Goal: Task Accomplishment & Management: Manage account settings

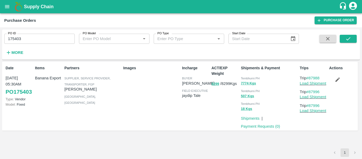
click at [340, 80] on icon "button" at bounding box center [338, 80] width 6 height 6
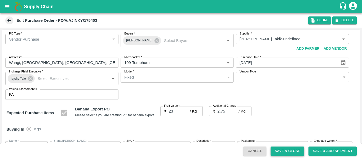
click at [287, 151] on button "Save & Close" at bounding box center [288, 150] width 34 height 9
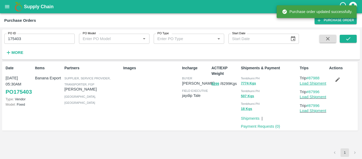
click at [307, 84] on link "Load Shipment" at bounding box center [313, 83] width 27 height 4
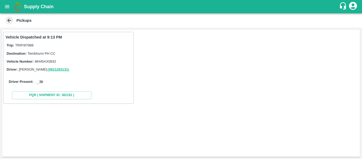
click at [37, 84] on input "checkbox" at bounding box center [37, 81] width 19 height 6
checkbox input "true"
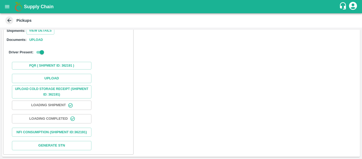
scroll to position [75, 0]
click at [46, 77] on button "Upload" at bounding box center [52, 78] width 80 height 9
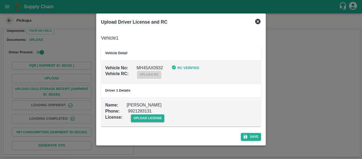
click at [149, 124] on td "Name : Abhijit patil Phone : 9921283131 License : upload license" at bounding box center [181, 112] width 160 height 29
click at [149, 120] on span "upload license" at bounding box center [148, 118] width 34 height 8
click at [0, 0] on input "upload license" at bounding box center [0, 0] width 0 height 0
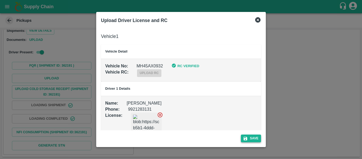
click at [253, 138] on button "Save" at bounding box center [251, 138] width 20 height 8
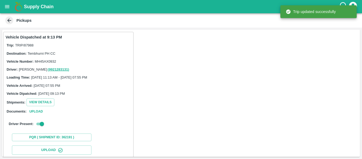
scroll to position [91, 0]
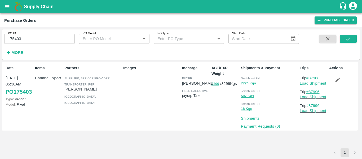
drag, startPoint x: 323, startPoint y: 93, endPoint x: 309, endPoint y: 93, distance: 13.5
click at [309, 93] on p "Trip #87996" at bounding box center [313, 92] width 27 height 6
copy link "87996"
drag, startPoint x: 325, startPoint y: 77, endPoint x: 310, endPoint y: 78, distance: 15.7
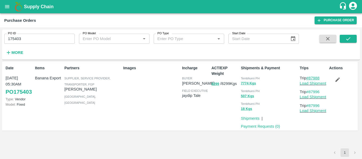
click at [310, 78] on p "Trip #87988" at bounding box center [313, 78] width 27 height 6
copy link "87988"
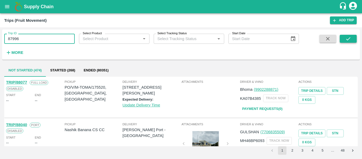
type input "87996"
click at [355, 40] on button "submit" at bounding box center [348, 39] width 17 height 8
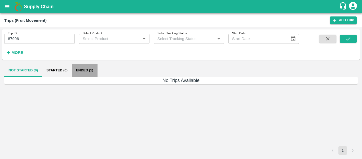
click at [85, 70] on button "Ended (1)" at bounding box center [85, 70] width 26 height 13
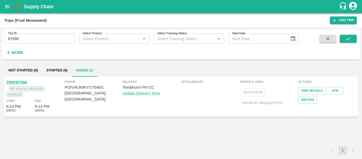
click at [23, 81] on link "TRIP/87996" at bounding box center [16, 82] width 21 height 4
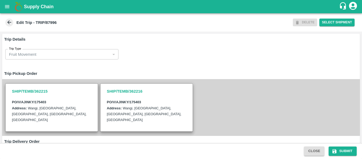
scroll to position [156, 0]
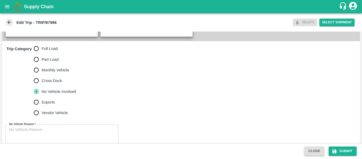
click at [47, 51] on span "Full Load" at bounding box center [50, 49] width 16 height 6
click at [42, 54] on input "Full Load" at bounding box center [36, 48] width 11 height 11
radio input "true"
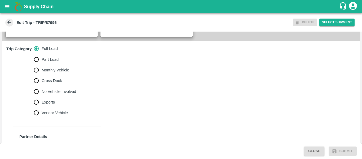
scroll to position [213, 0]
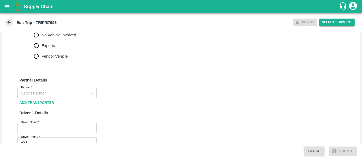
click at [58, 96] on input "Partner   *" at bounding box center [53, 92] width 68 height 7
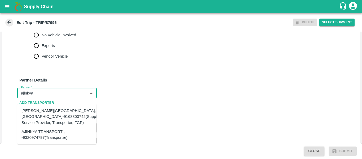
click at [63, 115] on div "[PERSON_NAME][GEOGRAPHIC_DATA], [GEOGRAPHIC_DATA]-9168800742(Supplier, Service …" at bounding box center [61, 117] width 81 height 18
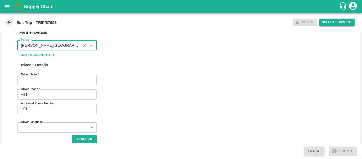
scroll to position [261, 0]
type input "[PERSON_NAME][GEOGRAPHIC_DATA], [GEOGRAPHIC_DATA]-9168800742(Supplier, Service …"
click at [50, 84] on input "Driver Name   *" at bounding box center [57, 79] width 80 height 10
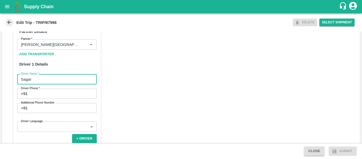
type input "Sagar"
click at [52, 99] on input "Driver Phone   *" at bounding box center [63, 94] width 67 height 10
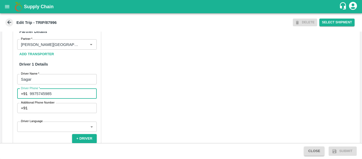
type input "9975745985"
click at [176, 102] on div "Partner Details Partner   * Partner Add Transporter Driver 1 Details Driver Nam…" at bounding box center [181, 148] width 358 height 266
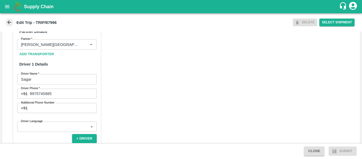
scroll to position [408, 0]
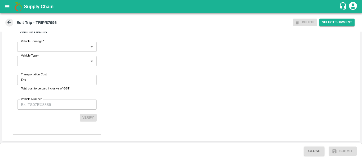
click at [61, 82] on input "Transportation Cost" at bounding box center [63, 80] width 68 height 10
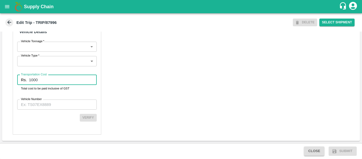
type input "1000"
click at [59, 104] on input "Vehicle Number" at bounding box center [57, 104] width 80 height 10
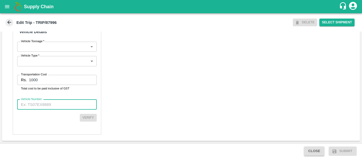
click at [49, 107] on input "Vehicle Number" at bounding box center [57, 104] width 80 height 10
paste input "MH45AX0932"
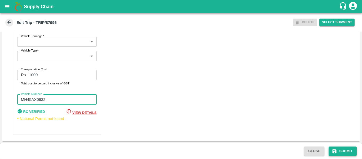
type input "MH45AX0932"
click at [343, 149] on button "Submit" at bounding box center [343, 150] width 28 height 9
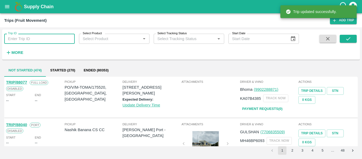
click at [44, 39] on input "Trip ID" at bounding box center [39, 39] width 71 height 10
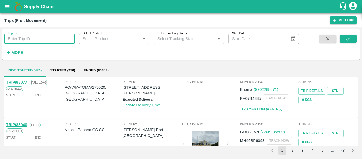
paste input "87996"
type input "87996"
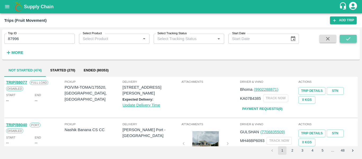
click at [353, 36] on button "submit" at bounding box center [348, 39] width 17 height 8
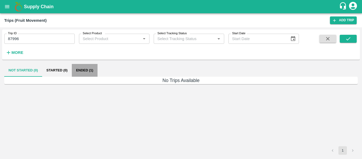
click at [85, 67] on button "Ended (1)" at bounding box center [85, 70] width 26 height 13
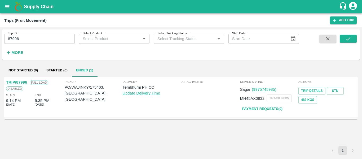
click at [19, 84] on link "TRIP/87996" at bounding box center [16, 82] width 21 height 4
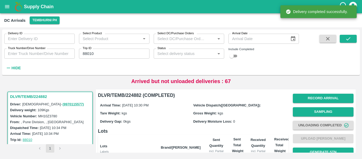
scroll to position [63, 0]
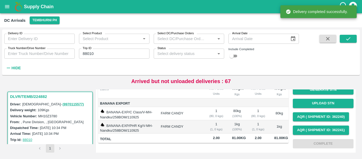
click at [123, 54] on input "88010" at bounding box center [114, 54] width 71 height 10
paste input "text"
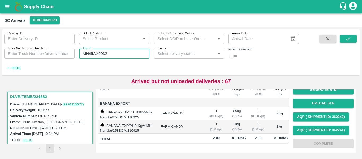
click at [94, 55] on input "MH45AX0932" at bounding box center [114, 54] width 71 height 10
paste input "text"
type input "87996"
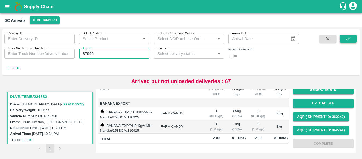
click at [350, 41] on icon "submit" at bounding box center [349, 39] width 6 height 6
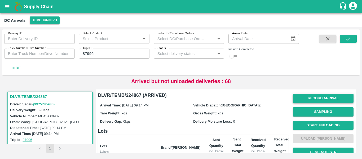
click at [319, 96] on button "Record Arrival" at bounding box center [323, 98] width 61 height 9
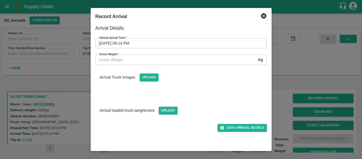
click at [160, 46] on input "11/09/2025 09:14 PM" at bounding box center [179, 43] width 168 height 10
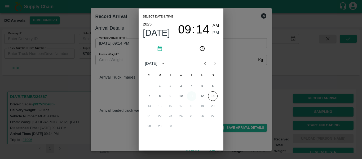
click at [190, 97] on button "11" at bounding box center [192, 96] width 10 height 10
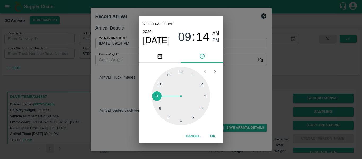
click at [196, 115] on div at bounding box center [181, 96] width 58 height 58
click at [168, 117] on div at bounding box center [181, 96] width 58 height 58
type input "11/09/2025 05:35 PM"
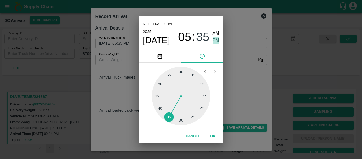
click at [214, 42] on span "PM" at bounding box center [216, 40] width 7 height 7
click at [215, 139] on button "OK" at bounding box center [212, 136] width 17 height 9
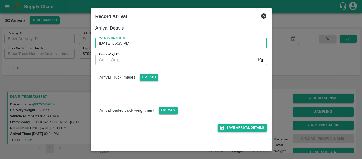
click at [255, 128] on button "Save Arrival Details" at bounding box center [242, 128] width 49 height 8
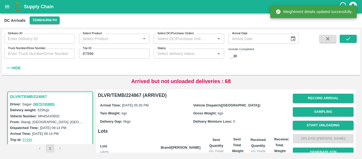
click at [307, 124] on button "Start Unloading" at bounding box center [323, 125] width 61 height 9
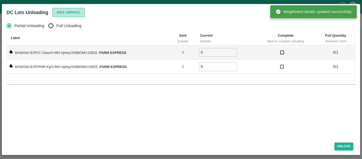
click at [71, 15] on button "Edit Arrival" at bounding box center [69, 12] width 32 height 9
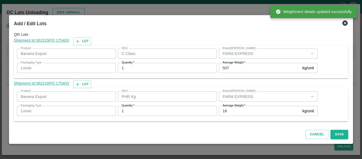
click at [71, 15] on div at bounding box center [181, 79] width 362 height 159
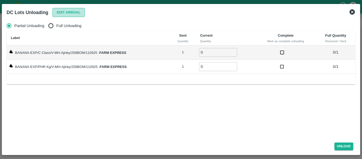
click at [65, 15] on button "Edit Arrival" at bounding box center [69, 12] width 32 height 9
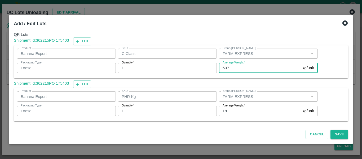
click at [238, 67] on input "507" at bounding box center [259, 68] width 81 height 10
type input "5"
type input "465"
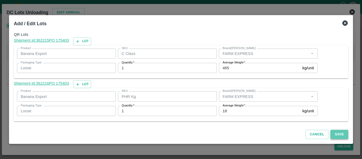
click at [337, 134] on button "Save" at bounding box center [340, 134] width 18 height 9
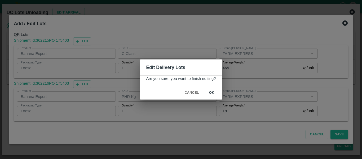
click at [214, 92] on button "ok" at bounding box center [211, 92] width 17 height 9
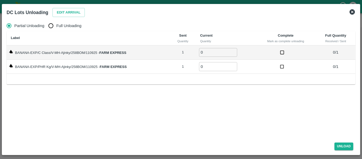
click at [54, 23] on input "Full Unloading" at bounding box center [51, 25] width 11 height 11
radio input "true"
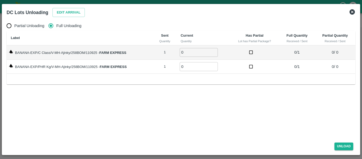
click at [215, 50] on input "0" at bounding box center [199, 52] width 38 height 9
type input "1"
click at [214, 51] on input "1" at bounding box center [199, 52] width 38 height 9
type input "1"
click at [214, 64] on input "1" at bounding box center [199, 66] width 38 height 9
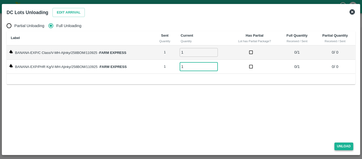
click at [346, 142] on button "Unload" at bounding box center [344, 146] width 19 height 8
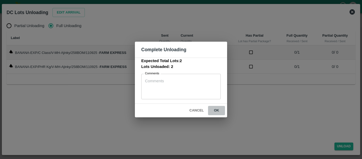
click at [218, 110] on button "ok" at bounding box center [216, 110] width 17 height 9
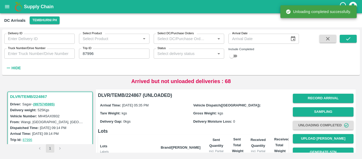
scroll to position [68, 0]
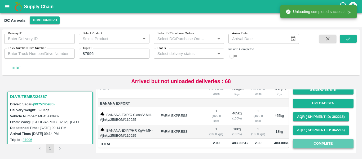
click at [315, 139] on button "Complete" at bounding box center [323, 143] width 61 height 9
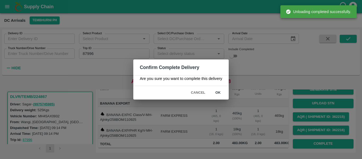
click at [217, 92] on button "ok" at bounding box center [218, 92] width 17 height 9
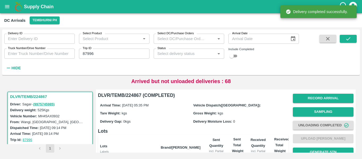
scroll to position [0, 0]
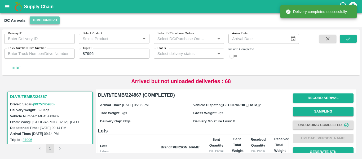
click at [38, 23] on button "Tembhurni PH" at bounding box center [45, 20] width 30 height 8
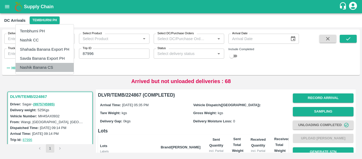
click at [45, 69] on li "Nashik Banana CS" at bounding box center [45, 67] width 58 height 9
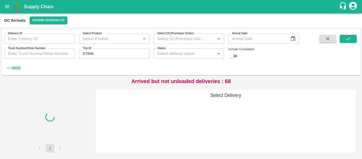
click at [106, 53] on input "87996" at bounding box center [114, 54] width 71 height 10
paste input "text"
type input "87976"
click at [349, 40] on icon "submit" at bounding box center [349, 39] width 6 height 6
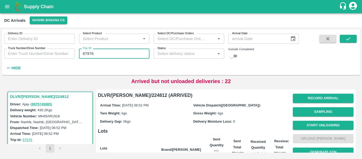
click at [105, 54] on input "87976" at bounding box center [114, 54] width 71 height 10
click at [356, 39] on button "submit" at bounding box center [348, 39] width 17 height 8
click at [314, 97] on button "Record Arrival" at bounding box center [323, 98] width 61 height 9
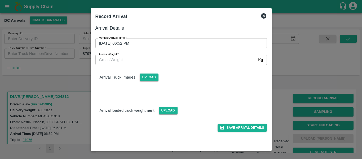
click at [146, 46] on input "11/09/2025 06:52 PM" at bounding box center [179, 43] width 168 height 10
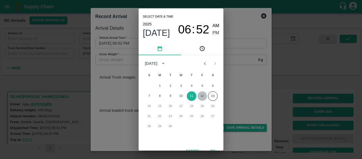
click at [201, 96] on button "12" at bounding box center [203, 96] width 10 height 10
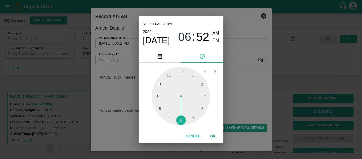
click at [159, 96] on div at bounding box center [181, 96] width 58 height 58
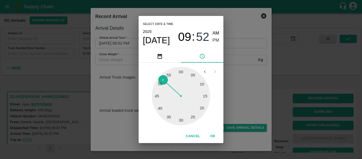
click at [180, 73] on div at bounding box center [181, 96] width 58 height 58
click at [216, 33] on span "AM" at bounding box center [216, 33] width 7 height 7
type input "12/09/2025 09:59 AM"
click at [212, 136] on button "OK" at bounding box center [212, 136] width 17 height 9
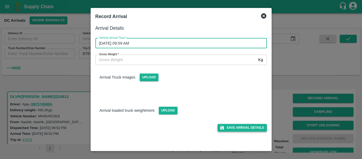
click at [237, 129] on button "Save Arrival Details" at bounding box center [242, 128] width 49 height 8
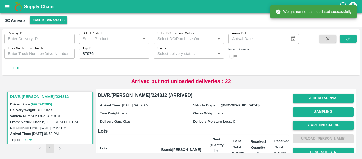
click at [319, 127] on button "Start Unloading" at bounding box center [323, 125] width 61 height 9
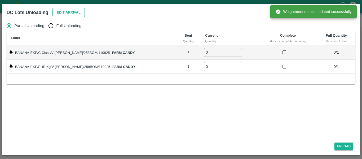
click at [73, 14] on button "Edit Arrival" at bounding box center [69, 12] width 32 height 9
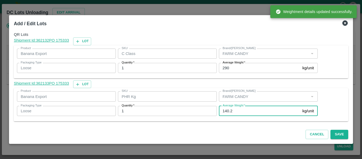
click at [237, 111] on input "140.2" at bounding box center [259, 111] width 81 height 10
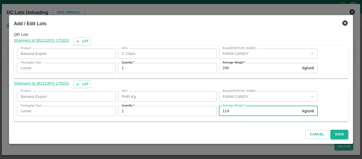
type input "114"
click at [337, 134] on button "Save" at bounding box center [340, 134] width 18 height 9
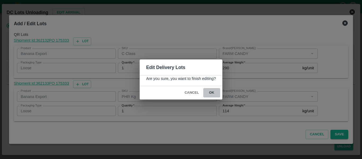
click at [216, 96] on button "ok" at bounding box center [211, 92] width 17 height 9
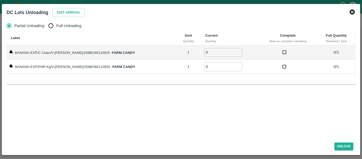
click at [64, 28] on span "Full Unloading" at bounding box center [68, 26] width 25 height 6
click at [56, 28] on input "Full Unloading" at bounding box center [51, 25] width 11 height 11
radio input "true"
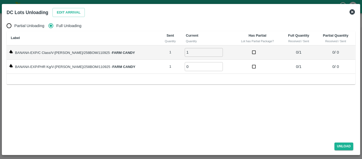
type input "1"
click at [212, 50] on input "1" at bounding box center [204, 52] width 38 height 9
type input "1"
click at [213, 64] on input "1" at bounding box center [204, 66] width 38 height 9
click at [342, 144] on button "Unload" at bounding box center [344, 146] width 19 height 8
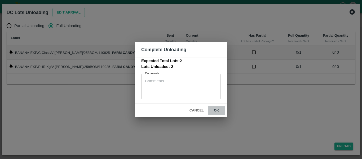
click at [217, 110] on button "ok" at bounding box center [216, 110] width 17 height 9
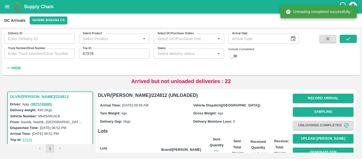
scroll to position [73, 0]
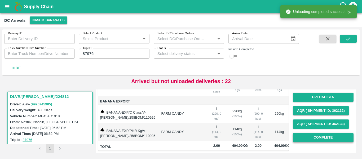
click at [317, 133] on button "Complete" at bounding box center [323, 137] width 61 height 9
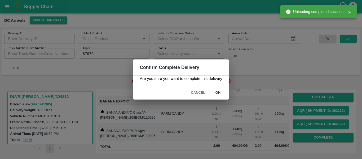
click at [216, 92] on button "ok" at bounding box center [218, 92] width 17 height 9
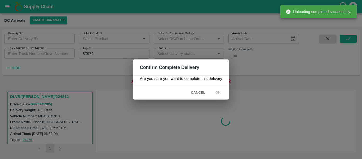
scroll to position [0, 0]
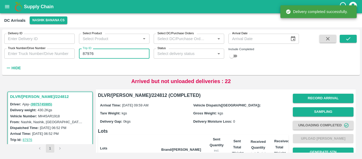
click at [107, 51] on input "87976" at bounding box center [114, 54] width 71 height 10
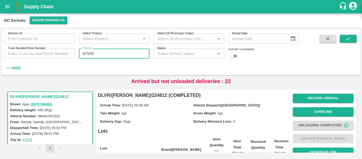
paste input "text"
type input "87992"
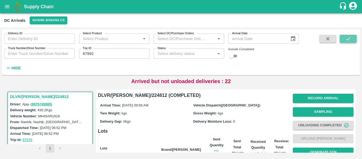
click at [350, 42] on icon "submit" at bounding box center [349, 39] width 6 height 6
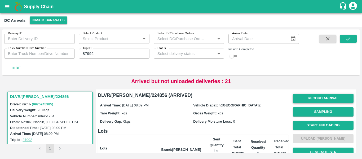
click at [321, 97] on button "Record Arrival" at bounding box center [323, 98] width 61 height 9
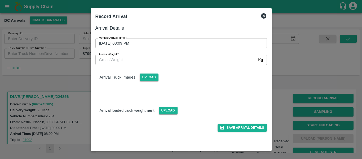
click at [152, 49] on div "Gross Weight   * Kg Gross Weight" at bounding box center [178, 56] width 178 height 16
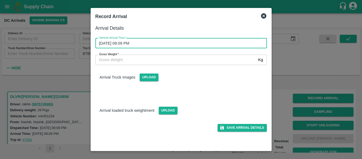
click at [141, 43] on input "11/09/2025 08:09 PM" at bounding box center [179, 43] width 168 height 10
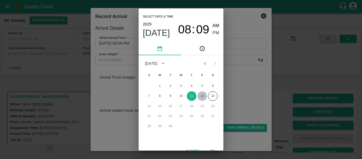
click at [201, 98] on button "12" at bounding box center [203, 96] width 10 height 10
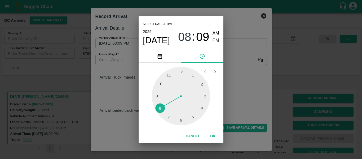
click at [157, 96] on div at bounding box center [181, 96] width 58 height 58
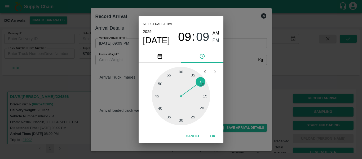
click at [181, 71] on div at bounding box center [181, 96] width 58 height 58
click at [214, 34] on span "AM" at bounding box center [216, 33] width 7 height 7
type input "12/09/2025 09:00 AM"
click at [213, 132] on button "OK" at bounding box center [212, 136] width 17 height 9
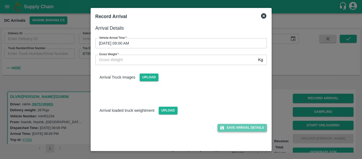
click at [253, 127] on button "Save Arrival Details" at bounding box center [242, 128] width 49 height 8
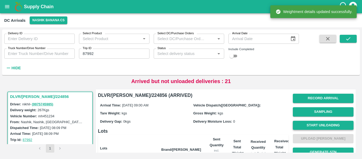
click at [331, 125] on button "Start Unloading" at bounding box center [323, 125] width 61 height 9
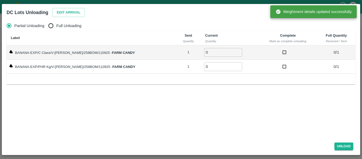
click at [67, 6] on div "Edit Arrival" at bounding box center [67, 11] width 34 height 11
click at [69, 14] on button "Edit Arrival" at bounding box center [69, 12] width 32 height 9
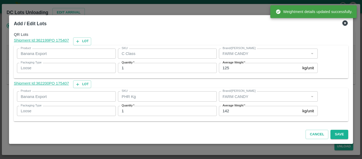
click at [241, 108] on label "Average Weight   *" at bounding box center [234, 105] width 23 height 4
click at [241, 108] on input "142" at bounding box center [259, 111] width 81 height 10
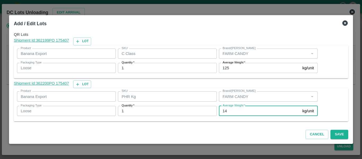
type input "1"
type input "60"
click at [340, 132] on button "Save" at bounding box center [340, 134] width 18 height 9
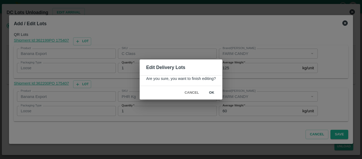
click at [210, 91] on button "ok" at bounding box center [211, 92] width 17 height 9
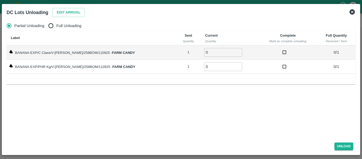
click at [72, 30] on label "Full Unloading" at bounding box center [64, 25] width 36 height 11
click at [56, 30] on input "Full Unloading" at bounding box center [51, 25] width 11 height 11
radio input "true"
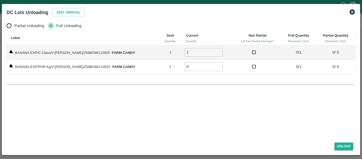
type input "1"
click at [213, 51] on input "1" at bounding box center [204, 52] width 38 height 9
type input "1"
click at [212, 64] on input "1" at bounding box center [204, 66] width 38 height 9
click at [339, 144] on button "Unload" at bounding box center [344, 146] width 19 height 8
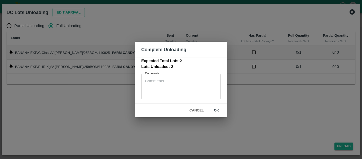
click at [218, 110] on button "ok" at bounding box center [216, 110] width 17 height 9
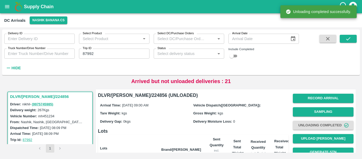
scroll to position [68, 0]
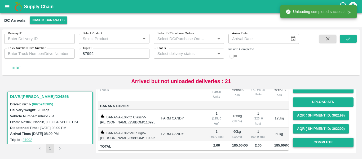
click at [310, 139] on button "Complete" at bounding box center [323, 142] width 61 height 9
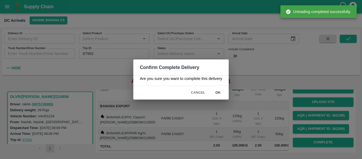
click at [221, 95] on button "ok" at bounding box center [218, 92] width 17 height 9
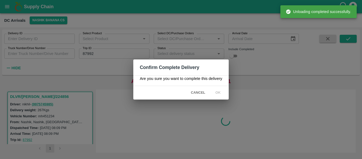
scroll to position [0, 0]
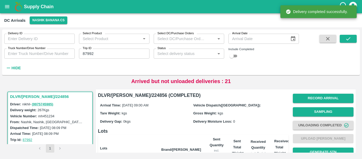
click at [95, 54] on input "87992" at bounding box center [114, 54] width 71 height 10
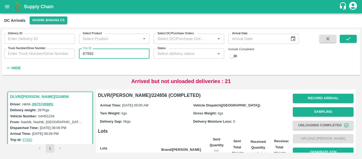
paste input "text"
type input "88016"
click at [353, 39] on button "submit" at bounding box center [348, 39] width 17 height 8
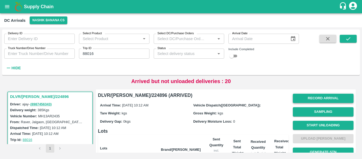
click at [307, 99] on button "Record Arrival" at bounding box center [323, 98] width 61 height 9
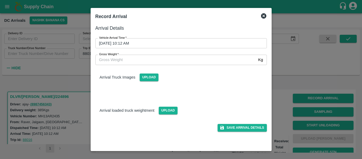
click at [136, 42] on input "12/09/2025 10:12 AM" at bounding box center [179, 43] width 168 height 10
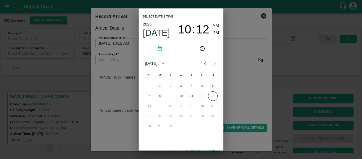
click at [205, 99] on button "12" at bounding box center [203, 96] width 10 height 10
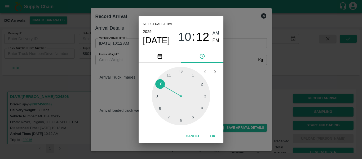
click at [161, 105] on div at bounding box center [181, 96] width 58 height 58
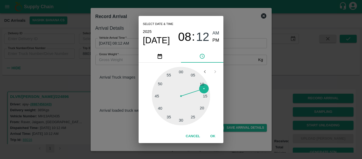
click at [201, 96] on div at bounding box center [181, 96] width 58 height 58
type input "12/09/2025 08:15 AM"
click at [216, 30] on span "AM" at bounding box center [216, 33] width 7 height 7
click at [216, 136] on button "OK" at bounding box center [212, 136] width 17 height 9
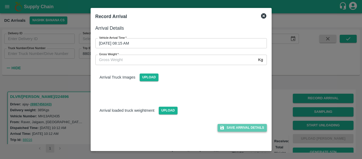
click at [240, 130] on button "Save Arrival Details" at bounding box center [242, 128] width 49 height 8
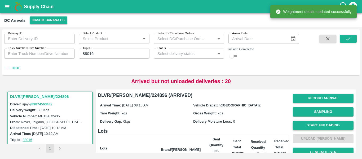
click at [319, 124] on button "Start Unloading" at bounding box center [323, 125] width 61 height 9
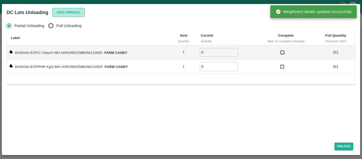
click at [81, 16] on button "Edit Arrival" at bounding box center [69, 12] width 32 height 9
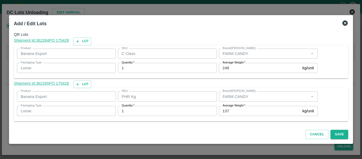
click at [239, 109] on input "137" at bounding box center [259, 111] width 81 height 10
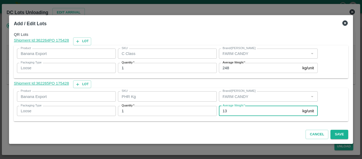
type input "1"
type input "59"
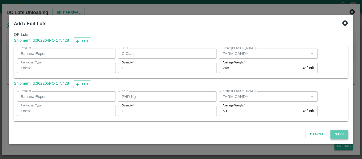
click at [343, 136] on button "Save" at bounding box center [340, 134] width 18 height 9
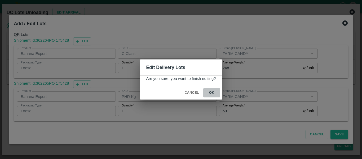
click at [211, 94] on button "ok" at bounding box center [211, 92] width 17 height 9
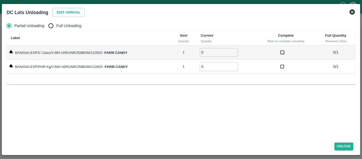
click at [46, 35] on th "Label" at bounding box center [89, 38] width 164 height 14
click at [49, 28] on input "Full Unloading" at bounding box center [51, 25] width 11 height 11
radio input "true"
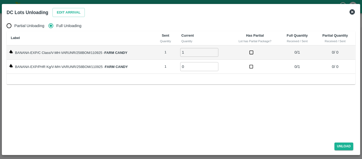
type input "1"
click at [216, 50] on input "1" at bounding box center [199, 52] width 38 height 9
click at [215, 64] on input "0" at bounding box center [199, 66] width 38 height 9
type input "1"
click at [215, 66] on input "1" at bounding box center [199, 66] width 38 height 9
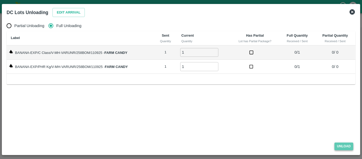
click at [342, 143] on button "Unload" at bounding box center [344, 146] width 19 height 8
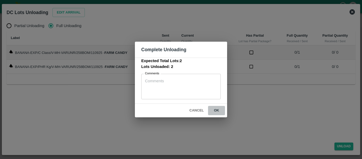
click at [217, 110] on button "ok" at bounding box center [216, 110] width 17 height 9
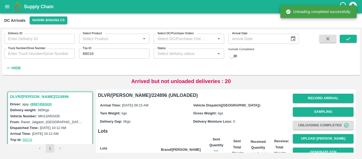
scroll to position [68, 0]
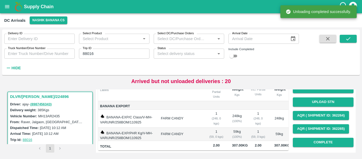
click at [323, 144] on div "Record Arrival Sampling Unloading Completed Upload Tare Weight Generate STN Upl…" at bounding box center [323, 88] width 61 height 121
click at [320, 142] on button "Complete" at bounding box center [323, 142] width 61 height 9
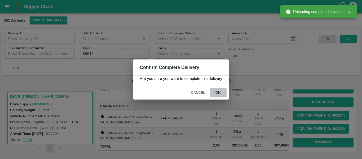
click at [214, 89] on button "ok" at bounding box center [218, 92] width 17 height 9
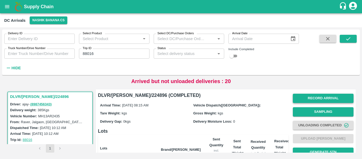
click at [307, 99] on button "Record Arrival" at bounding box center [323, 98] width 61 height 9
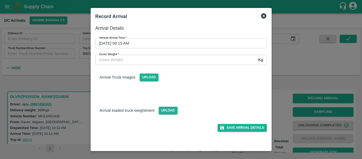
click at [136, 43] on input "12/09/2025 08:15 AM" at bounding box center [179, 43] width 168 height 10
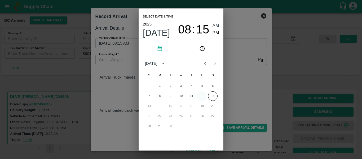
click at [203, 96] on button "12" at bounding box center [203, 96] width 10 height 10
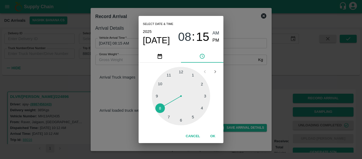
click at [157, 95] on div at bounding box center [181, 96] width 58 height 58
click at [207, 95] on div at bounding box center [181, 96] width 58 height 58
click at [217, 38] on span "PM" at bounding box center [216, 40] width 7 height 7
click at [211, 136] on button "OK" at bounding box center [212, 136] width 17 height 9
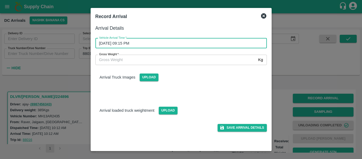
click at [120, 46] on input "12/09/2025 09:15 PM" at bounding box center [179, 43] width 168 height 10
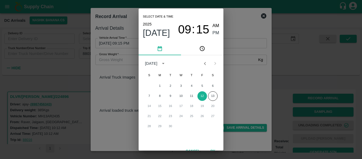
click at [217, 26] on span "AM" at bounding box center [216, 25] width 7 height 7
type input "12/09/2025 09:15 AM"
click at [259, 66] on div "Select date & time 2025 Sep 12 09 : 15 AM PM September 2025 S M T W T F S 1 2 3…" at bounding box center [181, 79] width 362 height 159
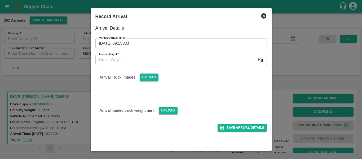
click at [240, 123] on div "Save Arrival Details" at bounding box center [179, 126] width 176 height 12
click at [239, 127] on button "Save Arrival Details" at bounding box center [242, 128] width 49 height 8
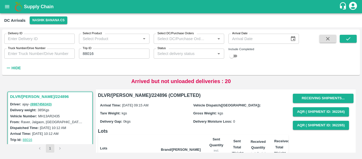
click at [110, 54] on input "88016" at bounding box center [114, 54] width 71 height 10
paste input "text"
type input "87987"
click at [349, 38] on icon "submit" at bounding box center [349, 39] width 6 height 6
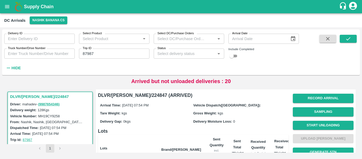
click at [317, 99] on button "Record Arrival" at bounding box center [323, 98] width 61 height 9
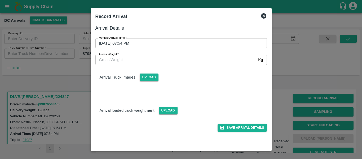
click at [115, 43] on input "11/09/2025 07:54 PM" at bounding box center [179, 43] width 168 height 10
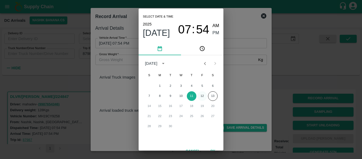
click at [202, 98] on button "12" at bounding box center [203, 96] width 10 height 10
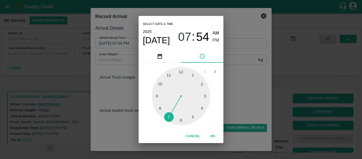
click at [153, 96] on div at bounding box center [181, 96] width 58 height 58
click at [215, 32] on span "AM" at bounding box center [216, 33] width 7 height 7
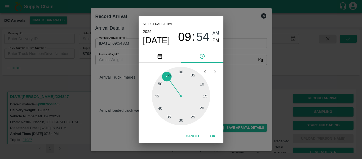
click at [190, 74] on div at bounding box center [181, 96] width 58 height 58
type input "12/09/2025 09:04 AM"
click at [210, 138] on button "OK" at bounding box center [212, 136] width 17 height 9
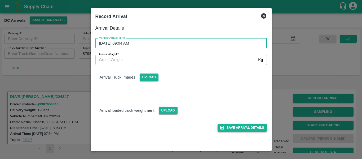
click at [233, 129] on button "Save Arrival Details" at bounding box center [242, 128] width 49 height 8
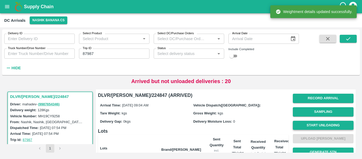
click at [329, 126] on button "Start Unloading" at bounding box center [323, 125] width 61 height 9
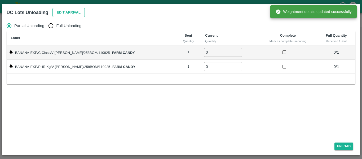
click at [76, 11] on button "Edit Arrival" at bounding box center [69, 12] width 32 height 9
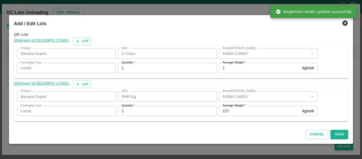
click at [243, 117] on div "Average Weight   * 127 kg/unit Average Weight" at bounding box center [267, 111] width 101 height 14
click at [234, 111] on input "127" at bounding box center [259, 111] width 81 height 10
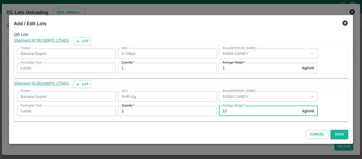
type input "1"
type input "76"
click at [339, 134] on button "Save" at bounding box center [340, 134] width 18 height 9
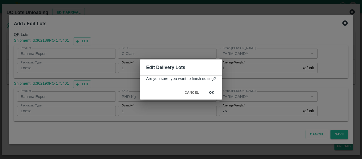
click at [212, 91] on button "ok" at bounding box center [211, 92] width 17 height 9
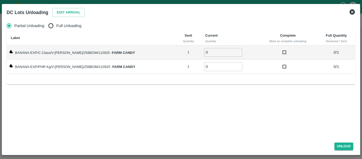
click at [70, 27] on span "Full Unloading" at bounding box center [68, 26] width 25 height 6
click at [56, 27] on input "Full Unloading" at bounding box center [51, 25] width 11 height 11
radio input "true"
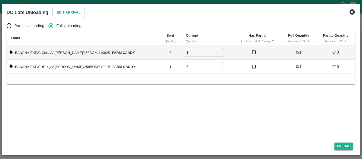
type input "1"
click at [213, 51] on input "1" at bounding box center [204, 52] width 38 height 9
type input "1"
click at [213, 64] on input "1" at bounding box center [204, 66] width 38 height 9
click at [350, 149] on button "Unload" at bounding box center [344, 146] width 19 height 8
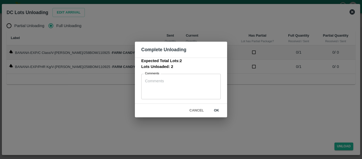
click at [218, 111] on button "ok" at bounding box center [216, 110] width 17 height 9
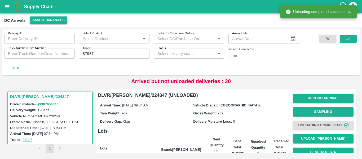
scroll to position [63, 0]
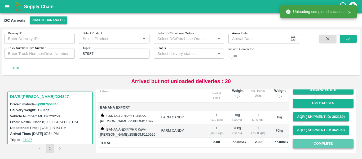
click at [310, 145] on button "Complete" at bounding box center [323, 143] width 61 height 9
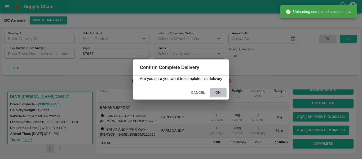
click at [219, 91] on button "ok" at bounding box center [218, 92] width 17 height 9
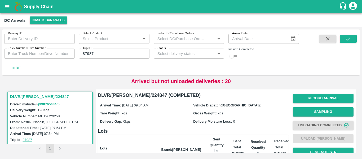
click at [106, 54] on input "87987" at bounding box center [114, 54] width 71 height 10
paste input "text"
type input "88018"
click at [347, 41] on icon "submit" at bounding box center [349, 39] width 6 height 6
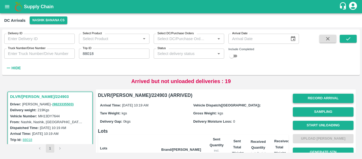
click at [318, 96] on button "Record Arrival" at bounding box center [323, 98] width 61 height 9
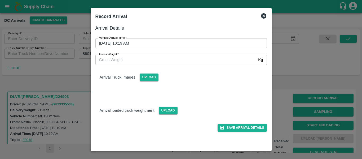
click at [147, 39] on input "12/09/2025 10:19 AM" at bounding box center [179, 43] width 168 height 10
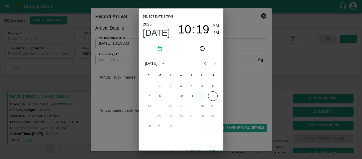
click at [202, 98] on button "12" at bounding box center [203, 96] width 10 height 10
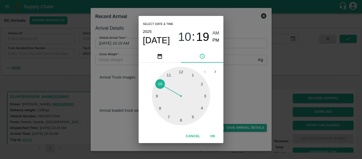
click at [168, 117] on div at bounding box center [181, 96] width 58 height 58
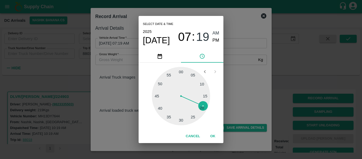
click at [204, 84] on div at bounding box center [181, 96] width 58 height 58
type input "12/09/2025 07:10 AM"
click at [219, 33] on span "AM" at bounding box center [216, 33] width 7 height 7
click at [216, 133] on button "OK" at bounding box center [212, 136] width 17 height 9
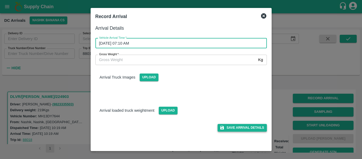
click at [239, 128] on button "Save Arrival Details" at bounding box center [242, 128] width 49 height 8
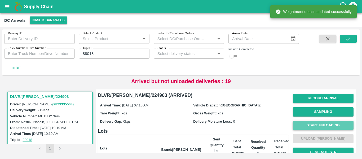
click at [326, 129] on button "Start Unloading" at bounding box center [323, 125] width 61 height 9
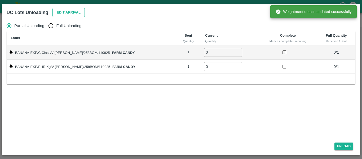
click at [78, 12] on button "Edit Arrival" at bounding box center [69, 12] width 32 height 9
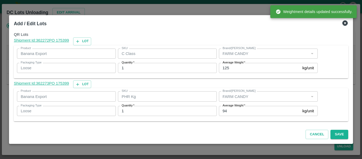
click at [232, 114] on input "94" at bounding box center [259, 111] width 81 height 10
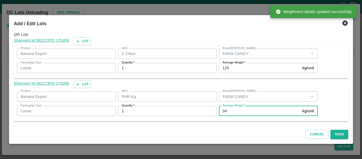
type input "9"
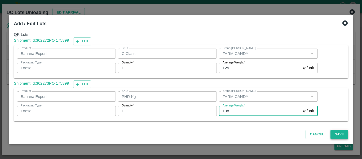
type input "108"
click at [338, 134] on button "Save" at bounding box center [340, 134] width 18 height 9
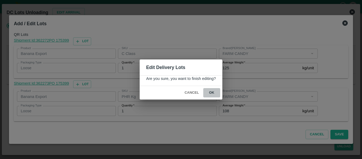
click at [208, 92] on button "ok" at bounding box center [211, 92] width 17 height 9
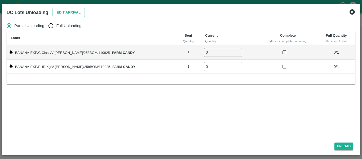
click at [73, 25] on span "Full Unloading" at bounding box center [68, 26] width 25 height 6
click at [56, 25] on input "Full Unloading" at bounding box center [51, 25] width 11 height 11
radio input "true"
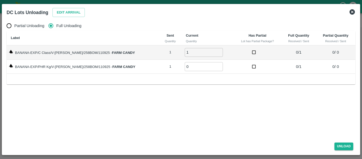
type input "1"
click at [213, 51] on input "1" at bounding box center [204, 52] width 38 height 9
type input "1"
click at [214, 66] on input "1" at bounding box center [204, 66] width 38 height 9
click at [344, 147] on button "Unload" at bounding box center [344, 146] width 19 height 8
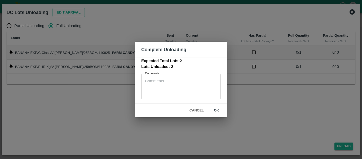
click at [213, 112] on button "ok" at bounding box center [216, 110] width 17 height 9
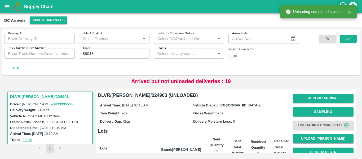
scroll to position [73, 0]
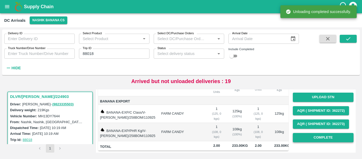
click at [320, 135] on button "Complete" at bounding box center [323, 137] width 61 height 9
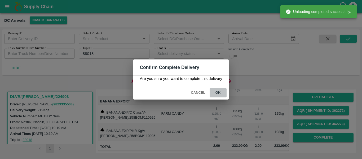
click at [221, 90] on button "ok" at bounding box center [218, 92] width 17 height 9
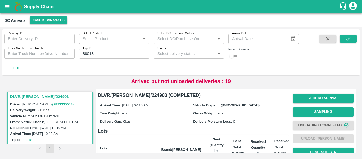
click at [85, 57] on input "88018" at bounding box center [114, 54] width 71 height 10
paste input "text"
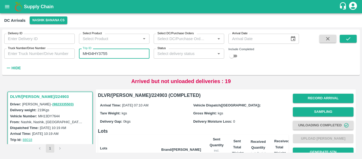
click at [95, 52] on input "MH04HY3755" at bounding box center [114, 54] width 71 height 10
paste input "text"
type input "88116"
click at [355, 36] on button "submit" at bounding box center [348, 39] width 17 height 8
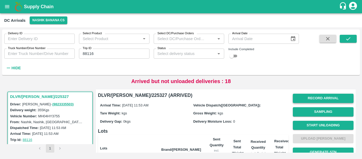
click at [320, 98] on button "Record Arrival" at bounding box center [323, 98] width 61 height 9
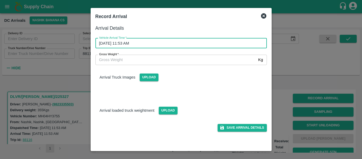
click at [132, 43] on input "13/09/2025 11:53 AM" at bounding box center [179, 43] width 168 height 10
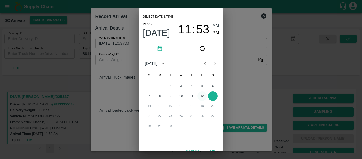
click at [201, 94] on button "12" at bounding box center [203, 96] width 10 height 10
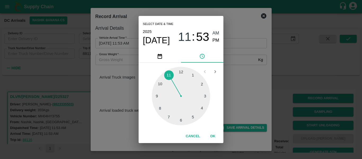
click at [158, 97] on div at bounding box center [181, 96] width 58 height 58
click at [201, 95] on div at bounding box center [181, 96] width 58 height 58
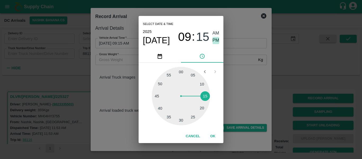
click at [218, 39] on span "PM" at bounding box center [216, 40] width 7 height 7
type input "12/09/2025 09:15 PM"
click at [215, 137] on button "OK" at bounding box center [212, 136] width 17 height 9
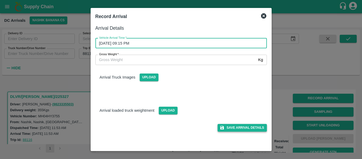
click at [244, 125] on button "Save Arrival Details" at bounding box center [242, 128] width 49 height 8
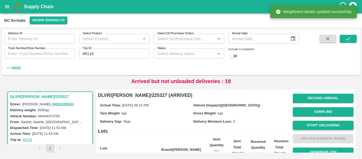
click at [324, 124] on button "Start Unloading" at bounding box center [323, 125] width 61 height 9
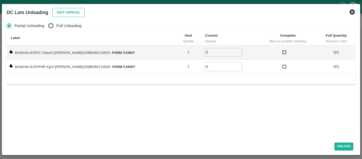
click at [66, 12] on button "Edit Arrival" at bounding box center [69, 12] width 32 height 9
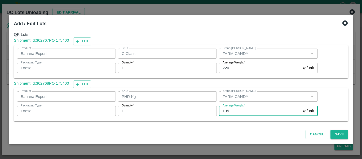
click at [233, 112] on input "135" at bounding box center [259, 111] width 81 height 10
type input "1"
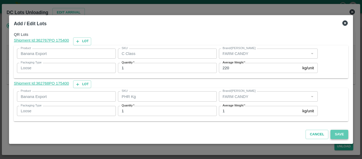
click at [339, 136] on button "Save" at bounding box center [340, 134] width 18 height 9
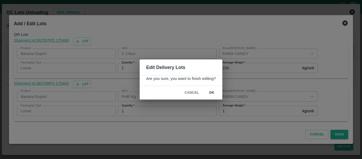
click at [214, 95] on button "ok" at bounding box center [211, 92] width 17 height 9
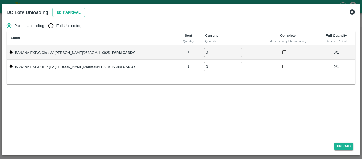
click at [59, 23] on span "Full Unloading" at bounding box center [68, 26] width 25 height 6
click at [56, 23] on input "Full Unloading" at bounding box center [51, 25] width 11 height 11
radio input "true"
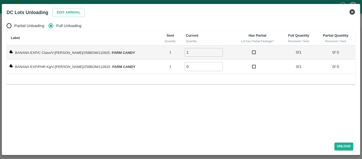
type input "1"
click at [215, 52] on input "1" at bounding box center [204, 52] width 38 height 9
type input "1"
click at [213, 64] on input "1" at bounding box center [204, 66] width 38 height 9
click at [340, 148] on button "Unload" at bounding box center [344, 146] width 19 height 8
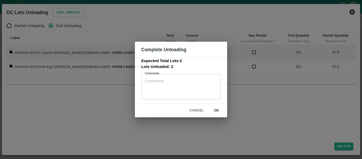
click at [216, 108] on button "ok" at bounding box center [216, 110] width 17 height 9
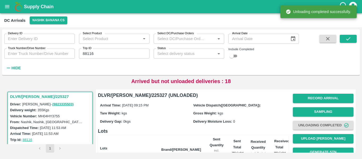
scroll to position [68, 0]
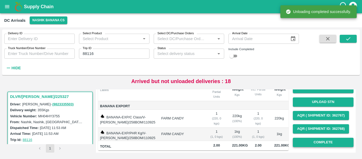
click at [314, 142] on button "Complete" at bounding box center [323, 142] width 61 height 9
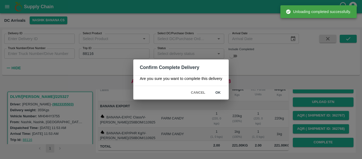
click at [221, 92] on button "ok" at bounding box center [218, 92] width 17 height 9
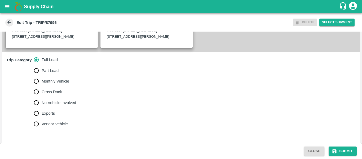
scroll to position [145, 0]
click at [74, 104] on label "No Vehicle Involved" at bounding box center [53, 102] width 45 height 11
click at [42, 104] on input "No Vehicle Involved" at bounding box center [36, 102] width 11 height 11
radio input "true"
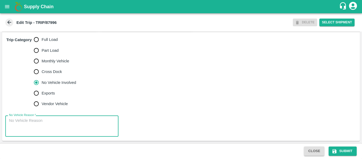
click at [25, 134] on textarea "No Vehicle Reason   *" at bounding box center [62, 126] width 106 height 17
type textarea "Field Dump"
click at [337, 154] on button "Submit" at bounding box center [343, 150] width 28 height 9
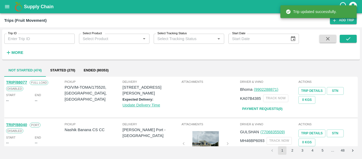
click at [36, 37] on input "Trip ID" at bounding box center [39, 39] width 71 height 10
paste input "87988"
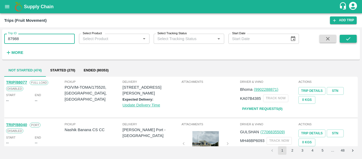
type input "87988"
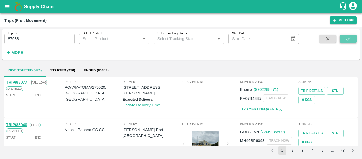
click at [342, 41] on button "submit" at bounding box center [348, 39] width 17 height 8
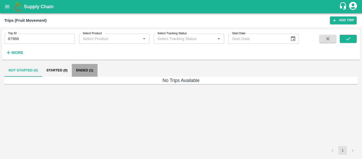
click at [84, 69] on button "Ended (1)" at bounding box center [85, 70] width 26 height 13
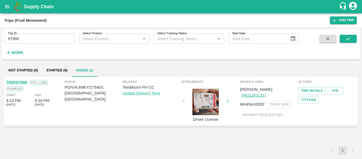
click at [14, 83] on link "TRIP/87988" at bounding box center [16, 82] width 21 height 4
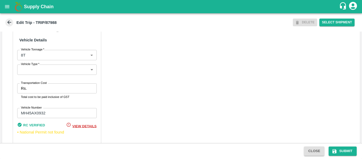
scroll to position [413, 0]
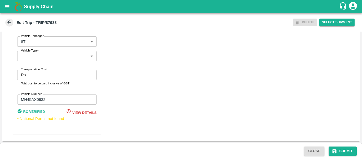
click at [36, 74] on input "Transportation Cost" at bounding box center [63, 75] width 68 height 10
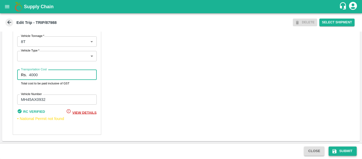
type input "4000"
click at [337, 149] on icon "submit" at bounding box center [334, 151] width 5 height 5
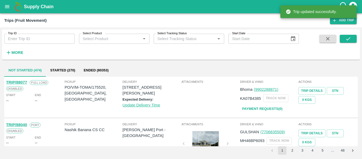
click at [24, 33] on div "Trip ID Trip ID" at bounding box center [37, 36] width 75 height 14
click at [26, 40] on input "Trip ID" at bounding box center [39, 39] width 71 height 10
paste input "87990"
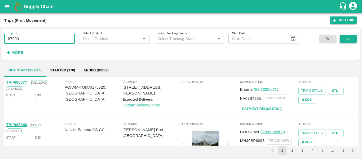
type input "87990"
click at [348, 41] on icon "submit" at bounding box center [349, 39] width 6 height 6
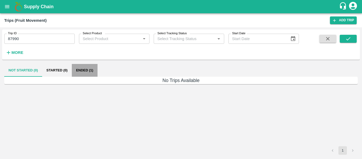
click at [83, 75] on button "Ended (1)" at bounding box center [85, 70] width 26 height 13
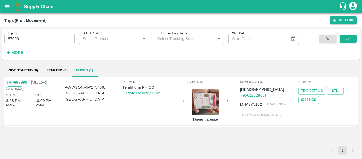
click at [24, 80] on div "TRIP/87990" at bounding box center [16, 82] width 21 height 6
click at [25, 82] on link "TRIP/87990" at bounding box center [16, 82] width 21 height 4
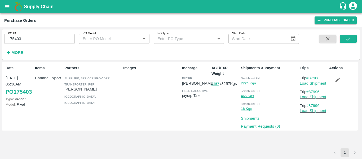
click at [20, 39] on input "175403" at bounding box center [39, 39] width 71 height 10
paste input "text"
type input "175406"
click at [347, 37] on icon "submit" at bounding box center [349, 39] width 6 height 6
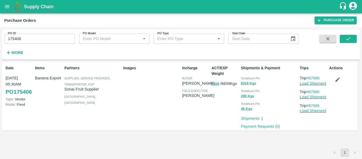
click at [334, 79] on button "button" at bounding box center [337, 79] width 17 height 9
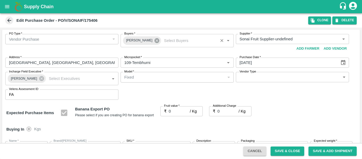
click at [155, 42] on icon at bounding box center [157, 40] width 5 height 5
click at [144, 41] on input "Buyers   *" at bounding box center [172, 39] width 101 height 7
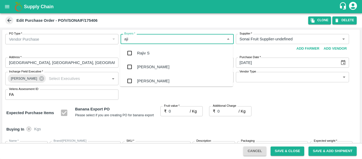
type input "ajit"
click at [146, 51] on div "Ajit Otari" at bounding box center [153, 53] width 32 height 6
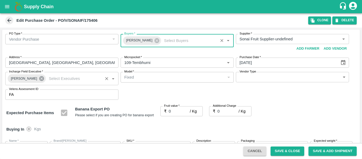
click at [39, 79] on icon at bounding box center [42, 79] width 6 height 6
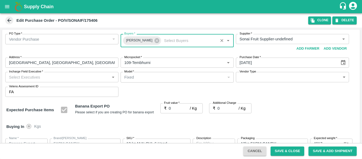
click at [21, 78] on input "Incharge Field Executive   *" at bounding box center [57, 76] width 101 height 7
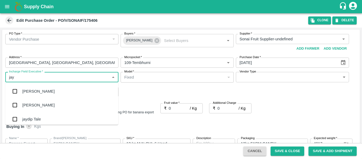
type input "jayd"
click at [25, 91] on div "jaydip Tale" at bounding box center [31, 91] width 19 height 6
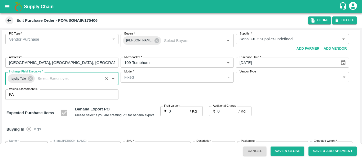
click at [177, 113] on input "0" at bounding box center [179, 111] width 21 height 10
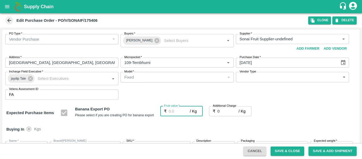
type input "2"
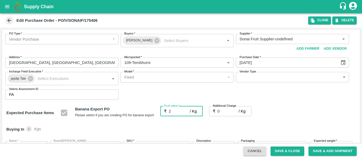
type input "2"
type input "26"
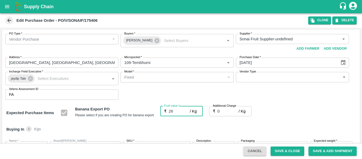
type input "26"
click at [224, 110] on input "0" at bounding box center [228, 111] width 21 height 10
type input "2"
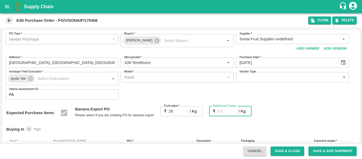
type input "28"
type input "2.7"
type input "28.7"
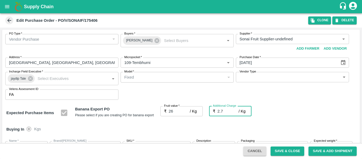
type input "28.7"
type input "2.75"
type input "28.75"
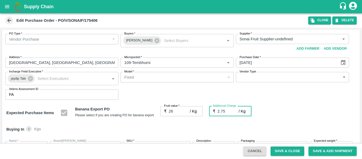
type input "28.75"
type input "2.75"
click at [295, 111] on div "Expected Purchase Items Banana Export PO Please select if you are creating PO f…" at bounding box center [181, 113] width 350 height 14
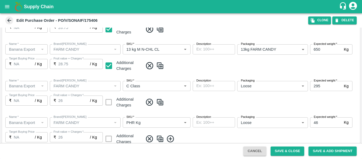
scroll to position [243, 0]
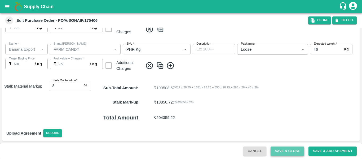
click at [278, 148] on button "Save & Close" at bounding box center [288, 150] width 34 height 9
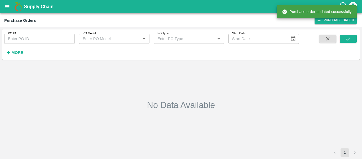
type input "175406"
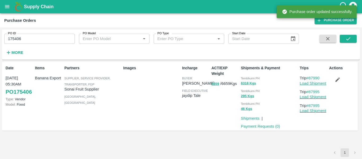
click at [323, 84] on link "Load Shipment" at bounding box center [313, 83] width 27 height 4
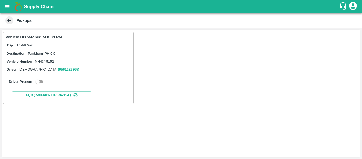
click at [42, 83] on input "checkbox" at bounding box center [37, 81] width 19 height 6
checkbox input "true"
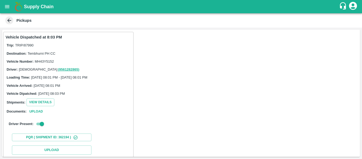
scroll to position [78, 0]
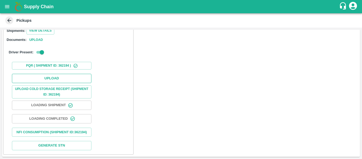
click at [35, 76] on button "Upload" at bounding box center [52, 78] width 80 height 9
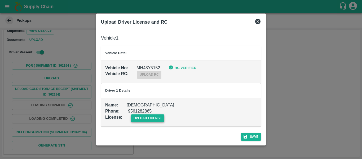
click at [146, 121] on span "upload license" at bounding box center [148, 118] width 34 height 8
click at [0, 0] on input "upload license" at bounding box center [0, 0] width 0 height 0
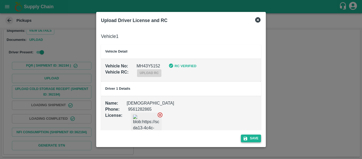
click at [251, 136] on button "Save" at bounding box center [251, 138] width 20 height 8
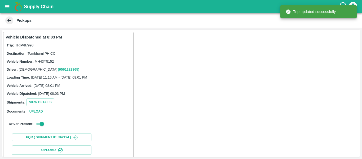
scroll to position [91, 0]
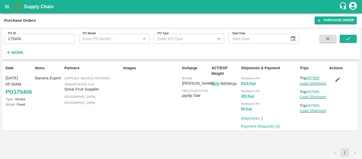
drag, startPoint x: 324, startPoint y: 78, endPoint x: 311, endPoint y: 79, distance: 13.8
click at [311, 79] on p "Trip #87990" at bounding box center [313, 78] width 27 height 6
copy link "87990"
click at [38, 35] on input "175406" at bounding box center [39, 39] width 71 height 10
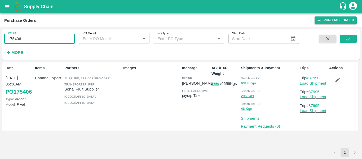
paste input "text"
type input "175388"
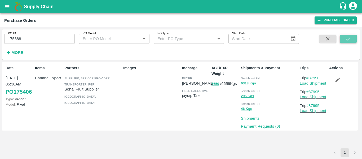
click at [343, 37] on button "submit" at bounding box center [348, 39] width 17 height 8
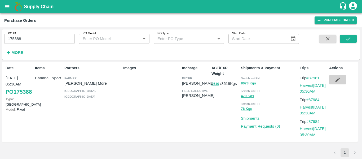
click at [335, 82] on icon "button" at bounding box center [338, 80] width 6 height 6
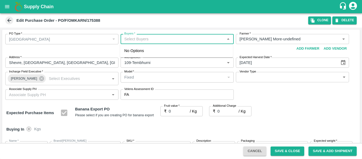
click at [143, 40] on input "Buyers   *" at bounding box center [172, 39] width 101 height 7
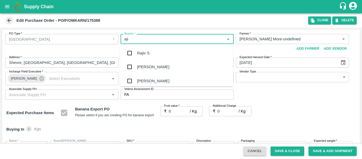
type input "ajit"
click at [143, 53] on div "[PERSON_NAME]" at bounding box center [153, 53] width 32 height 6
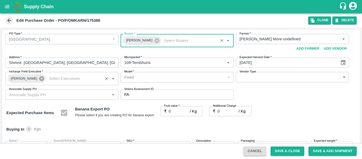
click at [41, 78] on icon at bounding box center [41, 78] width 5 height 5
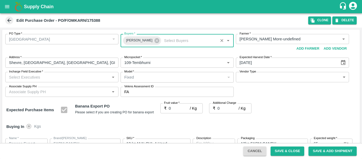
click at [30, 78] on input "Incharge Field Executive   *" at bounding box center [57, 76] width 101 height 7
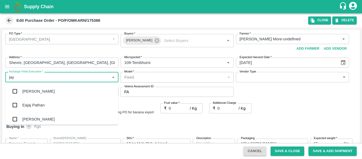
type input "jayd"
click at [32, 90] on div "jaydip Tale" at bounding box center [31, 91] width 19 height 6
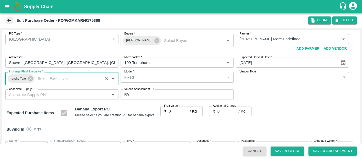
click at [175, 111] on input "0" at bounding box center [179, 111] width 21 height 10
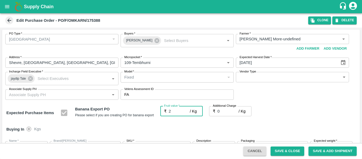
type input "26"
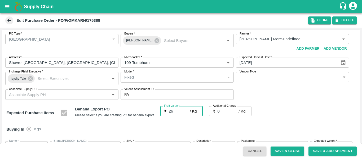
type input "26"
click at [306, 118] on div "Expected Purchase Items Banana Export PO Please select if you are creating PO f…" at bounding box center [181, 113] width 350 height 14
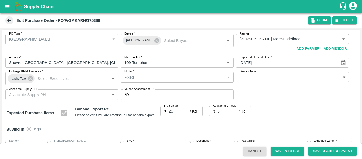
scroll to position [316, 0]
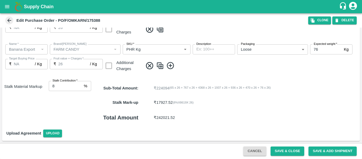
click at [286, 152] on button "Save & Close" at bounding box center [288, 150] width 34 height 9
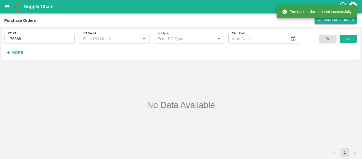
type input "175388"
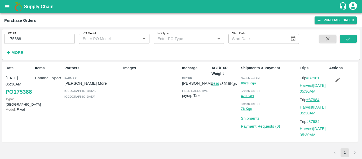
drag, startPoint x: 325, startPoint y: 99, endPoint x: 311, endPoint y: 100, distance: 13.6
click at [311, 100] on p "Trip #87984" at bounding box center [313, 100] width 27 height 6
drag, startPoint x: 326, startPoint y: 77, endPoint x: 310, endPoint y: 78, distance: 15.6
click at [310, 78] on p "Trip #87981" at bounding box center [313, 78] width 27 height 6
copy link "87981"
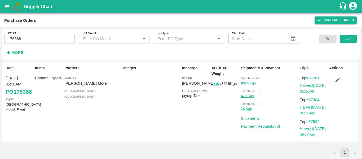
click at [307, 88] on p "Harvest 11 Sep, 05:30AM" at bounding box center [313, 88] width 27 height 12
click at [300, 85] on link "Harvest 11 Sep, 05:30AM" at bounding box center [313, 88] width 26 height 10
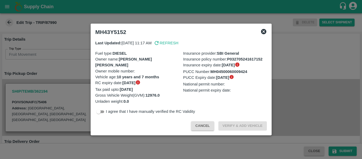
click at [74, 75] on div at bounding box center [181, 79] width 362 height 159
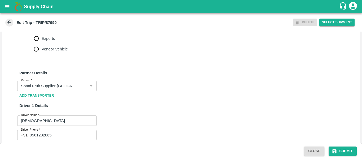
scroll to position [408, 0]
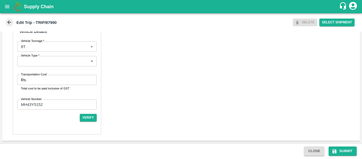
click at [43, 82] on input "Transportation Cost" at bounding box center [63, 80] width 68 height 10
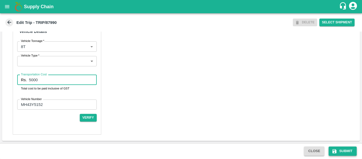
type input "5000"
click at [348, 148] on button "Submit" at bounding box center [343, 150] width 28 height 9
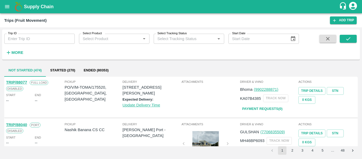
click at [23, 33] on div "Trip ID Trip ID" at bounding box center [37, 36] width 75 height 14
click at [25, 43] on input "Trip ID" at bounding box center [39, 39] width 71 height 10
paste input "87981"
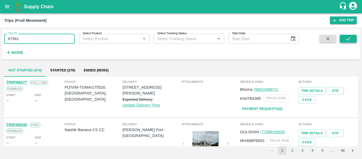
type input "87981"
click at [344, 41] on button "submit" at bounding box center [348, 39] width 17 height 8
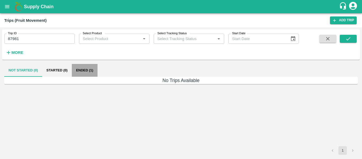
click at [82, 65] on button "Ended (1)" at bounding box center [85, 70] width 26 height 13
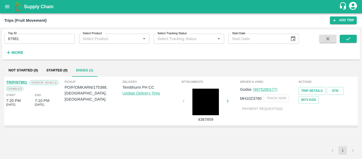
click at [20, 81] on link "TRIP/87981" at bounding box center [16, 82] width 21 height 4
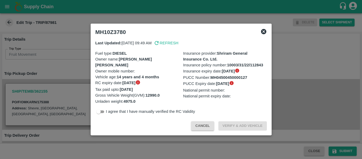
click at [60, 61] on div at bounding box center [181, 79] width 362 height 159
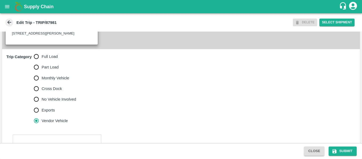
scroll to position [146, 0]
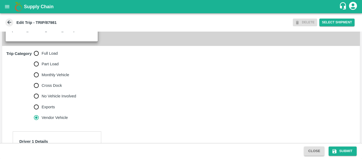
click at [45, 56] on span "Full Load" at bounding box center [50, 53] width 16 height 6
click at [42, 59] on input "Full Load" at bounding box center [36, 53] width 11 height 11
radio input "true"
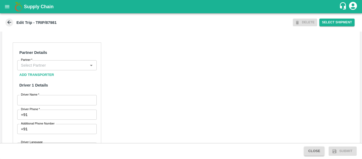
scroll to position [253, 0]
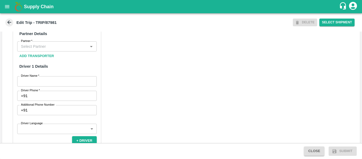
click at [29, 50] on input "Partner   *" at bounding box center [53, 46] width 68 height 7
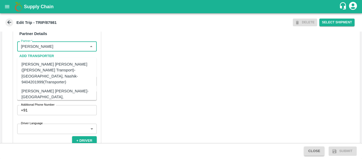
click at [48, 88] on div "Dnyaneshwar Vitthal Godse-Kandar, Solapur-9730316755(Transporter)" at bounding box center [64, 97] width 87 height 18
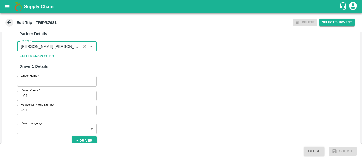
scroll to position [292, 0]
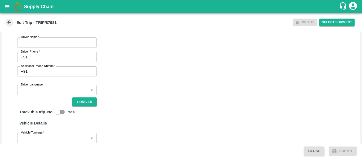
type input "Dnyaneshwar Vitthal Godse-Kandar, Solapur-9730316755(Transporter)"
click at [55, 44] on input "Driver Name   *" at bounding box center [57, 42] width 80 height 10
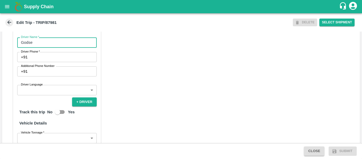
type input "Godse"
click at [51, 62] on input "Driver Phone   *" at bounding box center [63, 57] width 67 height 10
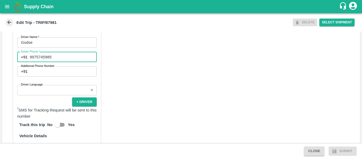
type input "9975745985"
click at [162, 75] on div "Partner Details Partner   * Partner Add Transporter Driver 1 Details Driver Nam…" at bounding box center [181, 112] width 358 height 266
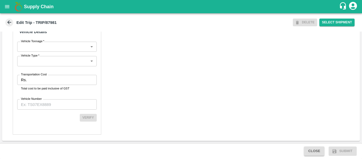
scroll to position [402, 0]
click at [53, 80] on input "Transportation Cost" at bounding box center [63, 80] width 68 height 10
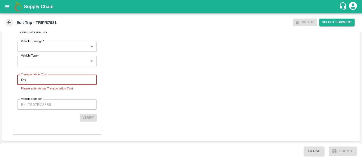
click at [108, 124] on div "Partner Details Partner   * Partner Add Transporter Driver 1 Details Driver Nam…" at bounding box center [181, 8] width 358 height 266
click at [42, 83] on input "Transportation Cost" at bounding box center [63, 80] width 68 height 10
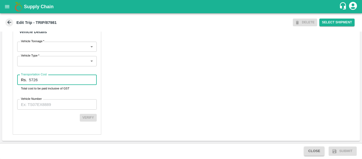
type input "5726"
click at [46, 104] on input "Vehicle Number" at bounding box center [57, 104] width 80 height 10
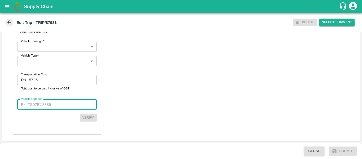
paste input "MH10Z3780"
type input "MH10Z3780"
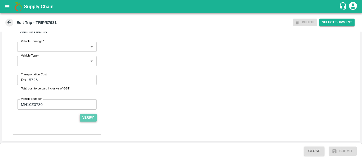
click at [95, 118] on button "Verify" at bounding box center [88, 118] width 17 height 8
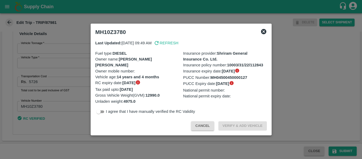
click at [98, 114] on input "checkbox" at bounding box center [98, 111] width 19 height 6
checkbox input "true"
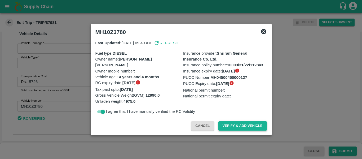
click at [258, 127] on button "Verify & Add Vehicle" at bounding box center [243, 125] width 49 height 9
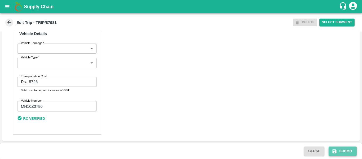
click at [347, 154] on button "Submit" at bounding box center [343, 150] width 28 height 9
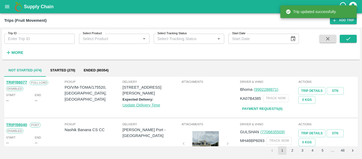
click at [28, 40] on input "Trip ID" at bounding box center [39, 39] width 71 height 10
paste input "87979"
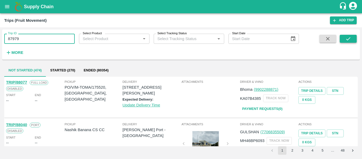
type input "87979"
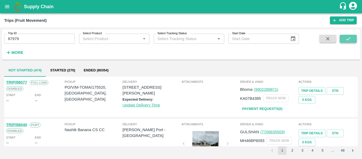
click at [341, 38] on button "submit" at bounding box center [348, 39] width 17 height 8
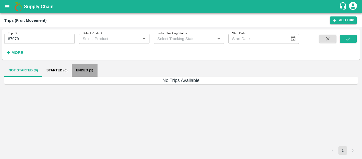
click at [79, 71] on button "Ended (1)" at bounding box center [85, 70] width 26 height 13
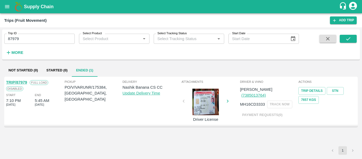
click at [20, 82] on link "TRIP/87979" at bounding box center [16, 82] width 21 height 4
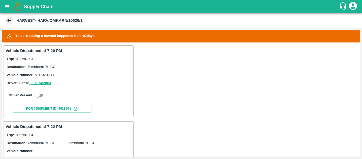
scroll to position [107, 0]
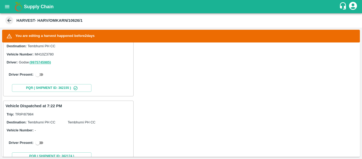
click at [40, 76] on input "checkbox" at bounding box center [37, 74] width 19 height 6
checkbox input "true"
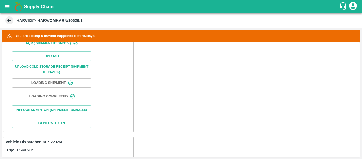
scroll to position [194, 0]
click at [61, 58] on button "Upload" at bounding box center [52, 55] width 80 height 9
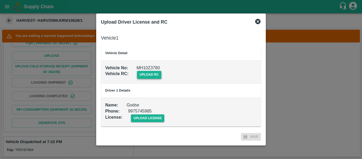
click at [148, 77] on span "upload rc" at bounding box center [149, 75] width 24 height 8
click at [0, 0] on input "upload rc" at bounding box center [0, 0] width 0 height 0
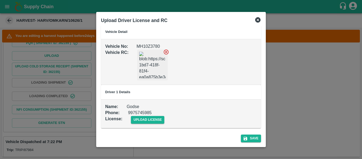
scroll to position [19, 0]
click at [145, 124] on td "Name : [PERSON_NAME] Phone : [PHONE_NUMBER] License : upload license" at bounding box center [181, 114] width 160 height 29
click at [145, 121] on span "upload license" at bounding box center [148, 120] width 34 height 8
click at [0, 0] on input "upload license" at bounding box center [0, 0] width 0 height 0
click at [248, 137] on button "Save" at bounding box center [251, 138] width 20 height 8
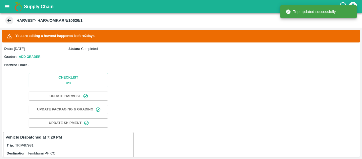
scroll to position [136, 0]
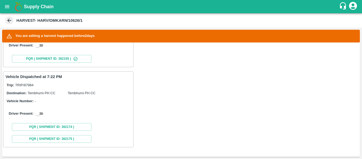
click at [42, 115] on input "checkbox" at bounding box center [37, 113] width 19 height 6
checkbox input "true"
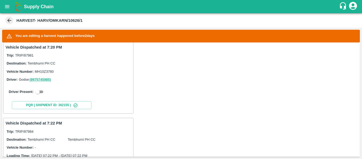
scroll to position [90, 0]
click at [37, 91] on input "checkbox" at bounding box center [37, 91] width 19 height 6
checkbox input "true"
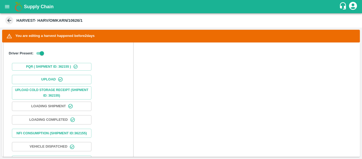
scroll to position [170, 0]
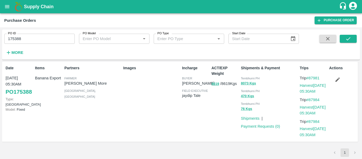
click at [21, 38] on input "175388" at bounding box center [39, 39] width 71 height 10
paste input "text"
type input "175384"
click at [343, 37] on button "submit" at bounding box center [348, 39] width 17 height 8
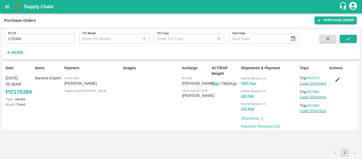
click at [338, 80] on icon "button" at bounding box center [338, 79] width 5 height 5
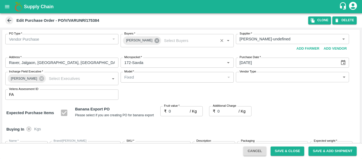
click at [155, 41] on icon at bounding box center [157, 40] width 5 height 5
click at [139, 38] on input "Buyers   *" at bounding box center [172, 39] width 101 height 7
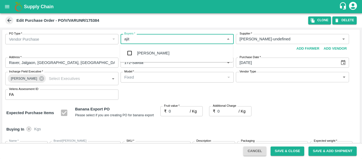
type input "ajit"
click at [142, 53] on div "Ajit Otari" at bounding box center [153, 53] width 32 height 6
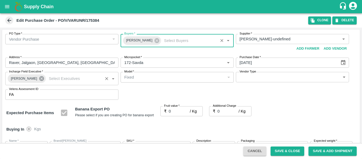
click at [39, 78] on icon at bounding box center [41, 78] width 5 height 5
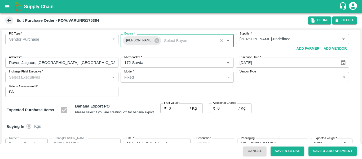
click at [21, 78] on input "Incharge Field Executive   *" at bounding box center [57, 76] width 101 height 7
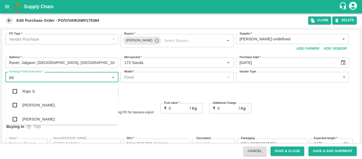
type input "jayd"
click at [24, 93] on div "jaydip Tale" at bounding box center [31, 91] width 19 height 6
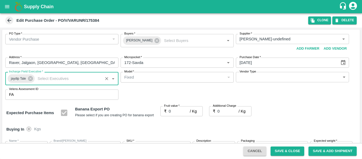
click at [173, 114] on input "0" at bounding box center [179, 111] width 21 height 10
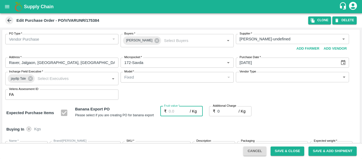
type input "1"
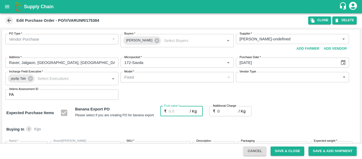
type input "1"
type input "17"
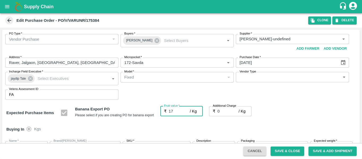
type input "17"
click at [222, 112] on input "0" at bounding box center [228, 111] width 21 height 10
type input "2"
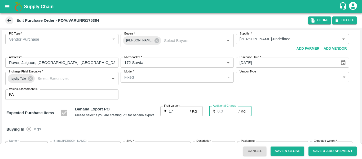
type input "19"
type input "2.7"
type input "19.7"
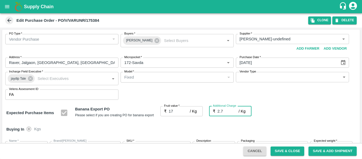
type input "19.7"
type input "2.75"
type input "19.75"
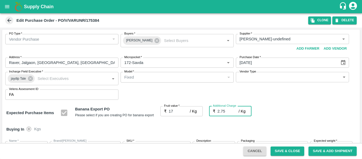
type input "19.75"
type input "2.75"
click at [275, 111] on div "Expected Purchase Items Banana Export PO Please select if you are creating PO f…" at bounding box center [181, 113] width 350 height 14
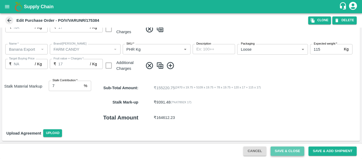
click at [280, 155] on button "Save & Close" at bounding box center [288, 150] width 34 height 9
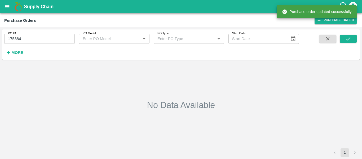
type input "175384"
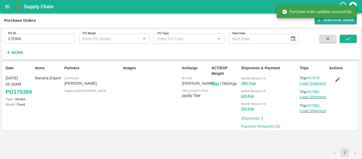
click at [313, 82] on link "Load Shipment" at bounding box center [313, 83] width 27 height 4
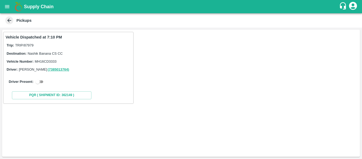
click at [43, 82] on input "checkbox" at bounding box center [37, 81] width 19 height 6
checkbox input "true"
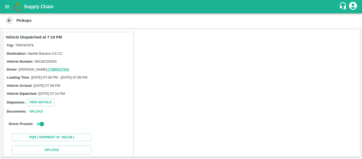
scroll to position [78, 0]
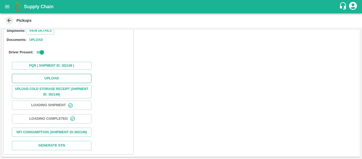
click at [53, 75] on button "Upload" at bounding box center [52, 78] width 80 height 9
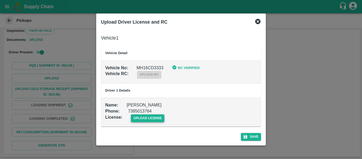
click at [144, 118] on span "upload license" at bounding box center [148, 118] width 34 height 8
click at [0, 0] on input "upload license" at bounding box center [0, 0] width 0 height 0
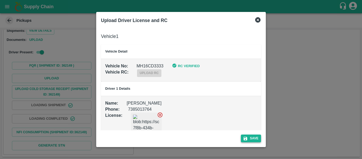
click at [250, 138] on button "Save" at bounding box center [251, 138] width 20 height 8
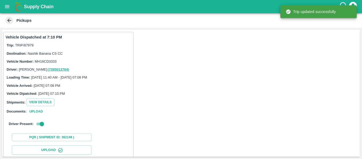
scroll to position [91, 0]
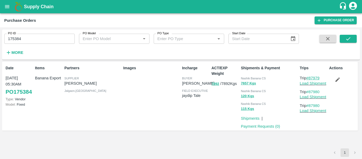
drag, startPoint x: 325, startPoint y: 76, endPoint x: 310, endPoint y: 78, distance: 14.5
click at [310, 78] on p "Trip #87979" at bounding box center [313, 78] width 27 height 6
copy link "87979"
drag, startPoint x: 322, startPoint y: 91, endPoint x: 310, endPoint y: 92, distance: 12.0
click at [310, 92] on p "Trip #87980" at bounding box center [313, 92] width 27 height 6
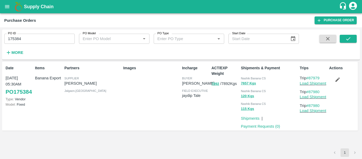
copy link "87980"
click at [31, 40] on input "175384" at bounding box center [39, 39] width 71 height 10
paste input "text"
type input "175333"
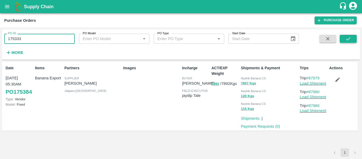
click at [348, 38] on icon "submit" at bounding box center [349, 39] width 6 height 6
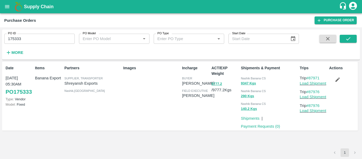
click at [335, 79] on icon "button" at bounding box center [338, 80] width 6 height 6
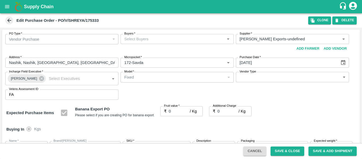
click at [141, 40] on input "Buyers   *" at bounding box center [172, 39] width 101 height 7
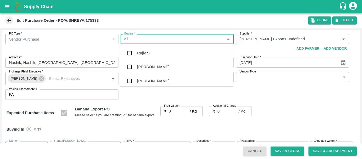
type input "ajit"
click at [143, 54] on div "[PERSON_NAME]" at bounding box center [153, 53] width 32 height 6
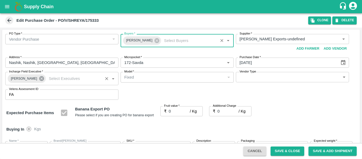
click at [40, 78] on icon at bounding box center [42, 79] width 6 height 6
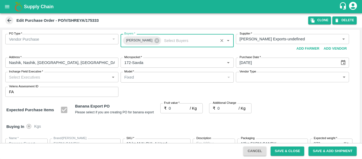
click at [31, 78] on input "Incharge Field Executive   *" at bounding box center [57, 76] width 101 height 7
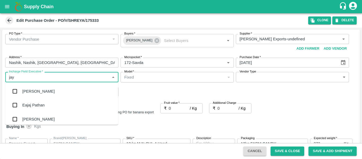
type input "jayd"
click at [33, 89] on div "jaydip Tale" at bounding box center [31, 91] width 19 height 6
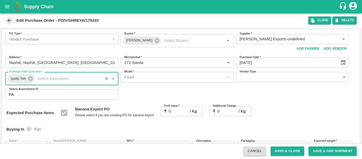
click at [175, 109] on input "0" at bounding box center [179, 111] width 21 height 10
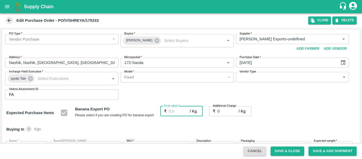
type input "2"
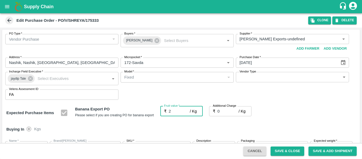
type input "2"
type input "20"
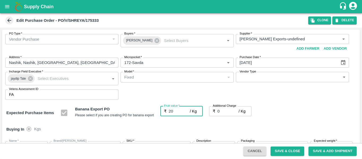
type input "20"
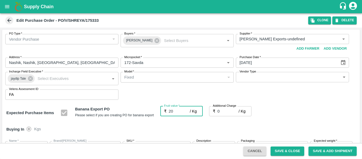
type input "20"
click at [220, 108] on label "Additional Charge" at bounding box center [225, 106] width 24 height 4
click at [220, 108] on input "0" at bounding box center [228, 111] width 21 height 10
type input "2"
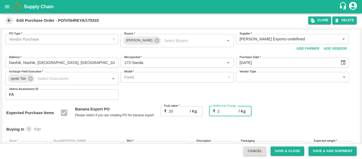
type input "22"
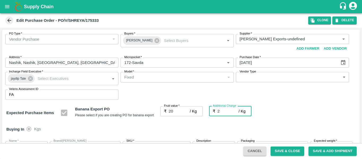
type input "2.7"
type input "22.7"
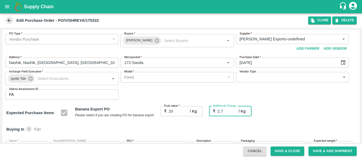
type input "22.7"
type input "2.75"
type input "22.75"
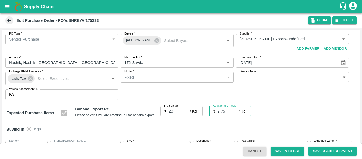
type input "22.75"
type input "2.75"
click at [285, 116] on div "Expected Purchase Items Banana Export PO Please select if you are creating PO f…" at bounding box center [181, 113] width 350 height 14
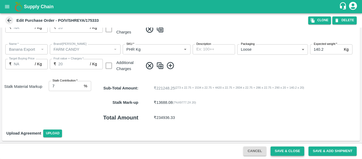
click at [277, 151] on button "Save & Close" at bounding box center [288, 150] width 34 height 9
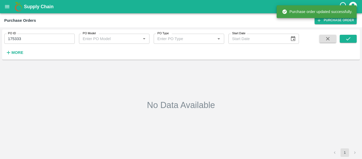
type input "175333"
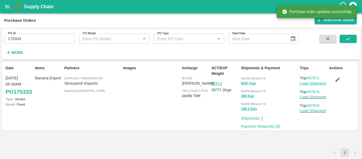
click at [312, 84] on link "Load Shipment" at bounding box center [313, 83] width 27 height 4
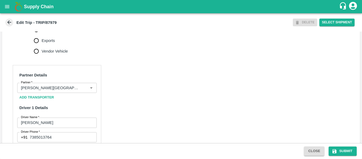
scroll to position [407, 0]
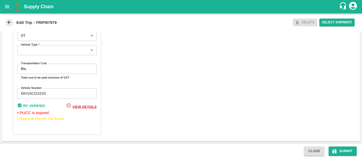
click at [41, 70] on input "Transportation Cost" at bounding box center [63, 69] width 68 height 10
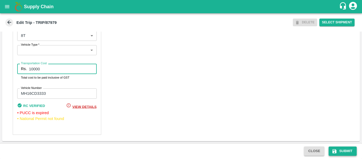
type input "10000"
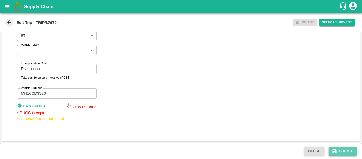
click at [343, 150] on button "Submit" at bounding box center [343, 150] width 28 height 9
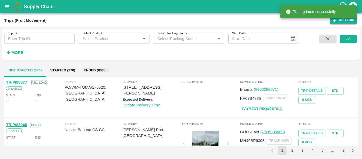
click at [25, 41] on input "Trip ID" at bounding box center [39, 39] width 71 height 10
paste input "87979"
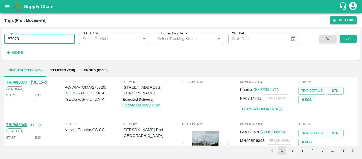
click at [350, 34] on div "Trip ID 87979 Trip ID Select Product Select Product   * Select Tracking Status …" at bounding box center [181, 45] width 358 height 26
click at [350, 40] on icon "submit" at bounding box center [349, 39] width 6 height 6
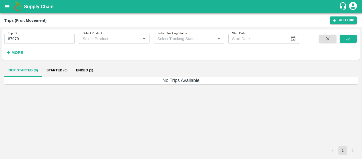
click at [85, 69] on button "Ended (1)" at bounding box center [85, 70] width 26 height 13
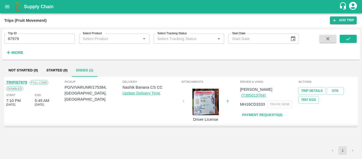
click at [21, 82] on link "TRIP/87979" at bounding box center [16, 82] width 21 height 4
click at [37, 42] on input "87979" at bounding box center [39, 39] width 71 height 10
paste input "text"
click at [352, 41] on button "submit" at bounding box center [348, 39] width 17 height 8
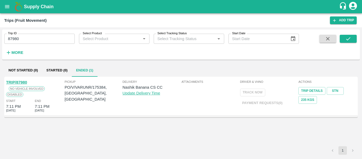
click at [34, 37] on input "87980" at bounding box center [39, 39] width 71 height 10
paste input "text"
type input "87976"
click at [343, 39] on button "submit" at bounding box center [348, 39] width 17 height 8
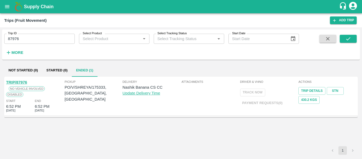
click at [23, 82] on link "TRIP/87976" at bounding box center [16, 82] width 21 height 4
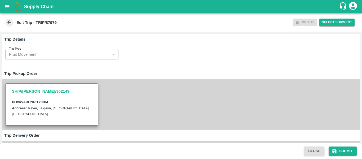
click at [12, 23] on icon at bounding box center [9, 22] width 6 height 6
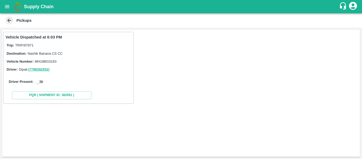
click at [34, 85] on input "checkbox" at bounding box center [37, 81] width 19 height 6
checkbox input "true"
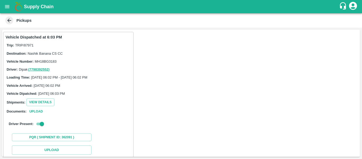
scroll to position [78, 0]
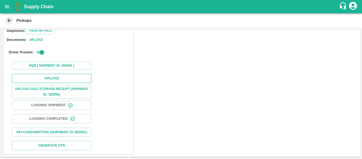
click at [64, 75] on button "Upload" at bounding box center [52, 78] width 80 height 9
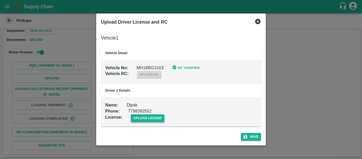
click at [139, 120] on span "upload license" at bounding box center [148, 118] width 34 height 8
click at [0, 0] on input "upload license" at bounding box center [0, 0] width 0 height 0
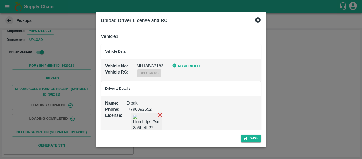
click at [233, 133] on div "Save" at bounding box center [181, 137] width 164 height 14
click at [249, 136] on button "Save" at bounding box center [251, 138] width 20 height 8
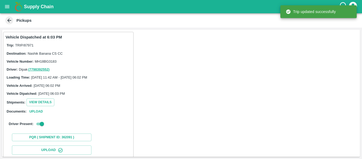
scroll to position [72, 0]
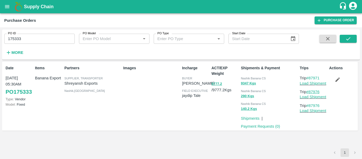
drag, startPoint x: 323, startPoint y: 90, endPoint x: 309, endPoint y: 92, distance: 14.4
click at [309, 92] on p "Trip #87976" at bounding box center [313, 92] width 27 height 6
copy link "87976"
drag, startPoint x: 326, startPoint y: 77, endPoint x: 311, endPoint y: 78, distance: 15.7
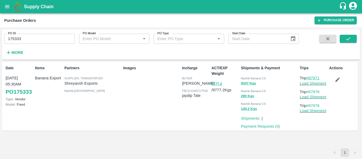
click at [311, 78] on p "Trip #87971" at bounding box center [313, 78] width 27 height 6
copy link "87971"
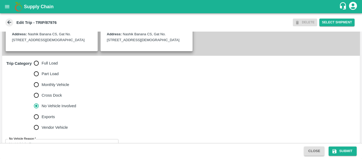
scroll to position [136, 0]
click at [50, 66] on span "Full Load" at bounding box center [50, 63] width 16 height 6
click at [42, 68] on input "Full Load" at bounding box center [36, 63] width 11 height 11
radio input "true"
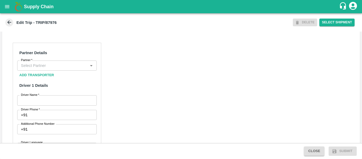
scroll to position [234, 0]
click at [28, 69] on input "Partner   *" at bounding box center [53, 65] width 68 height 7
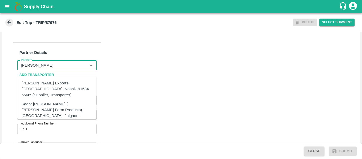
click at [47, 89] on div "[PERSON_NAME] Exports-[GEOGRAPHIC_DATA], Nashik-91584 65669(Supplier, Transport…" at bounding box center [56, 89] width 71 height 18
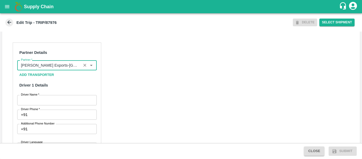
scroll to position [278, 0]
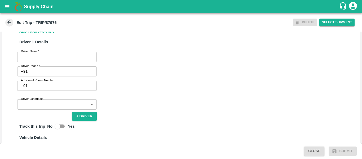
type input "[PERSON_NAME] Exports-[GEOGRAPHIC_DATA], Nashik-91584 65669(Supplier, Transport…"
click at [44, 62] on input "Driver Name   *" at bounding box center [57, 57] width 80 height 10
type input "Ajay"
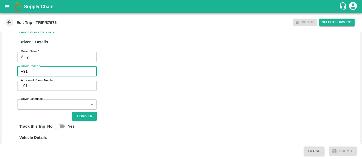
click at [46, 76] on input "Driver Phone   *" at bounding box center [63, 71] width 67 height 10
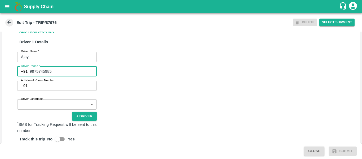
type input "9975745985"
click at [151, 97] on div "Partner Details Partner   * Partner Add Transporter Driver 1 Details Driver Nam…" at bounding box center [181, 126] width 358 height 266
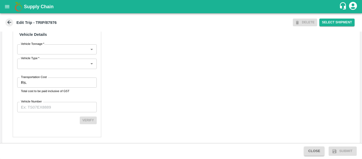
scroll to position [394, 0]
click at [46, 79] on label "Transportation Cost" at bounding box center [34, 77] width 26 height 4
click at [46, 84] on input "Transportation Cost" at bounding box center [63, 82] width 68 height 10
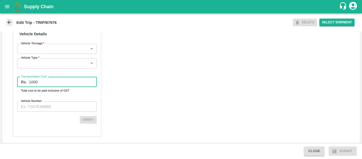
type input "1000"
click at [50, 111] on input "Vehicle Number" at bounding box center [57, 106] width 80 height 10
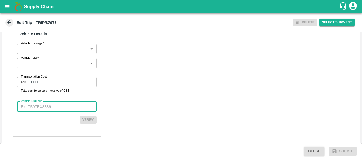
click at [49, 111] on input "Vehicle Number" at bounding box center [57, 106] width 80 height 10
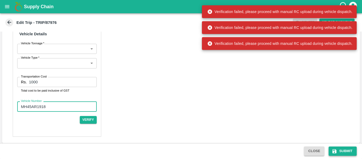
type input "MH45AR1918"
click at [347, 148] on button "Submit" at bounding box center [343, 150] width 28 height 9
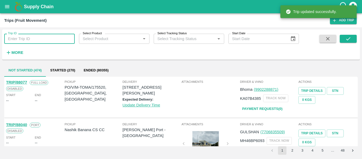
click at [27, 40] on input "Trip ID" at bounding box center [39, 39] width 71 height 10
paste input "87976"
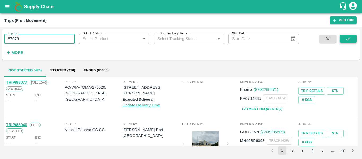
type input "87976"
click at [353, 40] on button "submit" at bounding box center [348, 39] width 17 height 8
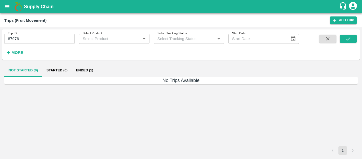
click at [85, 68] on button "Ended (1)" at bounding box center [85, 70] width 26 height 13
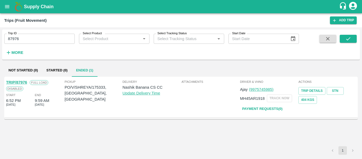
click at [23, 83] on link "TRIP/87976" at bounding box center [16, 82] width 21 height 4
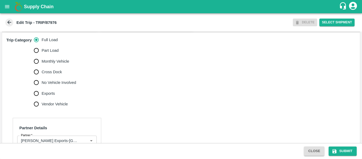
scroll to position [159, 0]
click at [71, 85] on span "No Vehicle Involved" at bounding box center [59, 83] width 34 height 6
click at [42, 88] on input "No Vehicle Involved" at bounding box center [36, 82] width 11 height 11
radio input "true"
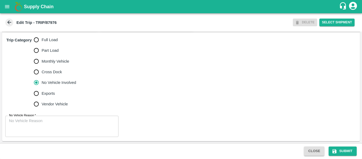
click at [46, 130] on textarea "No Vehicle Reason   *" at bounding box center [62, 126] width 106 height 17
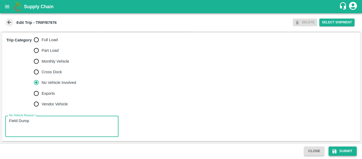
type textarea "Field Dump"
click at [335, 147] on button "Submit" at bounding box center [343, 150] width 28 height 9
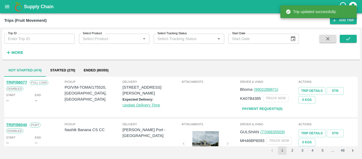
click at [14, 42] on input "Trip ID" at bounding box center [39, 39] width 71 height 10
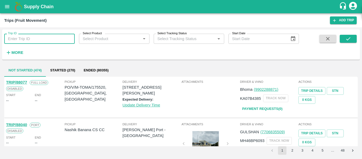
paste input "87971"
type input "87971"
click at [351, 41] on icon "submit" at bounding box center [349, 39] width 6 height 6
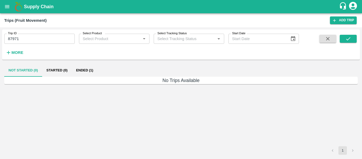
click at [87, 72] on button "Ended (1)" at bounding box center [85, 70] width 26 height 13
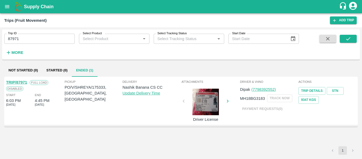
click at [17, 80] on link "TRIP/87971" at bounding box center [16, 82] width 21 height 4
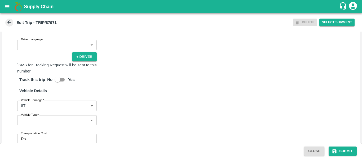
scroll to position [413, 0]
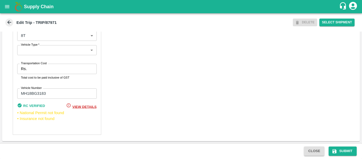
click at [34, 72] on input "Transportation Cost" at bounding box center [63, 69] width 68 height 10
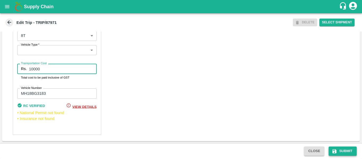
type input "10000"
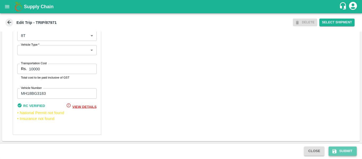
click at [336, 151] on icon "submit" at bounding box center [335, 151] width 4 height 4
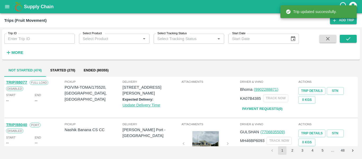
click at [24, 31] on div "Trip ID Trip ID" at bounding box center [37, 36] width 75 height 14
click at [25, 39] on input "Trip ID" at bounding box center [39, 39] width 71 height 10
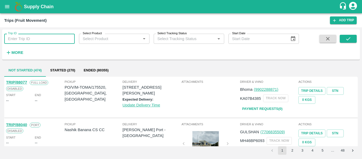
paste input "87992"
type input "87992"
click at [352, 38] on button "submit" at bounding box center [348, 39] width 17 height 8
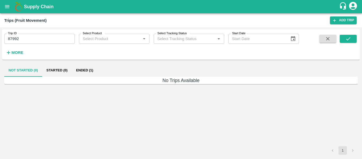
click at [90, 70] on button "Ended (1)" at bounding box center [85, 70] width 26 height 13
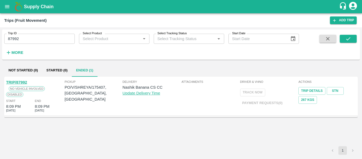
click at [25, 81] on link "TRIP/87992" at bounding box center [16, 82] width 21 height 4
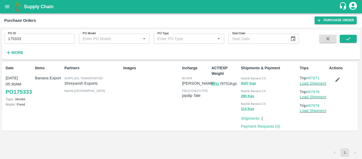
click at [27, 40] on input "175333" at bounding box center [39, 39] width 71 height 10
paste input "text"
type input "175407"
click at [347, 40] on icon "submit" at bounding box center [348, 38] width 4 height 3
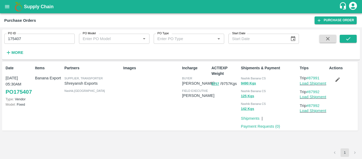
click at [334, 82] on button "button" at bounding box center [337, 79] width 17 height 9
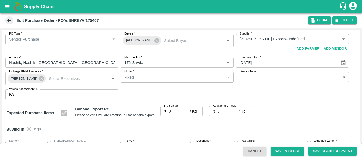
click at [155, 43] on icon at bounding box center [157, 40] width 5 height 5
click at [142, 42] on input "Buyers   *" at bounding box center [172, 39] width 101 height 7
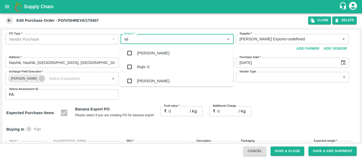
type input "ajit"
click at [143, 52] on div "Ajit Otari" at bounding box center [153, 53] width 32 height 6
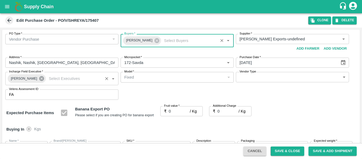
click at [39, 78] on icon at bounding box center [41, 78] width 5 height 5
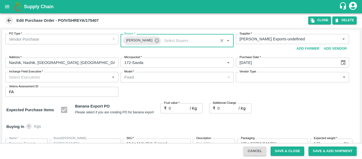
click at [20, 79] on input "Incharge Field Executive   *" at bounding box center [57, 76] width 101 height 7
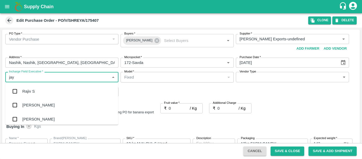
type input "jayd"
click at [23, 90] on div "jaydip Tale" at bounding box center [31, 91] width 19 height 6
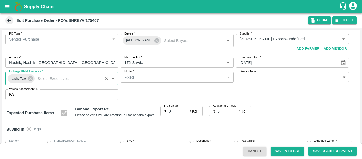
click at [178, 112] on input "0" at bounding box center [179, 111] width 21 height 10
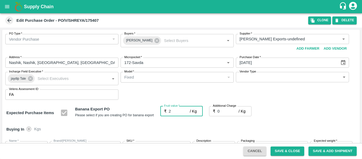
type input "20"
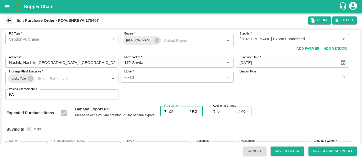
type input "20"
click at [227, 111] on input "0" at bounding box center [228, 111] width 21 height 10
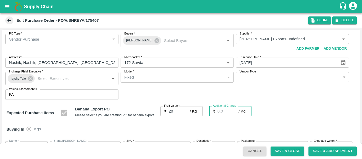
type input "2"
type input "22"
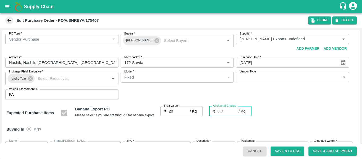
type input "22"
type input "2.7"
type input "22.7"
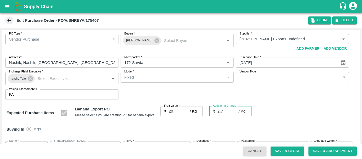
type input "22.7"
type input "2.75"
type input "22.75"
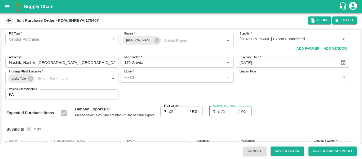
type input "22.75"
type input "2.75"
click at [299, 113] on div "Expected Purchase Items Banana Export PO Please select if you are creating PO f…" at bounding box center [181, 113] width 350 height 14
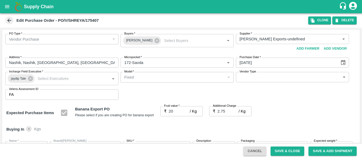
scroll to position [316, 0]
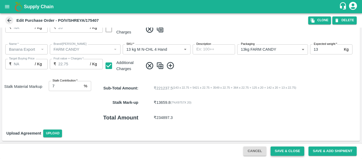
click at [285, 149] on button "Save & Close" at bounding box center [288, 150] width 34 height 9
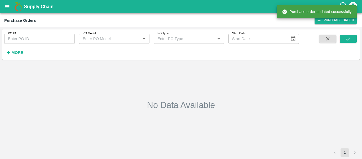
type input "175407"
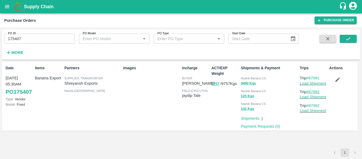
drag, startPoint x: 323, startPoint y: 90, endPoint x: 311, endPoint y: 93, distance: 12.4
click at [311, 93] on p "Trip #87992" at bounding box center [313, 92] width 27 height 6
copy link "87992"
drag, startPoint x: 326, startPoint y: 76, endPoint x: 310, endPoint y: 79, distance: 16.7
click at [310, 79] on p "Trip #87991" at bounding box center [313, 78] width 27 height 6
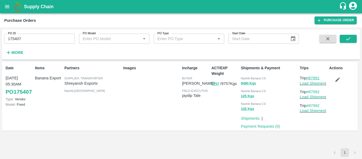
copy link "87991"
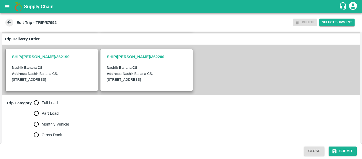
scroll to position [97, 0]
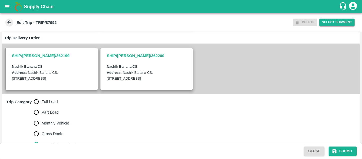
click at [50, 104] on span "Full Load" at bounding box center [50, 102] width 16 height 6
click at [42, 107] on input "Full Load" at bounding box center [36, 101] width 11 height 11
radio input "true"
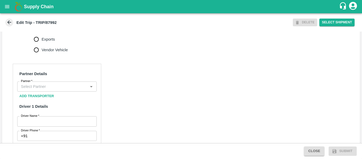
click at [56, 90] on input "Partner   *" at bounding box center [53, 86] width 68 height 7
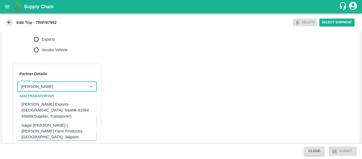
click at [58, 106] on div "Shreyansh Exports-Nashik, Nashik-91584 65669(Supplier, Transporter)" at bounding box center [56, 110] width 71 height 18
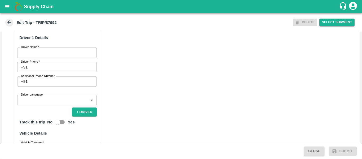
scroll to position [283, 0]
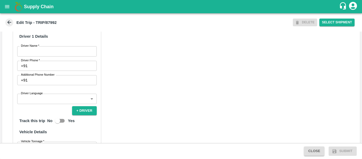
type input "Shreyansh Exports-Nashik, Nashik-91584 65669(Supplier, Transporter)"
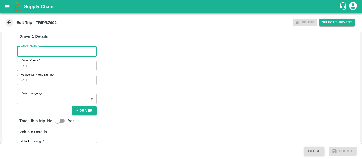
click at [35, 56] on input "Driver Name   *" at bounding box center [57, 51] width 80 height 10
type input "nikhil"
click at [37, 71] on input "Driver Phone   *" at bounding box center [63, 66] width 67 height 10
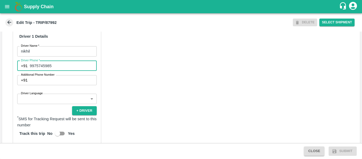
type input "9975745985"
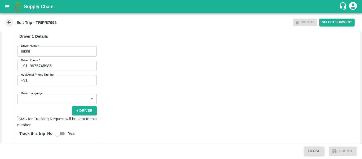
click at [159, 109] on div "Partner Details Partner   * Partner Add Transporter Driver 1 Details Driver Nam…" at bounding box center [181, 120] width 358 height 266
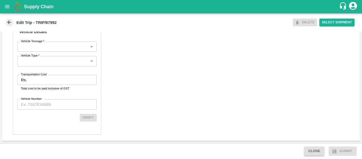
click at [36, 79] on input "Transportation Cost" at bounding box center [63, 80] width 68 height 10
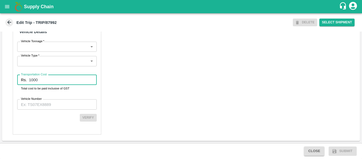
type input "1000"
click at [38, 111] on div "Partner Details Partner   * Partner Add Transporter Driver 1 Details Driver Nam…" at bounding box center [57, 8] width 89 height 254
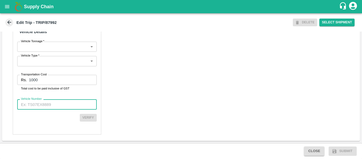
click at [37, 108] on input "Vehicle Number" at bounding box center [57, 104] width 80 height 10
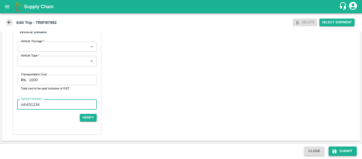
type input "mh451234"
click at [334, 147] on button "Submit" at bounding box center [343, 150] width 28 height 9
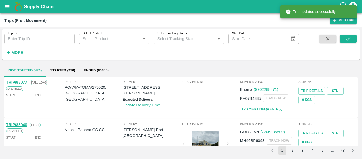
click at [43, 39] on input "Trip ID" at bounding box center [39, 39] width 71 height 10
paste input "87992"
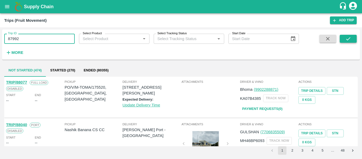
type input "87992"
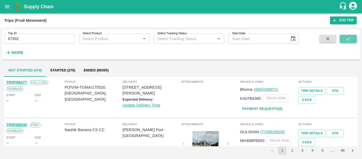
click at [346, 39] on icon "submit" at bounding box center [349, 39] width 6 height 6
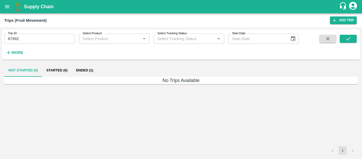
click at [95, 69] on button "Ended (1)" at bounding box center [85, 70] width 26 height 13
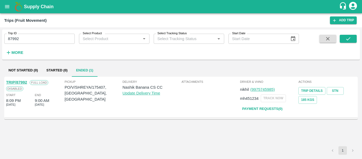
click at [23, 81] on link "TRIP/87992" at bounding box center [16, 82] width 21 height 4
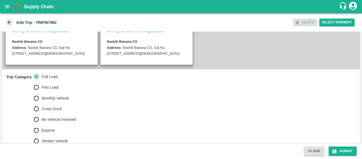
scroll to position [123, 0]
click at [49, 122] on span "No Vehicle Involved" at bounding box center [59, 119] width 34 height 6
click at [42, 123] on input "No Vehicle Involved" at bounding box center [36, 119] width 11 height 11
radio input "true"
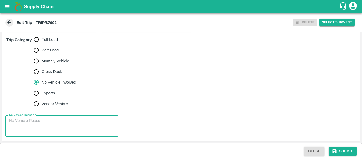
click at [75, 129] on textarea "No Vehicle Reason   *" at bounding box center [62, 126] width 106 height 17
type textarea "Field Dump"
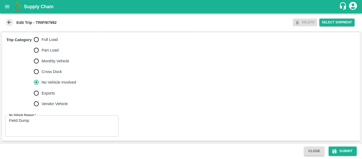
click at [341, 146] on div "Close Submit" at bounding box center [181, 151] width 362 height 16
click at [342, 151] on button "Submit" at bounding box center [343, 150] width 28 height 9
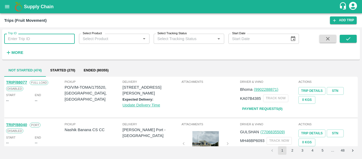
click at [36, 37] on input "Trip ID" at bounding box center [39, 39] width 71 height 10
paste input "87991"
type input "87991"
click at [348, 40] on icon "submit" at bounding box center [349, 39] width 6 height 6
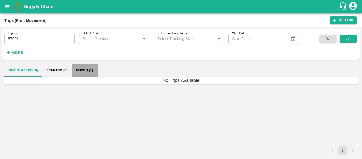
click at [86, 68] on button "Ended (1)" at bounding box center [85, 70] width 26 height 13
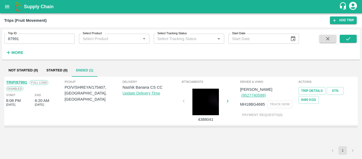
click at [19, 82] on link "TRIP/87991" at bounding box center [16, 82] width 21 height 4
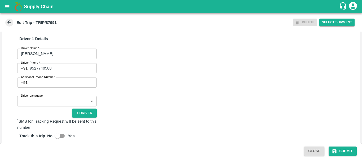
scroll to position [413, 0]
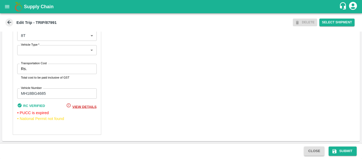
click at [31, 67] on input "Transportation Cost" at bounding box center [63, 69] width 68 height 10
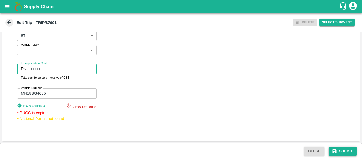
type input "10000"
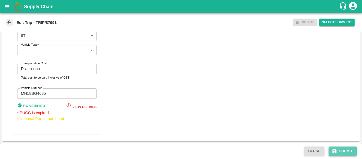
click at [338, 147] on button "Submit" at bounding box center [343, 150] width 28 height 9
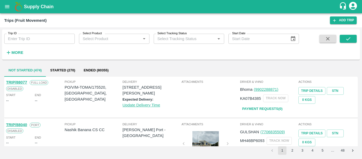
click at [47, 39] on input "Trip ID" at bounding box center [39, 39] width 71 height 10
paste input "87989"
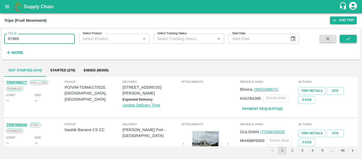
type input "87989"
click at [354, 37] on button "submit" at bounding box center [348, 39] width 17 height 8
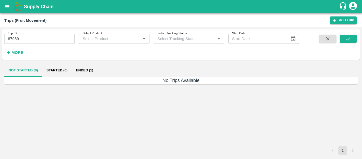
click at [77, 71] on button "Ended (1)" at bounding box center [85, 70] width 26 height 13
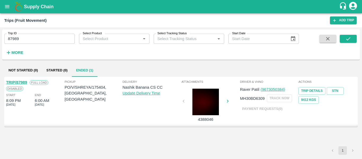
click at [23, 83] on link "TRIP/87989" at bounding box center [16, 82] width 21 height 4
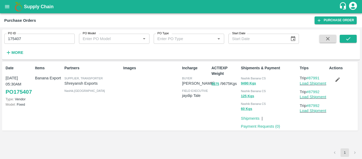
click at [28, 36] on input "175407" at bounding box center [39, 39] width 71 height 10
paste input "text"
type input "175404"
click at [355, 38] on button "submit" at bounding box center [348, 39] width 17 height 8
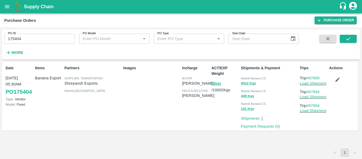
click at [338, 79] on icon "button" at bounding box center [338, 79] width 5 height 5
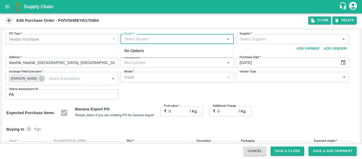
click at [143, 41] on input "Buyers   *" at bounding box center [172, 39] width 101 height 7
type input "aj"
type input "[PERSON_NAME] Exports-undefined"
type input "172-Savda"
type input "Banana Export"
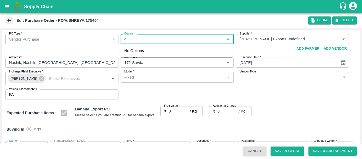
type input "FARM CANDY"
type input "13 kg M N-CHL 5 Hand"
type input "NA"
type input "Banana Export"
type input "FARM CANDY"
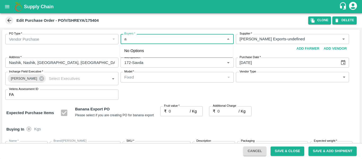
type input "13 kg M N-CHL 6 Hand"
type input "NA"
type input "Banana Export"
type input "FARM CANDY"
type input "13 kg M N-CHL 8 Hand"
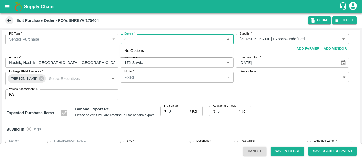
type input "NA"
type input "Banana Export"
type input "FARM CANDY"
type input "13 kg M N-CHL CL"
type input "NA"
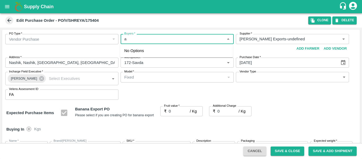
type input "Banana Export"
type input "FARM CANDY"
type input "C Class"
type input "NA"
type input "Banana Export"
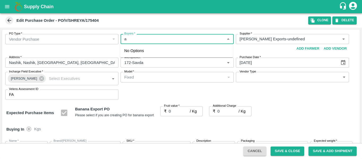
type input "FARM CANDY"
type input "PHR Kg"
type input "NA"
type input "Banana Export"
type input "FARM CANDY"
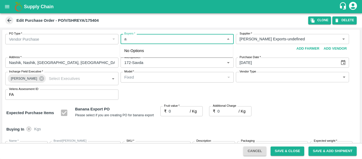
type input "13 kg M N-CHL 4 Hand"
type input "NA"
type input "ajit"
click at [144, 51] on div "Ajit Otari" at bounding box center [153, 53] width 32 height 6
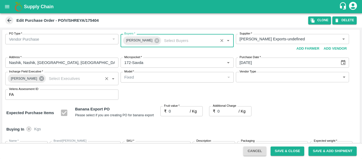
click at [39, 79] on icon at bounding box center [41, 78] width 5 height 5
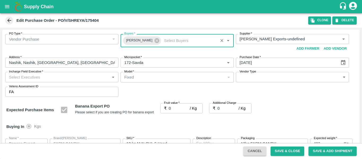
click at [24, 76] on input "Incharge Field Executive   *" at bounding box center [57, 76] width 101 height 7
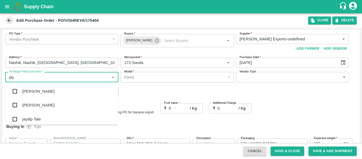
type input "jayd"
click at [27, 91] on div "jaydip Tale" at bounding box center [31, 91] width 19 height 6
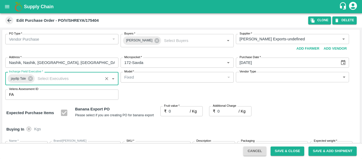
click at [170, 113] on input "0" at bounding box center [179, 111] width 21 height 10
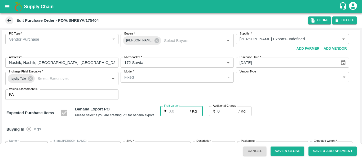
type input "2"
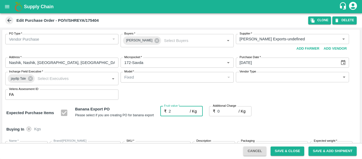
type input "2"
type input "20"
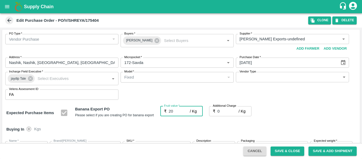
type input "20"
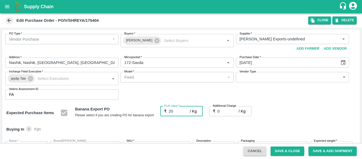
type input "20"
click at [221, 114] on input "0" at bounding box center [228, 111] width 21 height 10
type input "2"
type input "22"
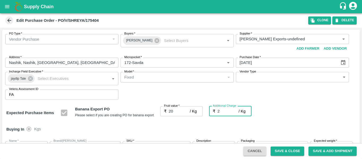
type input "22"
type input "2.7"
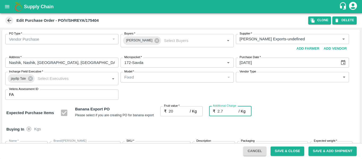
type input "22.7"
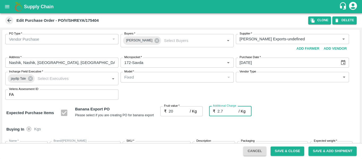
type input "2.75"
type input "22.75"
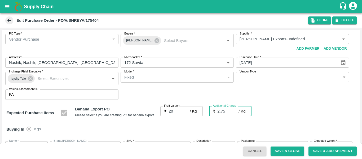
type input "22.75"
type input "2.75"
click at [307, 114] on div "Expected Purchase Items Banana Export PO Please select if you are creating PO f…" at bounding box center [181, 113] width 350 height 14
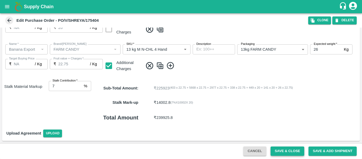
click at [281, 153] on button "Save & Close" at bounding box center [288, 150] width 34 height 9
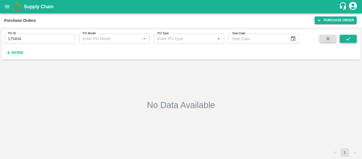
click at [344, 38] on button "submit" at bounding box center [348, 39] width 17 height 8
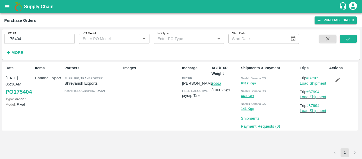
drag, startPoint x: 324, startPoint y: 79, endPoint x: 310, endPoint y: 79, distance: 14.1
click at [310, 79] on p "Trip #87989" at bounding box center [313, 78] width 27 height 6
copy link "87989"
click at [41, 34] on input "175404" at bounding box center [39, 39] width 71 height 10
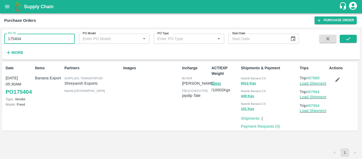
paste input "text"
type input "175400"
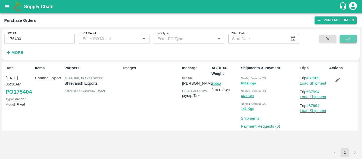
click at [348, 37] on icon "submit" at bounding box center [349, 39] width 6 height 6
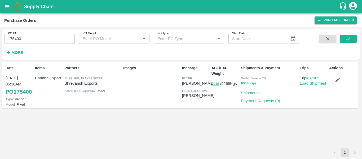
click at [317, 79] on link "#87985" at bounding box center [313, 78] width 13 height 4
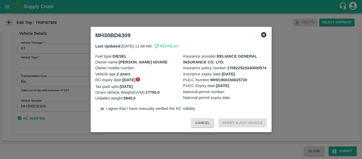
click at [35, 79] on div at bounding box center [181, 79] width 362 height 159
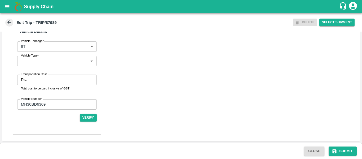
click at [35, 79] on input "Transportation Cost" at bounding box center [63, 80] width 68 height 10
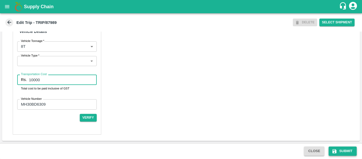
type input "10000"
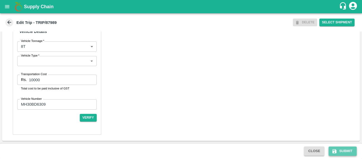
click at [341, 147] on button "Submit" at bounding box center [343, 150] width 28 height 9
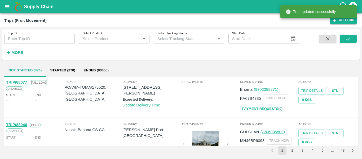
click at [33, 41] on input "Trip ID" at bounding box center [39, 39] width 71 height 10
paste input "88016"
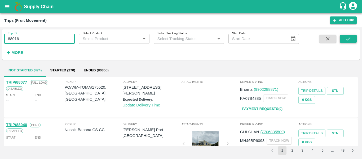
type input "88016"
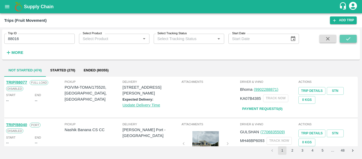
click at [348, 37] on icon "submit" at bounding box center [349, 39] width 6 height 6
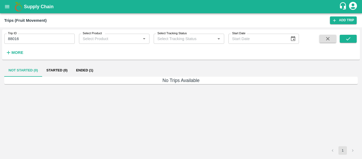
click at [77, 67] on button "Ended (1)" at bounding box center [85, 70] width 26 height 13
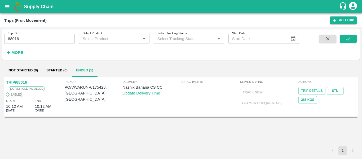
click at [21, 81] on link "TRIP/88016" at bounding box center [16, 82] width 21 height 4
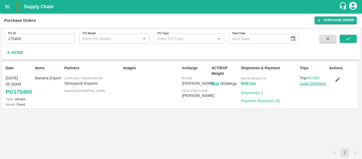
click at [40, 36] on input "175400" at bounding box center [39, 39] width 71 height 10
paste input "text"
type input "175428"
click at [351, 42] on button "submit" at bounding box center [348, 39] width 17 height 8
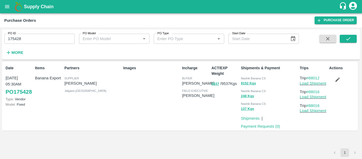
click at [341, 85] on div "Actions" at bounding box center [341, 96] width 29 height 66
click at [334, 78] on button "button" at bounding box center [337, 79] width 17 height 9
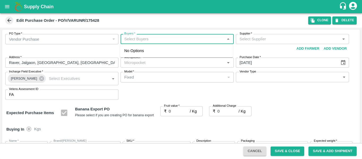
click at [139, 40] on input "Buyers   *" at bounding box center [172, 39] width 101 height 7
type input "[PERSON_NAME]-undefined"
type input "172-Savda"
type input "Banana Export"
type input "FARM CANDY"
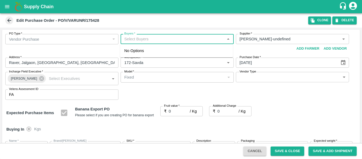
type input "13 kg M N-CHL 5 Hand"
type input "NA"
type input "Banana Export"
type input "FARM CANDY"
type input "13 kg M N-CHL 6 Hand"
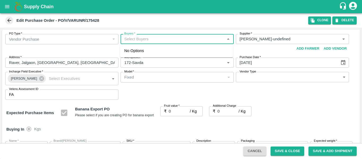
type input "NA"
type input "Banana Export"
type input "FARM CANDY"
type input "13 kg M N-CHL 8 Hand"
type input "NA"
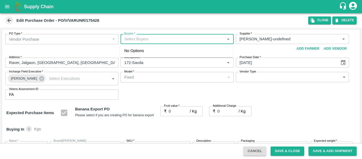
type input "Banana Export"
type input "FARM CANDY"
type input "13 kg M N-CHL CL"
type input "NA"
type input "Banana Export"
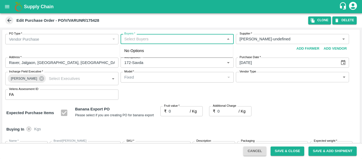
type input "FARM CANDY"
type input "C Class"
type input "NA"
type input "Banana Export"
type input "FARM CANDY"
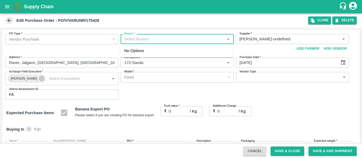
type input "PHR Kg"
type input "NA"
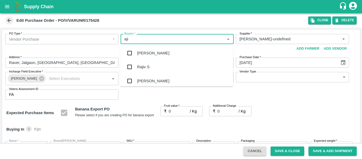
type input "ajit"
click at [139, 48] on div "[PERSON_NAME]" at bounding box center [176, 53] width 113 height 14
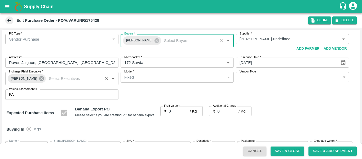
click at [39, 79] on icon at bounding box center [41, 78] width 5 height 5
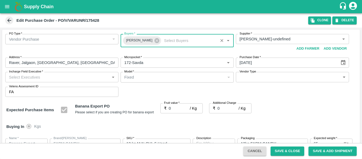
click at [29, 78] on input "Incharge Field Executive   *" at bounding box center [57, 76] width 101 height 7
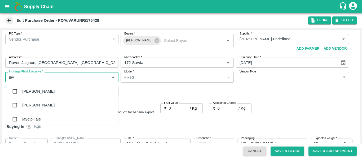
type input "jayd"
click at [32, 86] on div "jaydip Tale" at bounding box center [61, 91] width 113 height 14
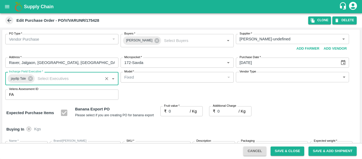
click at [173, 113] on input "0" at bounding box center [179, 111] width 21 height 10
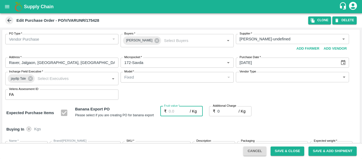
type input "1"
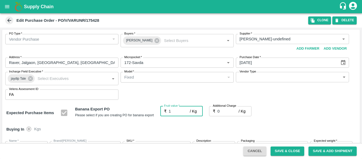
type input "1"
type input "18"
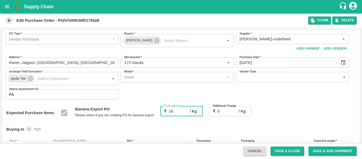
type input "18"
type input "18.5"
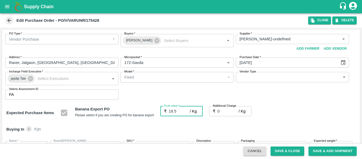
type input "18.5"
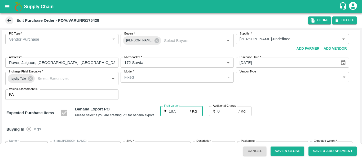
type input "18.5"
click at [226, 113] on input "0" at bounding box center [228, 111] width 21 height 10
type input "2"
type input "20.5"
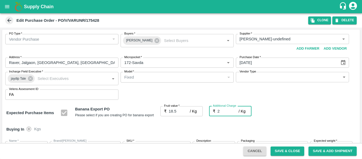
type input "20.5"
type input "2.7"
type input "21.2"
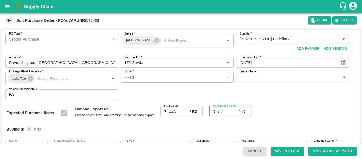
type input "21.2"
type input "2.75"
type input "21.25"
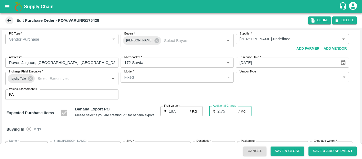
type input "21.25"
type input "2.75"
click at [291, 115] on div "Expected Purchase Items Banana Export PO Please select if you are creating PO f…" at bounding box center [181, 113] width 350 height 14
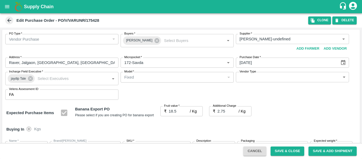
scroll to position [280, 0]
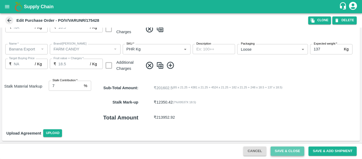
click at [282, 152] on button "Save & Close" at bounding box center [288, 150] width 34 height 9
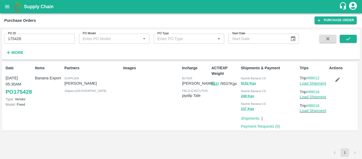
click at [308, 83] on link "Load Shipment" at bounding box center [313, 83] width 27 height 4
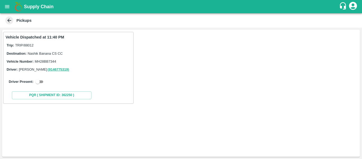
click at [42, 82] on input "checkbox" at bounding box center [37, 81] width 19 height 6
checkbox input "true"
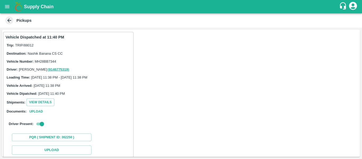
scroll to position [78, 0]
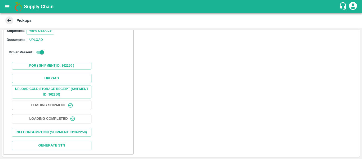
click at [62, 74] on button "Upload" at bounding box center [52, 78] width 80 height 9
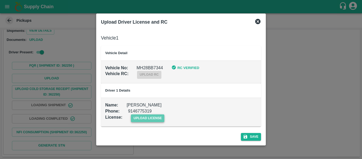
click at [147, 117] on span "upload license" at bounding box center [148, 118] width 34 height 8
click at [0, 0] on input "upload license" at bounding box center [0, 0] width 0 height 0
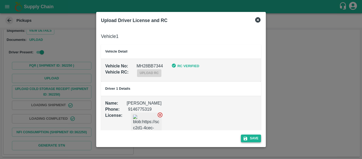
click at [254, 142] on button "Save" at bounding box center [251, 138] width 20 height 8
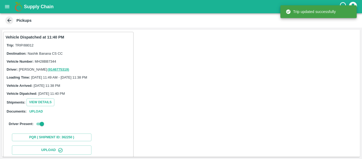
scroll to position [91, 0]
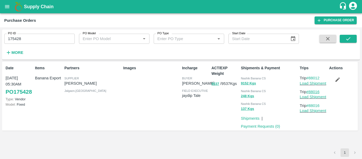
drag, startPoint x: 324, startPoint y: 92, endPoint x: 311, endPoint y: 92, distance: 13.0
click at [311, 92] on p "Trip #88016" at bounding box center [313, 92] width 27 height 6
click at [326, 91] on p "Trip #88016" at bounding box center [313, 92] width 27 height 6
drag, startPoint x: 322, startPoint y: 91, endPoint x: 311, endPoint y: 92, distance: 11.7
click at [311, 92] on p "Trip #88016" at bounding box center [313, 92] width 27 height 6
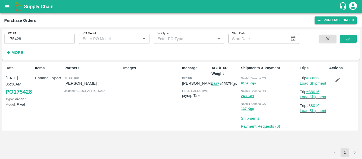
copy link "88016"
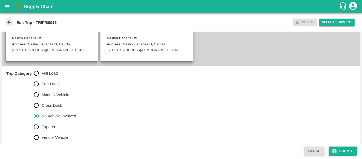
scroll to position [126, 0]
click at [43, 73] on span "Full Load" at bounding box center [50, 73] width 16 height 6
click at [42, 73] on input "Full Load" at bounding box center [36, 72] width 11 height 11
radio input "true"
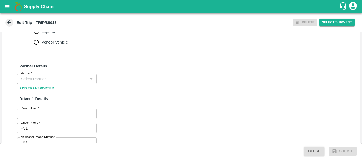
scroll to position [221, 0]
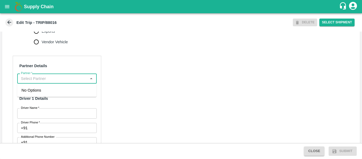
click at [43, 79] on input "Partner   *" at bounding box center [53, 78] width 68 height 7
type input "r"
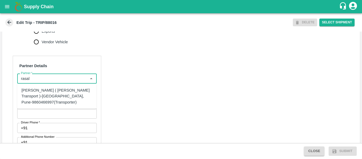
click at [48, 93] on div "Nitin Rasal ( Bhairavnath Transport )-Deulgaon, Pune-9860466997(Transporter)" at bounding box center [56, 96] width 71 height 18
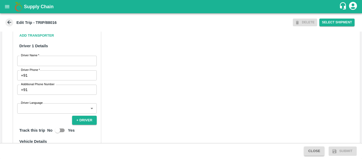
scroll to position [273, 0]
type input "Nitin Rasal ( Bhairavnath Transport )-Deulgaon, Pune-9860466997(Transporter)"
click at [60, 60] on input "Driver Name   *" at bounding box center [57, 61] width 80 height 10
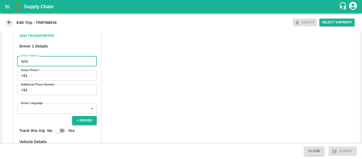
type input "ajay"
click at [61, 77] on input "Driver Phone   *" at bounding box center [63, 76] width 67 height 10
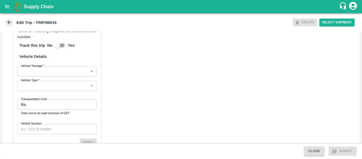
scroll to position [372, 0]
type input "8987456343"
click at [49, 103] on input "Transportation Cost" at bounding box center [63, 104] width 68 height 10
type input "1000"
click at [52, 125] on input "Vehicle Number" at bounding box center [57, 129] width 80 height 10
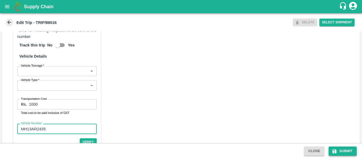
type input "MH13AR2435"
click at [351, 148] on button "Submit" at bounding box center [343, 150] width 28 height 9
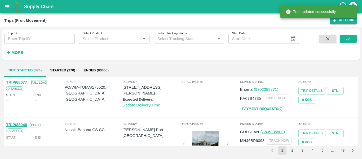
click at [53, 38] on input "Trip ID" at bounding box center [39, 39] width 71 height 10
paste input "88016"
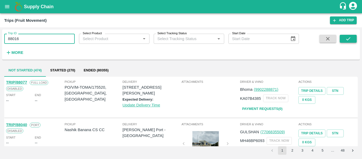
type input "88016"
click at [348, 40] on icon "submit" at bounding box center [349, 39] width 6 height 6
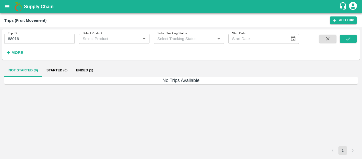
click at [95, 68] on button "Ended (1)" at bounding box center [85, 70] width 26 height 13
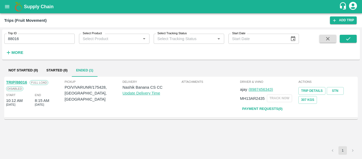
click at [20, 81] on link "TRIP/88016" at bounding box center [16, 82] width 21 height 4
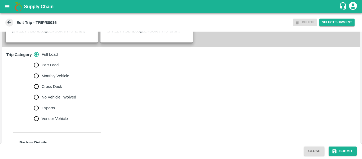
click at [61, 94] on span "No Vehicle Involved" at bounding box center [59, 97] width 34 height 6
click at [42, 94] on input "No Vehicle Involved" at bounding box center [36, 97] width 11 height 11
radio input "true"
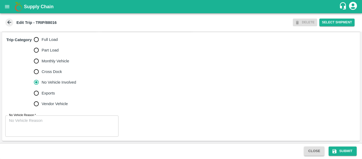
click at [31, 123] on textarea "No Vehicle Reason   *" at bounding box center [62, 126] width 106 height 17
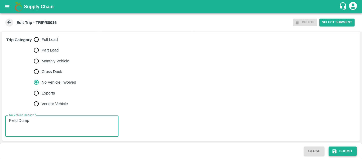
type textarea "Field Dump"
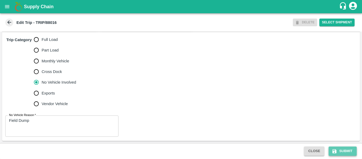
click at [341, 150] on button "Submit" at bounding box center [343, 150] width 28 height 9
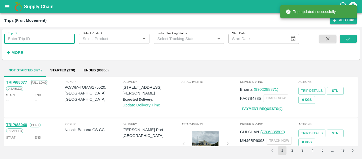
click at [35, 39] on input "Trip ID" at bounding box center [39, 39] width 71 height 10
paste input "88012"
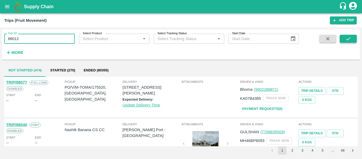
type input "88012"
click at [347, 41] on icon "submit" at bounding box center [349, 39] width 6 height 6
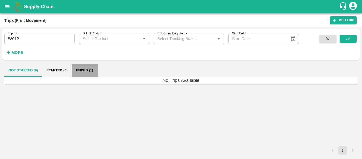
click at [91, 67] on button "Ended (1)" at bounding box center [85, 70] width 26 height 13
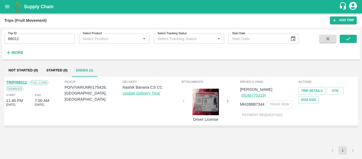
click at [15, 81] on link "TRIP/88012" at bounding box center [16, 82] width 21 height 4
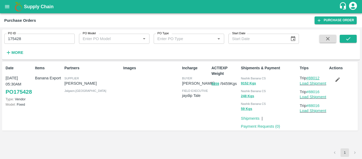
drag, startPoint x: 323, startPoint y: 78, endPoint x: 309, endPoint y: 79, distance: 13.8
click at [309, 79] on p "Trip #88012" at bounding box center [313, 78] width 27 height 6
copy link "88012"
click at [29, 35] on input "175428" at bounding box center [39, 39] width 71 height 10
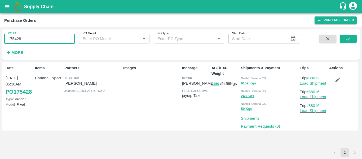
paste input "text"
type input "175401"
click at [347, 37] on icon "submit" at bounding box center [349, 39] width 6 height 6
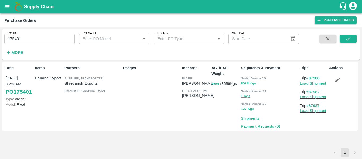
click at [335, 80] on icon "button" at bounding box center [338, 80] width 6 height 6
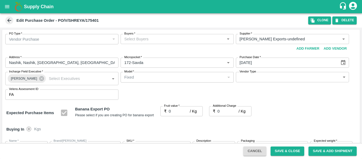
click at [137, 40] on input "Buyers   *" at bounding box center [172, 39] width 101 height 7
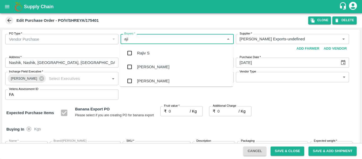
type input "ajit"
click at [139, 50] on div "[PERSON_NAME]" at bounding box center [176, 53] width 113 height 14
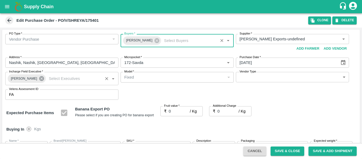
click at [39, 77] on icon at bounding box center [41, 78] width 5 height 5
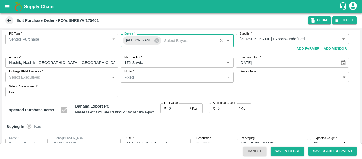
click at [28, 77] on input "Incharge Field Executive   *" at bounding box center [57, 76] width 101 height 7
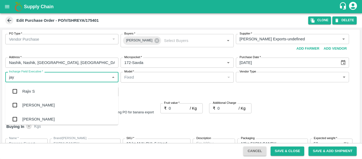
type input "jayd"
click at [30, 91] on div "jaydip Tale" at bounding box center [31, 91] width 19 height 6
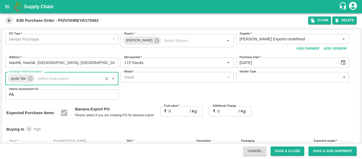
click at [176, 109] on input "0" at bounding box center [179, 111] width 21 height 10
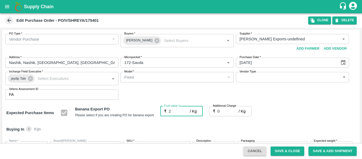
type input "20"
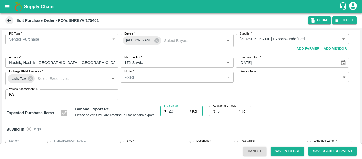
type input "20"
click at [226, 111] on input "0" at bounding box center [228, 111] width 21 height 10
type input "2"
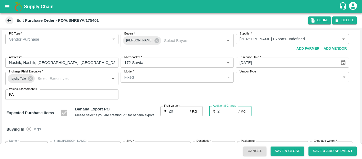
type input "22"
type input "2.7"
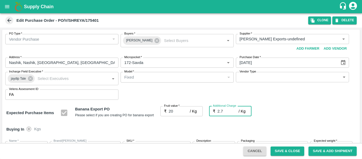
type input "22.7"
type input "2.75"
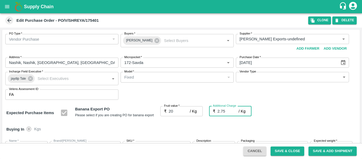
type input "22.75"
type input "2.75"
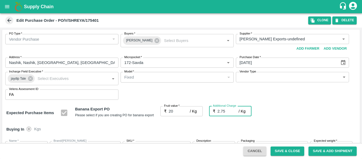
click at [301, 113] on div "Expected Purchase Items Banana Export PO Please select if you are creating PO f…" at bounding box center [181, 113] width 350 height 14
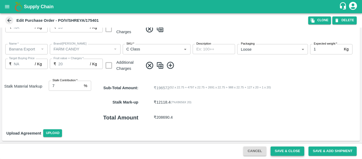
click at [291, 149] on button "Save & Close" at bounding box center [288, 150] width 34 height 9
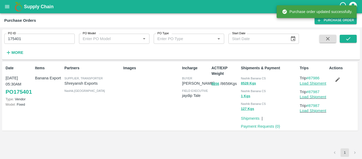
click at [312, 84] on link "Load Shipment" at bounding box center [313, 83] width 27 height 4
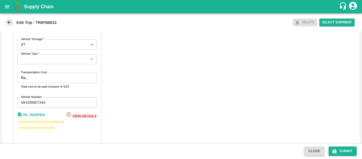
scroll to position [407, 0]
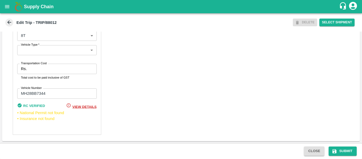
click at [33, 64] on label "Transportation Cost" at bounding box center [34, 63] width 26 height 4
click at [33, 64] on input "Transportation Cost" at bounding box center [63, 69] width 68 height 10
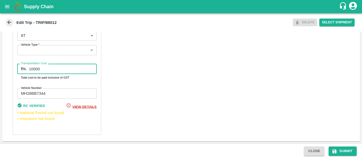
type input "10000"
click at [334, 146] on div "Close Submit" at bounding box center [181, 151] width 362 height 16
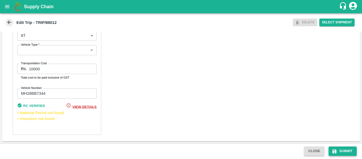
click at [341, 148] on button "Submit" at bounding box center [343, 150] width 28 height 9
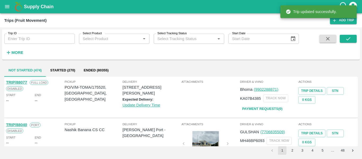
click at [37, 38] on input "Trip ID" at bounding box center [39, 39] width 71 height 10
paste input "87987"
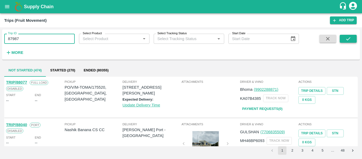
type input "87987"
click at [354, 38] on button "submit" at bounding box center [348, 39] width 17 height 8
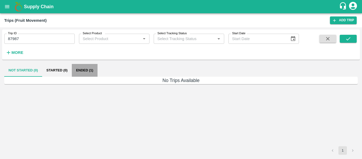
click at [93, 72] on button "Ended (1)" at bounding box center [85, 70] width 26 height 13
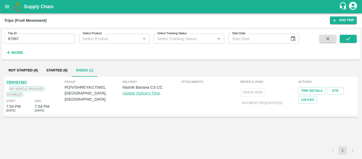
click at [19, 85] on div "TRIP/87987" at bounding box center [16, 82] width 21 height 6
click at [34, 83] on div "TRIP/87987 No Vehicle Involved" at bounding box center [35, 85] width 58 height 12
click at [24, 83] on link "TRIP/87987" at bounding box center [16, 82] width 21 height 4
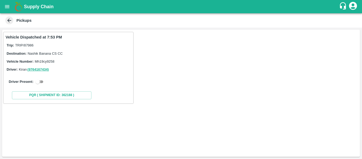
click at [42, 80] on input "checkbox" at bounding box center [37, 81] width 19 height 6
checkbox input "true"
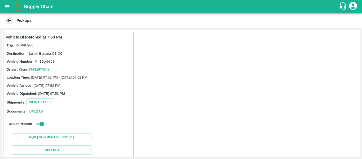
scroll to position [78, 0]
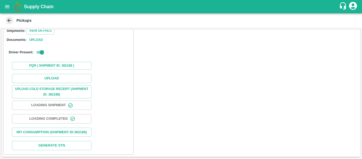
click at [55, 72] on div "Upload Upload Cold Storage Receipt (SHIPMENT ID: 362188) Loading Shipment Loadi…" at bounding box center [69, 112] width 126 height 81
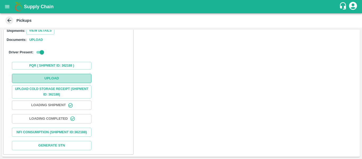
click at [55, 74] on button "Upload" at bounding box center [52, 78] width 80 height 9
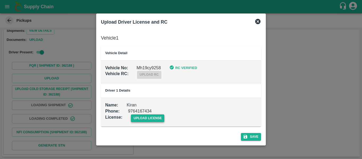
click at [146, 118] on span "upload license" at bounding box center [148, 118] width 34 height 8
click at [0, 0] on input "upload license" at bounding box center [0, 0] width 0 height 0
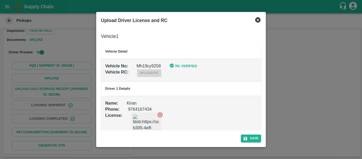
click at [247, 133] on div "Save" at bounding box center [181, 137] width 164 height 14
click at [248, 137] on button "Save" at bounding box center [251, 138] width 20 height 8
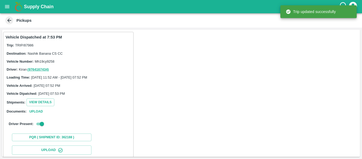
scroll to position [91, 0]
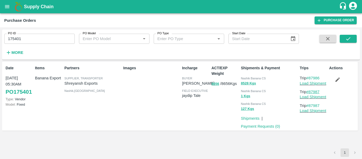
drag, startPoint x: 322, startPoint y: 90, endPoint x: 310, endPoint y: 91, distance: 12.2
click at [310, 91] on p "Trip #87987" at bounding box center [313, 92] width 27 height 6
copy link "87987"
drag, startPoint x: 322, startPoint y: 78, endPoint x: 310, endPoint y: 78, distance: 12.0
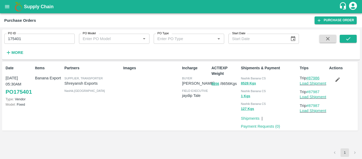
click at [310, 78] on p "Trip #87986" at bounding box center [313, 78] width 27 height 6
copy link "87986"
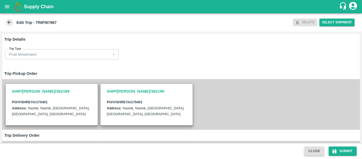
scroll to position [136, 0]
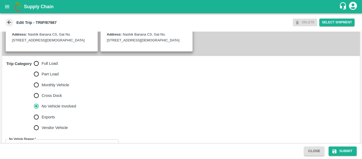
click at [38, 69] on input "Full Load" at bounding box center [36, 63] width 11 height 11
radio input "true"
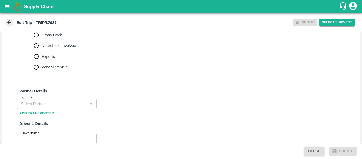
scroll to position [196, 0]
click at [50, 106] on div "Partner" at bounding box center [57, 103] width 80 height 10
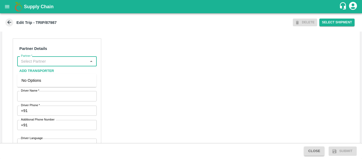
scroll to position [240, 0]
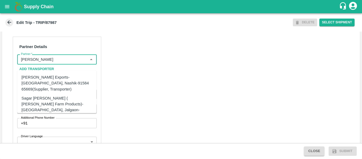
click at [65, 85] on div "[PERSON_NAME] Exports-[GEOGRAPHIC_DATA], Nashik-91584 65669(Supplier, Transport…" at bounding box center [56, 83] width 71 height 18
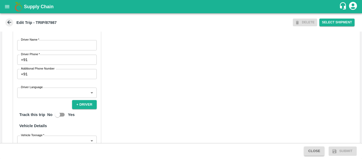
scroll to position [290, 0]
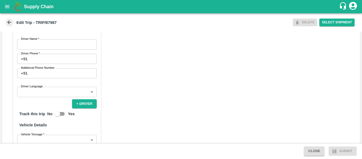
type input "[PERSON_NAME] Exports-[GEOGRAPHIC_DATA], Nashik-91584 65669(Supplier, Transport…"
click at [42, 49] on input "Driver Name   *" at bounding box center [57, 44] width 80 height 10
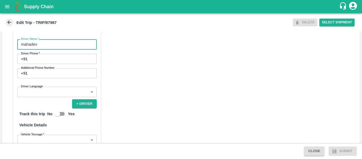
type input "mahadev"
click at [51, 64] on input "Driver Phone   *" at bounding box center [63, 59] width 67 height 10
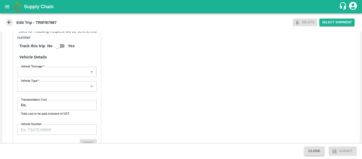
scroll to position [371, 0]
type input "9987654346"
click at [63, 78] on body "Supply Chain Edit Trip - TRIP/87987 DELETE Select Shipment Trip Details Trip Ty…" at bounding box center [181, 79] width 362 height 159
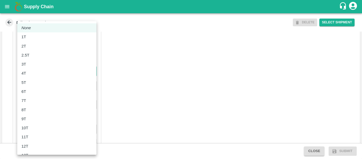
click at [131, 102] on div at bounding box center [181, 79] width 362 height 159
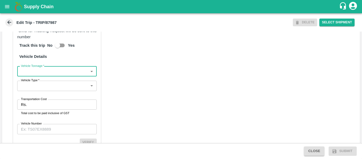
click at [45, 110] on input "Transportation Cost" at bounding box center [63, 104] width 68 height 10
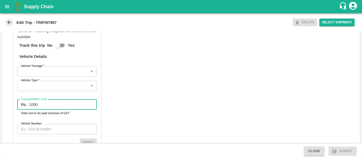
type input "1000"
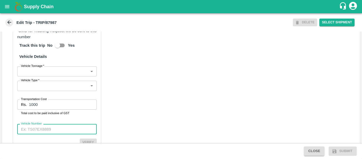
click at [45, 130] on input "Vehicle Number" at bounding box center [57, 129] width 80 height 10
paste input "MH19CY9258"
type input "MH19CY9258"
click at [344, 151] on button "Submit" at bounding box center [343, 150] width 28 height 9
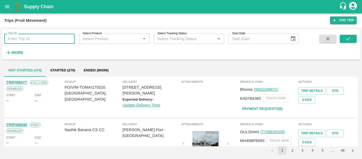
click at [63, 43] on input "Trip ID" at bounding box center [39, 39] width 71 height 10
paste input "87987"
type input "87987"
click at [351, 38] on icon "submit" at bounding box center [349, 39] width 6 height 6
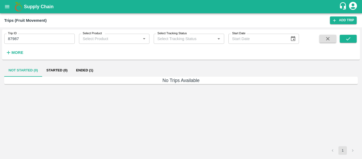
click at [94, 68] on button "Ended (1)" at bounding box center [85, 70] width 26 height 13
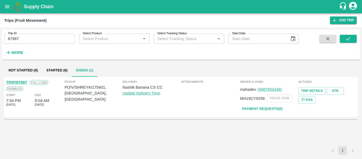
click at [24, 84] on link "TRIP/87987" at bounding box center [16, 82] width 21 height 4
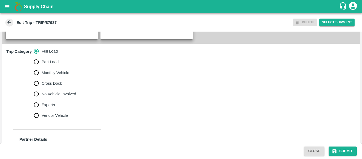
scroll to position [146, 0]
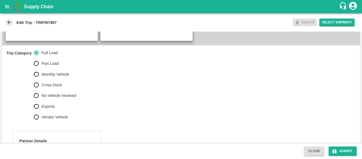
click at [67, 98] on span "No Vehicle Involved" at bounding box center [59, 96] width 34 height 6
click at [42, 98] on input "No Vehicle Involved" at bounding box center [36, 95] width 11 height 11
radio input "true"
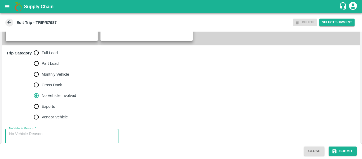
click at [36, 138] on textarea "No Vehicle Reason   *" at bounding box center [62, 139] width 106 height 17
type textarea "Field Dump"
click at [333, 150] on icon "submit" at bounding box center [335, 151] width 4 height 4
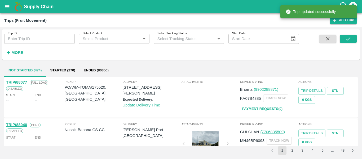
click at [21, 47] on div "More" at bounding box center [12, 50] width 25 height 13
click at [14, 41] on input "Trip ID" at bounding box center [39, 39] width 71 height 10
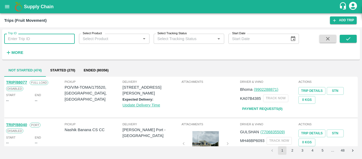
paste input "87986"
type input "87986"
click at [349, 38] on icon "submit" at bounding box center [349, 39] width 6 height 6
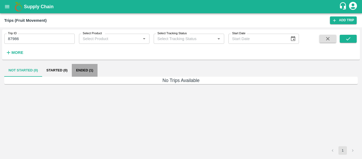
click at [82, 71] on button "Ended (1)" at bounding box center [85, 70] width 26 height 13
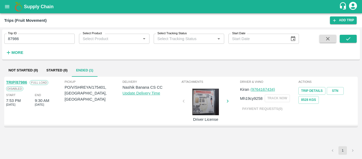
click at [22, 83] on link "TRIP/87986" at bounding box center [16, 82] width 21 height 4
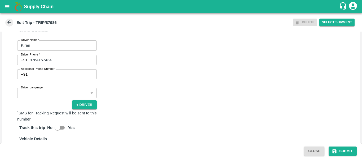
scroll to position [407, 0]
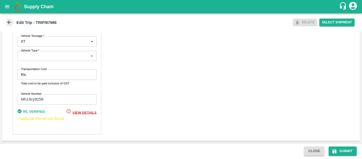
click at [30, 73] on input "Transportation Cost" at bounding box center [63, 74] width 68 height 10
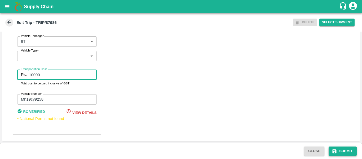
type input "10000"
click at [338, 150] on button "Submit" at bounding box center [343, 150] width 28 height 9
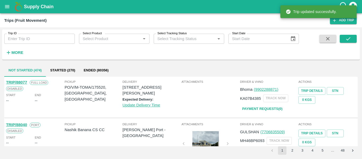
click at [101, 40] on input "Select Product" at bounding box center [110, 38] width 59 height 7
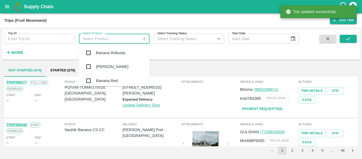
click at [27, 33] on div "Trip ID Trip ID" at bounding box center [37, 36] width 75 height 14
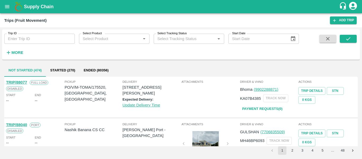
click at [28, 42] on input "Trip ID" at bounding box center [39, 39] width 71 height 10
paste input "88018"
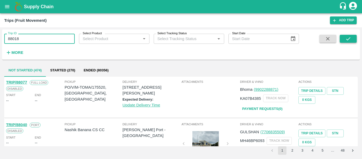
type input "88018"
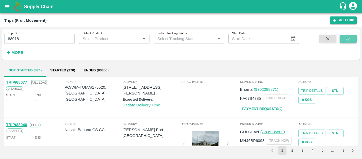
click at [353, 37] on button "submit" at bounding box center [348, 39] width 17 height 8
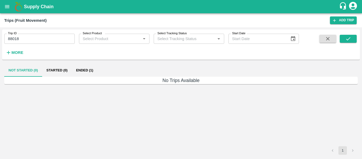
click at [78, 70] on button "Ended (1)" at bounding box center [85, 70] width 26 height 13
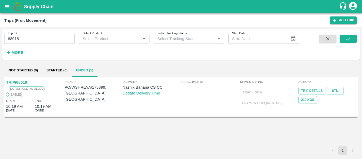
click at [22, 81] on link "TRIP/88018" at bounding box center [16, 82] width 21 height 4
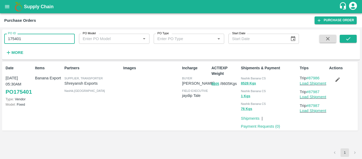
click at [26, 37] on input "175401" at bounding box center [39, 39] width 71 height 10
paste input "text"
type input "175399"
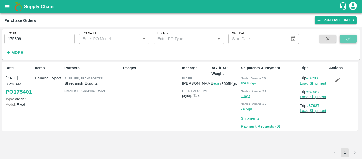
click at [354, 37] on button "submit" at bounding box center [348, 39] width 17 height 8
click at [339, 78] on icon "button" at bounding box center [338, 79] width 5 height 5
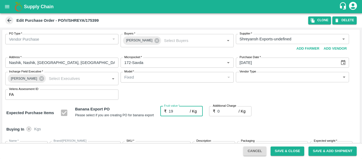
type input "19.5"
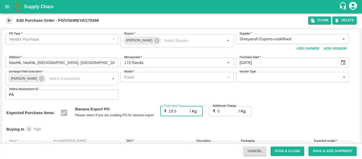
type input "19.5"
click at [230, 108] on label "Additional Charge" at bounding box center [225, 106] width 24 height 4
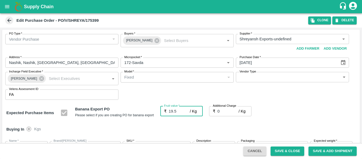
click at [230, 108] on input "0" at bounding box center [228, 111] width 21 height 10
type input "2"
type input "21.5"
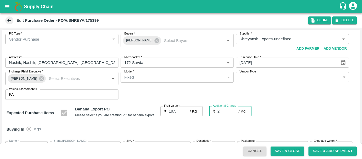
type input "21.5"
type input "2.7"
type input "22.2"
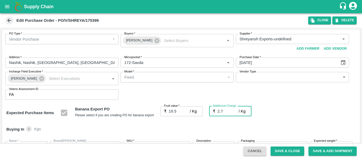
type input "22.2"
type input "2.75"
type input "22.25"
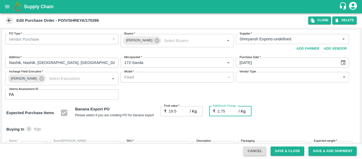
type input "22.25"
type input "2.75"
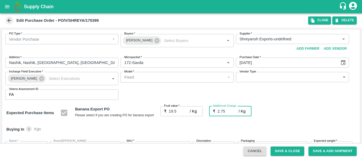
click at [156, 41] on icon at bounding box center [157, 40] width 5 height 5
click at [143, 40] on input "Buyers   *" at bounding box center [172, 39] width 101 height 7
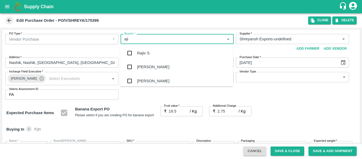
type input "ajit"
click at [145, 48] on div "Ajit Otari" at bounding box center [176, 53] width 113 height 14
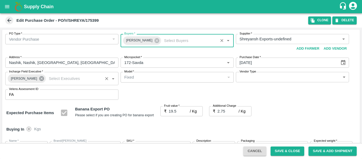
click at [41, 78] on icon at bounding box center [41, 78] width 5 height 5
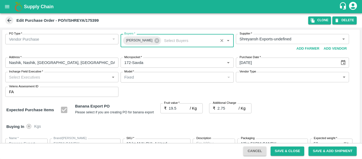
click at [27, 79] on input "Incharge Field Executive   *" at bounding box center [57, 76] width 101 height 7
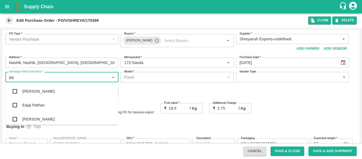
type input "jayd"
click at [29, 91] on div "jaydip Tale" at bounding box center [31, 91] width 19 height 6
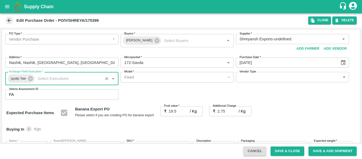
click at [283, 149] on button "Save & Close" at bounding box center [288, 150] width 34 height 9
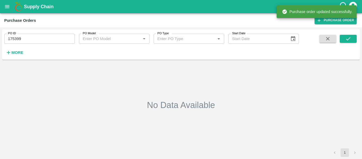
type input "175399"
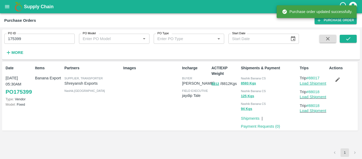
click at [311, 84] on link "Load Shipment" at bounding box center [313, 83] width 27 height 4
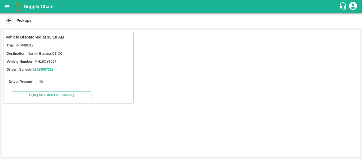
click at [40, 80] on input "checkbox" at bounding box center [37, 81] width 19 height 6
checkbox input "true"
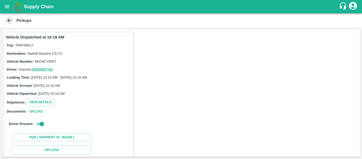
scroll to position [69, 0]
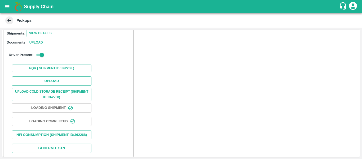
click at [53, 78] on button "Upload" at bounding box center [52, 80] width 80 height 9
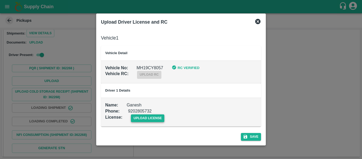
click at [162, 120] on span "upload license" at bounding box center [148, 118] width 34 height 8
click at [0, 0] on input "upload license" at bounding box center [0, 0] width 0 height 0
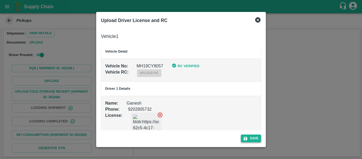
click at [253, 138] on button "Save" at bounding box center [251, 138] width 20 height 8
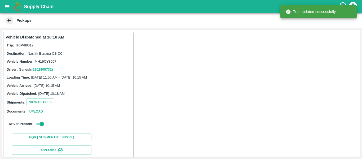
scroll to position [91, 0]
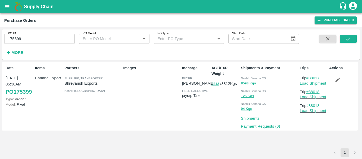
drag, startPoint x: 323, startPoint y: 91, endPoint x: 310, endPoint y: 93, distance: 13.7
click at [310, 93] on p "Trip #88018" at bounding box center [313, 92] width 27 height 6
copy link "88018"
drag, startPoint x: 323, startPoint y: 77, endPoint x: 310, endPoint y: 79, distance: 13.6
click at [310, 79] on p "Trip #88017" at bounding box center [313, 78] width 27 height 6
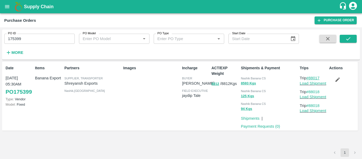
copy link "88017"
click at [318, 84] on link "Load Shipment" at bounding box center [313, 83] width 27 height 4
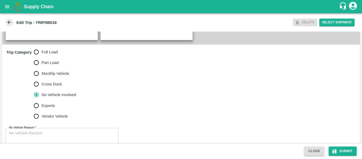
scroll to position [148, 0]
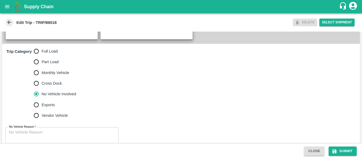
click at [42, 54] on span "Full Load" at bounding box center [50, 51] width 16 height 6
click at [42, 54] on input "Full Load" at bounding box center [36, 51] width 11 height 11
radio input "true"
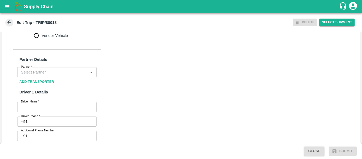
scroll to position [230, 0]
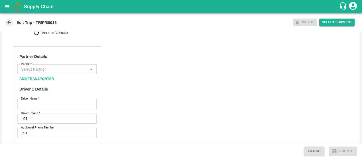
click at [42, 71] on div "Partner" at bounding box center [57, 69] width 80 height 10
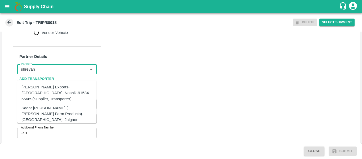
click at [45, 90] on div "[PERSON_NAME] Exports-[GEOGRAPHIC_DATA], Nashik-91584 65669(Supplier, Transport…" at bounding box center [56, 93] width 71 height 18
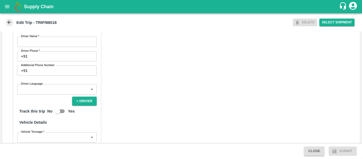
scroll to position [293, 0]
type input "[PERSON_NAME] Exports-[GEOGRAPHIC_DATA], Nashik-91584 65669(Supplier, Transport…"
click at [53, 46] on input "Driver Name   *" at bounding box center [57, 41] width 80 height 10
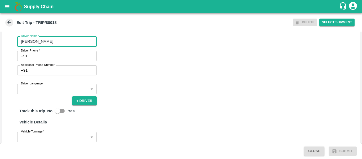
type input "[PERSON_NAME]"
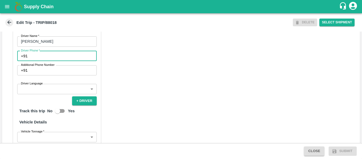
click at [54, 61] on input "Driver Phone   *" at bounding box center [63, 56] width 67 height 10
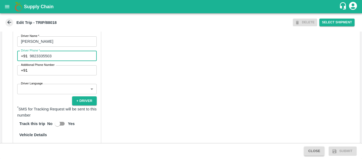
type input "9823335503"
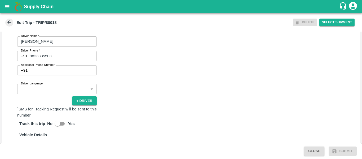
click at [169, 86] on div "Partner Details Partner   * Partner Add Transporter Driver 1 Details Driver Nam…" at bounding box center [181, 110] width 358 height 266
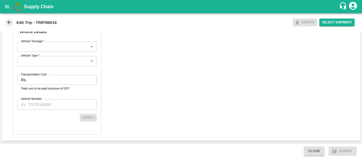
scroll to position [402, 0]
click at [57, 79] on input "Transportation Cost" at bounding box center [63, 80] width 68 height 10
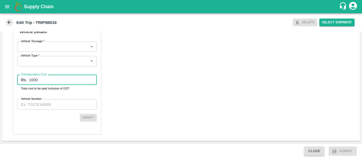
type input "1000"
click at [58, 98] on div "Partner Details Partner   * Partner Add Transporter Driver 1 Details Driver Nam…" at bounding box center [57, 8] width 89 height 254
click at [59, 108] on input "Vehicle Number" at bounding box center [57, 104] width 80 height 10
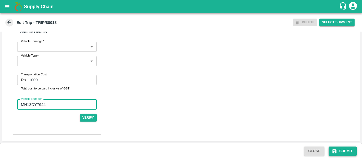
type input "MH13DY7644"
click at [350, 147] on button "Submit" at bounding box center [343, 150] width 28 height 9
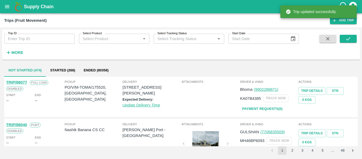
click at [36, 40] on input "Trip ID" at bounding box center [39, 39] width 71 height 10
paste input "88018"
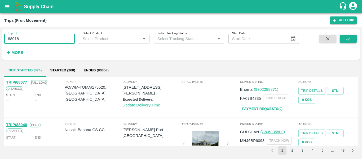
type input "88018"
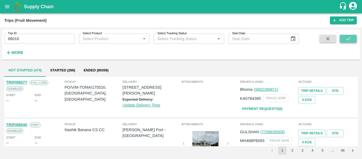
click at [342, 40] on button "submit" at bounding box center [348, 39] width 17 height 8
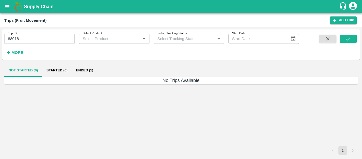
click at [89, 68] on button "Ended (1)" at bounding box center [85, 70] width 26 height 13
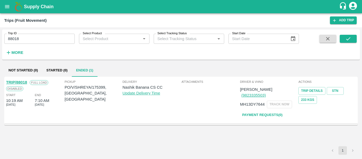
click at [20, 83] on link "TRIP/88018" at bounding box center [16, 82] width 21 height 4
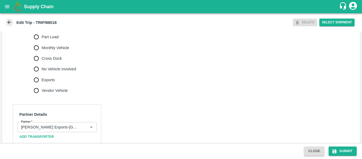
click at [51, 72] on span "No Vehicle Involved" at bounding box center [59, 69] width 34 height 6
click at [42, 74] on input "No Vehicle Involved" at bounding box center [36, 69] width 11 height 11
radio input "true"
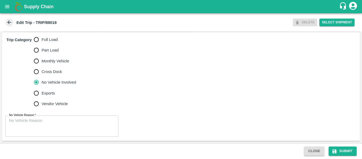
click at [41, 132] on textarea "No Vehicle Reason   *" at bounding box center [62, 126] width 106 height 17
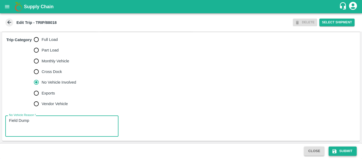
type textarea "Field Dump"
click at [340, 154] on button "Submit" at bounding box center [343, 150] width 28 height 9
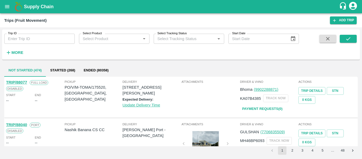
click at [32, 41] on input "Trip ID" at bounding box center [39, 39] width 71 height 10
paste input "88018"
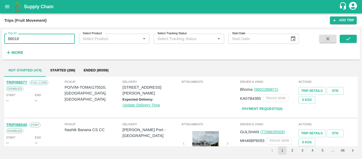
click at [348, 33] on div "Trip ID 88018 Trip ID Select Product Select Product   * Select Tracking Status …" at bounding box center [181, 45] width 358 height 26
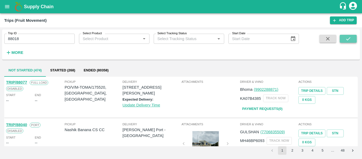
click at [348, 36] on icon "submit" at bounding box center [349, 39] width 6 height 6
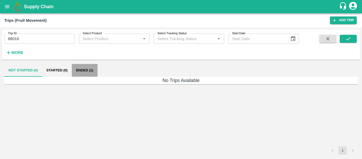
click at [97, 64] on button "Ended (1)" at bounding box center [85, 70] width 26 height 13
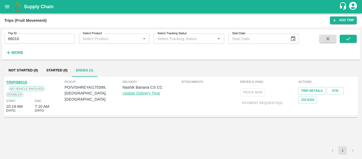
click at [36, 45] on div "Trip ID 88018 Trip ID Select Product Select Product   * Select Tracking Status …" at bounding box center [149, 43] width 299 height 28
click at [24, 41] on input "88018" at bounding box center [39, 39] width 71 height 10
paste input "text"
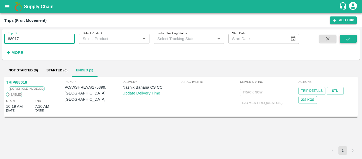
type input "88017"
click at [346, 36] on icon "submit" at bounding box center [349, 39] width 6 height 6
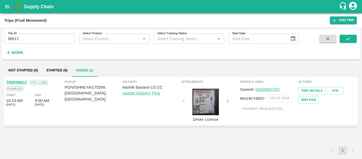
click at [18, 81] on link "TRIP/88017" at bounding box center [16, 82] width 21 height 4
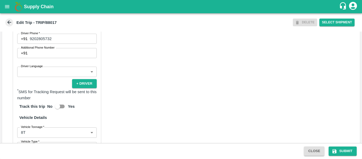
scroll to position [407, 0]
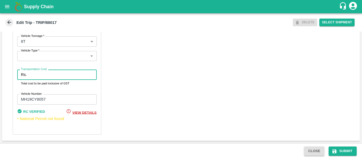
click at [30, 79] on input "Transportation Cost" at bounding box center [63, 74] width 68 height 10
type input "10000"
click at [344, 152] on button "Submit" at bounding box center [343, 150] width 28 height 9
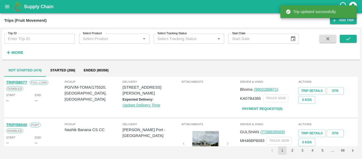
click at [41, 35] on input "Trip ID" at bounding box center [39, 39] width 71 height 10
paste input "87985"
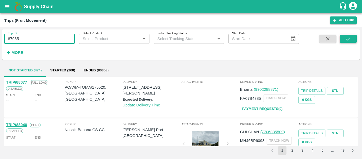
type input "87985"
click at [355, 41] on button "submit" at bounding box center [348, 39] width 17 height 8
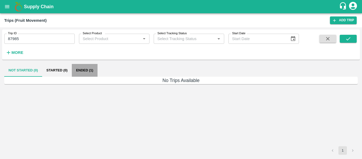
click at [82, 70] on button "Ended (1)" at bounding box center [85, 70] width 26 height 13
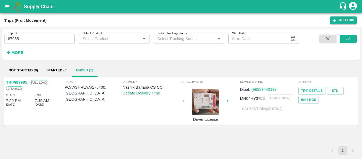
click at [24, 80] on div "TRIP/87985" at bounding box center [16, 82] width 21 height 6
click at [25, 82] on link "TRIP/87985" at bounding box center [16, 82] width 21 height 4
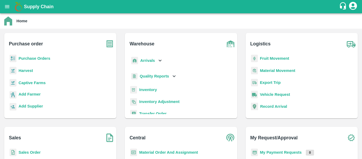
click at [40, 58] on b "Purchase Orders" at bounding box center [35, 58] width 32 height 4
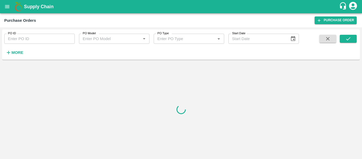
click at [32, 40] on input "PO ID" at bounding box center [39, 39] width 71 height 10
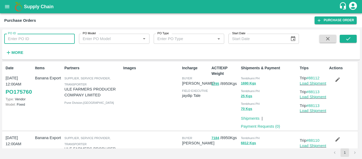
paste input "175400"
type input "175400"
click at [353, 36] on button "submit" at bounding box center [348, 39] width 17 height 8
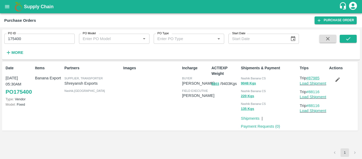
click at [313, 77] on link "#87985" at bounding box center [313, 78] width 13 height 4
click at [339, 80] on icon "button" at bounding box center [338, 80] width 6 height 6
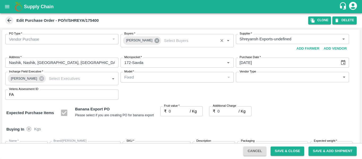
click at [155, 40] on icon at bounding box center [157, 40] width 5 height 5
click at [127, 39] on input "Buyers   *" at bounding box center [172, 39] width 101 height 7
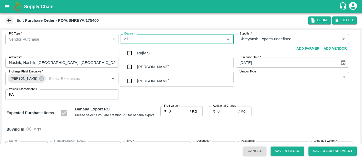
type input "ajit"
click at [135, 50] on input "checkbox" at bounding box center [129, 53] width 11 height 11
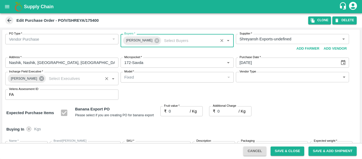
click at [39, 78] on icon at bounding box center [41, 78] width 5 height 5
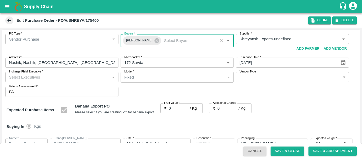
click at [21, 77] on input "Incharge Field Executive   *" at bounding box center [57, 76] width 101 height 7
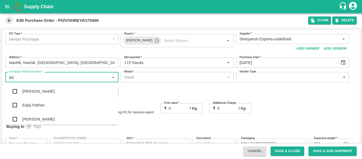
type input "jayd"
click at [25, 92] on div "jaydip Tale" at bounding box center [31, 91] width 19 height 6
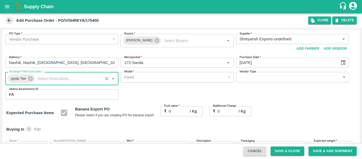
click at [171, 110] on input "0" at bounding box center [179, 111] width 21 height 10
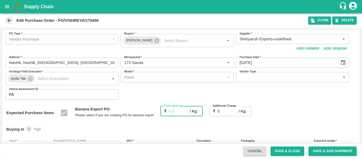
type input "2"
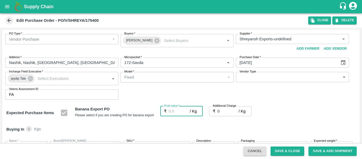
type input "2"
type input "20"
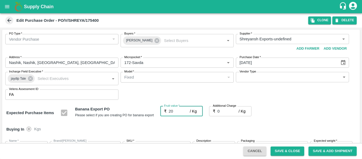
type input "20"
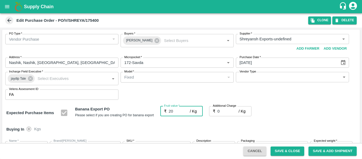
click at [224, 113] on input "0" at bounding box center [228, 111] width 21 height 10
type input "2"
type input "22"
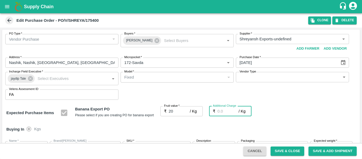
type input "22"
type input "2.7"
type input "22.7"
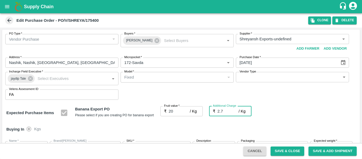
type input "22.7"
type input "2.75"
type input "22.75"
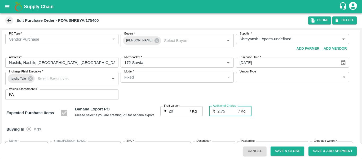
type input "22.75"
type input "2.75"
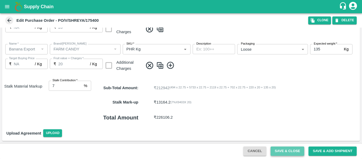
click at [287, 152] on button "Save & Close" at bounding box center [288, 150] width 34 height 9
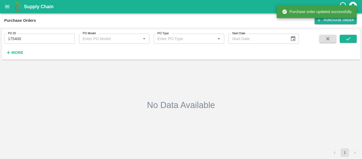
type input "175400"
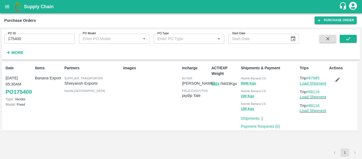
click at [313, 83] on link "Load Shipment" at bounding box center [313, 83] width 27 height 4
drag, startPoint x: 328, startPoint y: 90, endPoint x: 312, endPoint y: 92, distance: 16.2
click at [312, 92] on div "Date 11 Sep, 05:30AM PO 175400 Type: Vendor Model: Fixed Items Banana Export Pa…" at bounding box center [180, 96] width 356 height 69
click at [329, 90] on div "Actions" at bounding box center [341, 96] width 29 height 66
drag, startPoint x: 322, startPoint y: 77, endPoint x: 310, endPoint y: 78, distance: 12.5
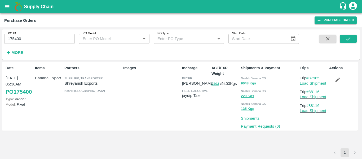
click at [310, 78] on p "Trip #87985" at bounding box center [313, 78] width 27 height 6
copy link "87985"
drag, startPoint x: 324, startPoint y: 90, endPoint x: 311, endPoint y: 93, distance: 13.5
click at [311, 93] on p "Trip #88116" at bounding box center [313, 92] width 27 height 6
copy link "88116"
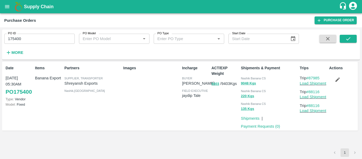
copy link "88116"
drag, startPoint x: 324, startPoint y: 75, endPoint x: 311, endPoint y: 78, distance: 13.3
click at [311, 78] on p "Trip #87985" at bounding box center [313, 78] width 27 height 6
copy link "87985"
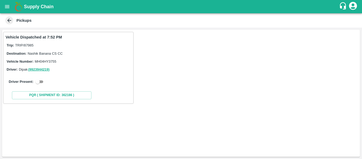
click at [43, 81] on input "checkbox" at bounding box center [37, 81] width 19 height 6
checkbox input "true"
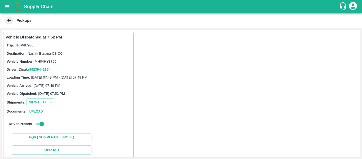
scroll to position [78, 0]
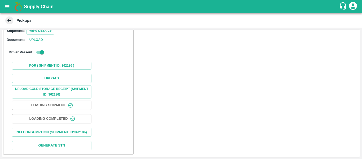
click at [74, 74] on button "Upload" at bounding box center [52, 78] width 80 height 9
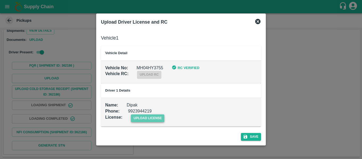
click at [163, 120] on span "upload license" at bounding box center [148, 118] width 34 height 8
click at [0, 0] on input "upload license" at bounding box center [0, 0] width 0 height 0
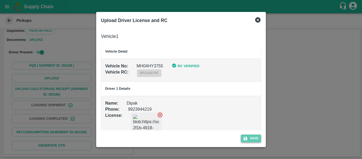
click at [254, 141] on button "Save" at bounding box center [251, 138] width 20 height 8
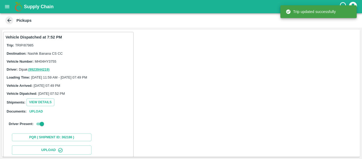
scroll to position [91, 0]
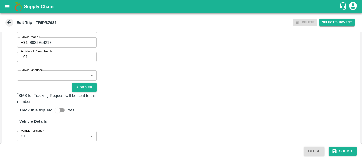
scroll to position [401, 0]
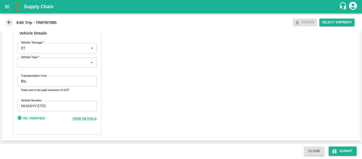
click at [37, 84] on input "Transportation Cost" at bounding box center [63, 81] width 68 height 10
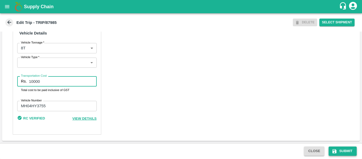
type input "10000"
click at [348, 153] on button "Submit" at bounding box center [343, 150] width 28 height 9
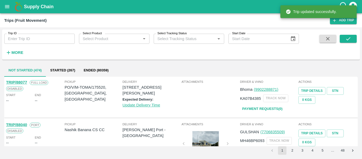
click at [17, 37] on input "Trip ID" at bounding box center [39, 39] width 71 height 10
paste input "88116"
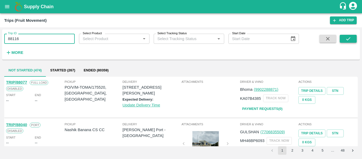
type input "88116"
click at [353, 37] on button "submit" at bounding box center [348, 39] width 17 height 8
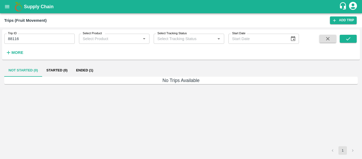
click at [89, 71] on button "Ended (1)" at bounding box center [85, 70] width 26 height 13
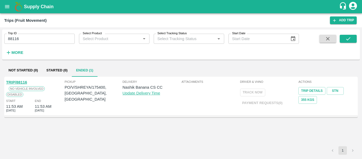
click at [19, 81] on link "TRIP/88116" at bounding box center [16, 82] width 21 height 4
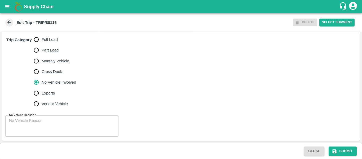
scroll to position [165, 0]
click at [42, 41] on span "Full Load" at bounding box center [50, 40] width 16 height 6
click at [42, 41] on input "Full Load" at bounding box center [36, 39] width 11 height 11
radio input "true"
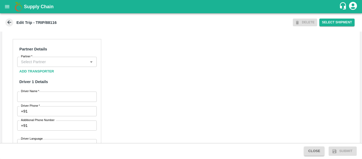
scroll to position [243, 0]
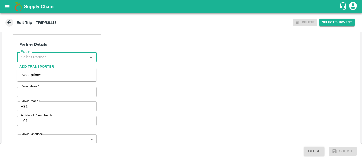
click at [39, 60] on input "Partner   *" at bounding box center [53, 57] width 68 height 7
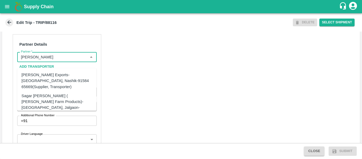
click at [49, 77] on div "[PERSON_NAME] Exports-[GEOGRAPHIC_DATA], Nashik-91584 65669(Supplier, Transport…" at bounding box center [56, 81] width 71 height 18
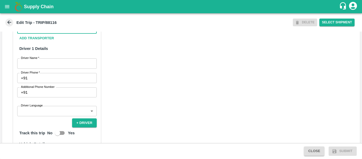
scroll to position [272, 0]
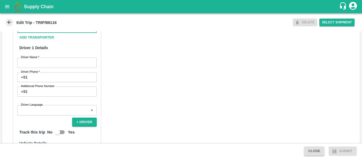
type input "[PERSON_NAME] Exports-[GEOGRAPHIC_DATA], Nashik-91584 65669(Supplier, Transport…"
click at [48, 64] on input "Driver Name   *" at bounding box center [57, 63] width 80 height 10
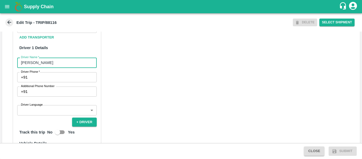
type input "[PERSON_NAME]"
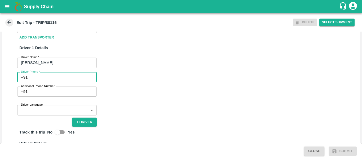
click at [49, 81] on input "Driver Phone   *" at bounding box center [63, 77] width 67 height 10
type input "9823335503"
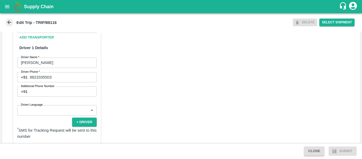
click at [152, 114] on div "Partner Details Partner   * Partner Add Transporter Driver 1 Details Driver Nam…" at bounding box center [181, 132] width 358 height 266
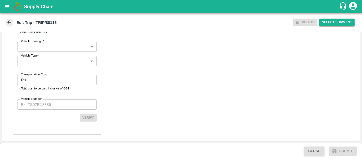
scroll to position [401, 0]
click at [67, 79] on input "Transportation Cost" at bounding box center [63, 80] width 68 height 10
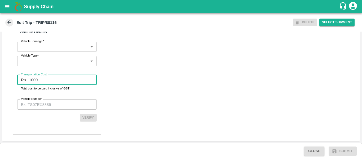
type input "1000"
click at [51, 107] on input "Vehicle Number" at bounding box center [57, 104] width 80 height 10
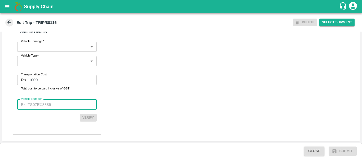
paste input "MH04HY3755"
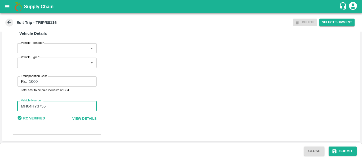
scroll to position [400, 0]
type input "MH04HY3755"
click at [343, 149] on button "Submit" at bounding box center [343, 150] width 28 height 9
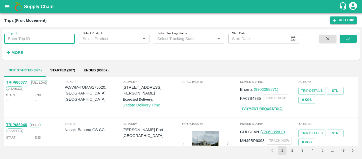
click at [43, 39] on input "Trip ID" at bounding box center [39, 39] width 71 height 10
paste input "88116"
type input "88116"
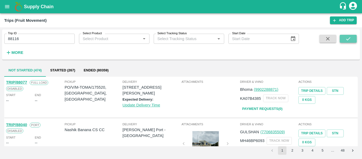
click at [343, 37] on button "submit" at bounding box center [348, 39] width 17 height 8
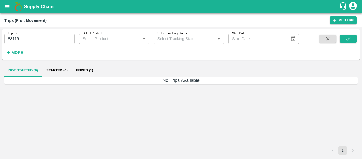
click at [90, 71] on button "Ended (1)" at bounding box center [85, 70] width 26 height 13
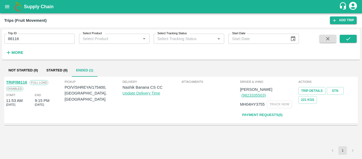
click at [18, 82] on link "TRIP/88116" at bounding box center [16, 82] width 21 height 4
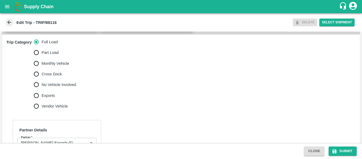
scroll to position [157, 0]
click at [69, 87] on span "No Vehicle Involved" at bounding box center [59, 84] width 34 height 6
click at [42, 89] on input "No Vehicle Involved" at bounding box center [36, 84] width 11 height 11
radio input "true"
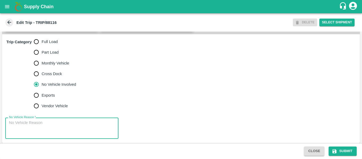
click at [42, 137] on textarea "No Vehicle Reason   *" at bounding box center [62, 128] width 106 height 17
type textarea "Field Dump"
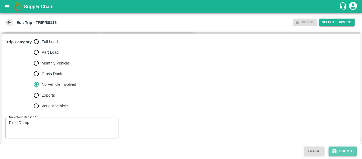
click at [338, 155] on button "Submit" at bounding box center [343, 150] width 28 height 9
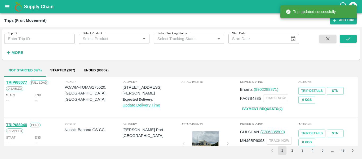
click at [43, 45] on div "Trip ID Trip ID Select Product Select Product   * Select Tracking Status Select…" at bounding box center [149, 43] width 299 height 28
click at [25, 37] on input "Trip ID" at bounding box center [39, 39] width 71 height 10
paste input "87985"
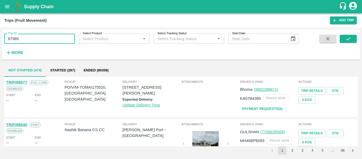
type input "87985"
click at [353, 34] on div "Trip ID 87985 Trip ID Select Product Select Product   * Select Tracking Status …" at bounding box center [181, 45] width 358 height 26
click at [351, 37] on icon "submit" at bounding box center [349, 39] width 6 height 6
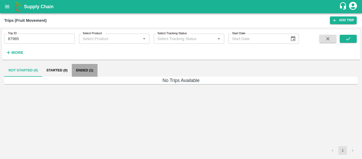
click at [92, 71] on button "Ended (1)" at bounding box center [85, 70] width 26 height 13
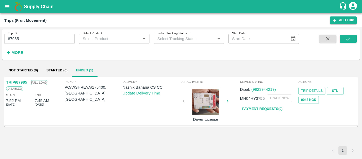
click at [21, 82] on link "TRIP/87985" at bounding box center [16, 82] width 21 height 4
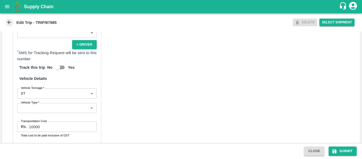
scroll to position [401, 0]
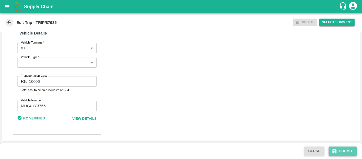
click at [347, 149] on button "Submit" at bounding box center [343, 150] width 28 height 9
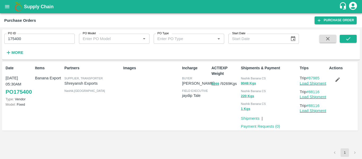
click at [32, 38] on input "175400" at bounding box center [39, 39] width 71 height 10
paste input "text"
type input "173199"
click at [344, 41] on button "submit" at bounding box center [348, 39] width 17 height 8
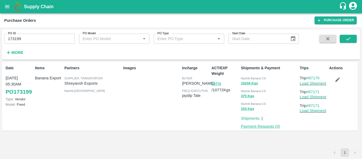
click at [251, 127] on link "Payment Requests ( 0 )" at bounding box center [260, 126] width 39 height 4
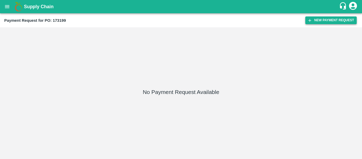
click at [325, 22] on button "New Payment Request" at bounding box center [331, 20] width 51 height 8
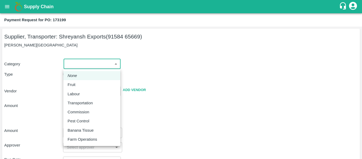
click at [86, 63] on body "Supply Chain Payment Request for PO: 173199 Supplier, Transporter: Shreyansh Ex…" at bounding box center [181, 79] width 362 height 159
click at [72, 82] on p "Fruit" at bounding box center [72, 85] width 8 height 6
type input "1"
type input "[PERSON_NAME] Exports - 91584 65669(Supplier, Transporter)"
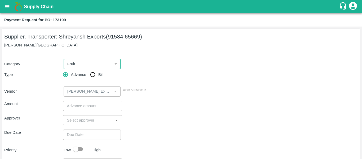
click at [90, 75] on input "Bill" at bounding box center [93, 74] width 11 height 11
radio input "true"
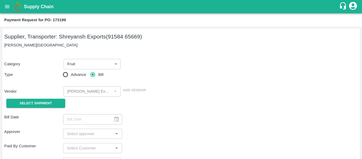
click at [46, 98] on div "Select Shipment" at bounding box center [33, 104] width 59 height 14
click at [34, 105] on span "Select Shipment" at bounding box center [36, 103] width 32 height 6
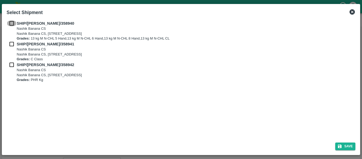
click at [11, 21] on input "checkbox" at bounding box center [12, 23] width 10 height 6
checkbox input "true"
click at [12, 40] on div "SHIP/NASH/358940 Nashik Banana CS Nashik Banana CS, Gat No. 314/2/1, A/p- Mohad…" at bounding box center [181, 30] width 349 height 21
click at [12, 43] on input "checkbox" at bounding box center [12, 44] width 10 height 6
checkbox input "true"
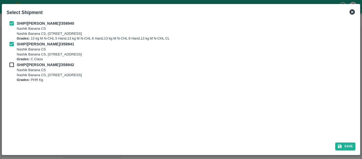
click at [12, 59] on div "SHIP/NASH/358941 Nashik Banana CS Nashik Banana CS, Gat No. 314/2/1, A/p- Mohad…" at bounding box center [181, 51] width 349 height 21
click at [12, 64] on input "checkbox" at bounding box center [12, 65] width 10 height 6
checkbox input "true"
click at [355, 143] on button "Save" at bounding box center [345, 146] width 20 height 8
type input "[DATE]"
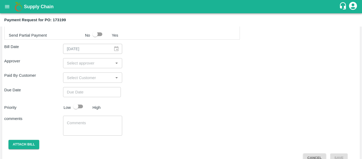
scroll to position [275, 0]
click at [90, 63] on input "input" at bounding box center [88, 62] width 47 height 7
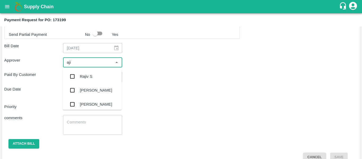
type input "ajit"
click at [88, 79] on div "[PERSON_NAME]" at bounding box center [96, 76] width 32 height 6
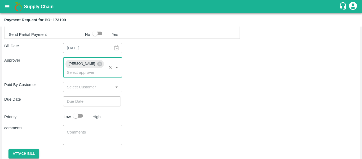
click at [89, 96] on input "Choose date" at bounding box center [90, 101] width 54 height 10
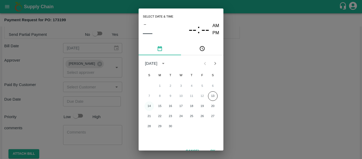
click at [150, 108] on button "14" at bounding box center [150, 106] width 10 height 10
type input "[DATE] 12:00 AM"
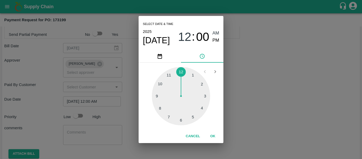
click at [252, 98] on div "Select date & time [DATE] 12 : 00 AM PM 1 2 3 4 5 6 7 8 9 10 11 12 Cancel OK" at bounding box center [181, 79] width 362 height 159
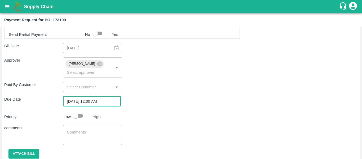
click at [82, 111] on input "checkbox" at bounding box center [76, 116] width 30 height 10
checkbox input "true"
click at [86, 129] on textarea at bounding box center [92, 134] width 51 height 11
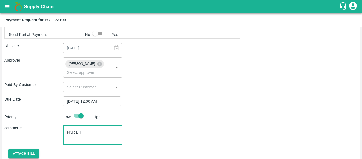
scroll to position [198, 0]
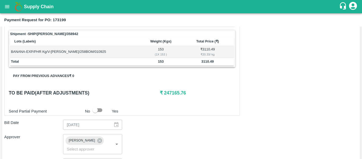
type textarea "Fruit Bill"
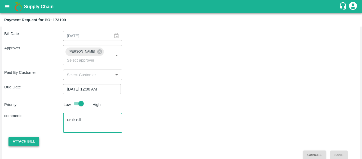
click at [39, 137] on button "Attach bill" at bounding box center [23, 141] width 31 height 9
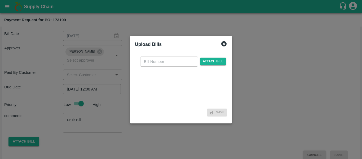
click at [142, 67] on div "​ Attach bill" at bounding box center [181, 79] width 92 height 54
click at [157, 59] on input "text" at bounding box center [169, 61] width 58 height 10
type input "SE/25-26/1427"
click at [211, 58] on span "Attach bill" at bounding box center [213, 62] width 26 height 8
click at [0, 0] on input "Attach bill" at bounding box center [0, 0] width 0 height 0
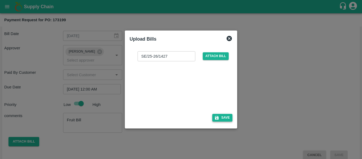
click at [222, 119] on button "Save" at bounding box center [222, 118] width 20 height 8
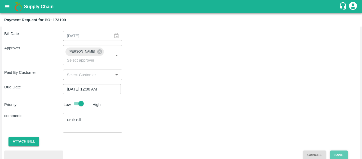
click at [333, 150] on button "Save" at bounding box center [339, 154] width 18 height 9
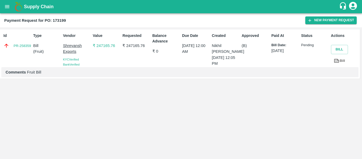
click at [6, 4] on icon "open drawer" at bounding box center [7, 7] width 6 height 6
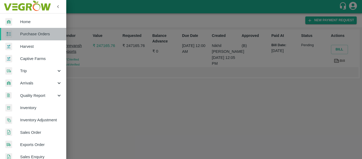
drag, startPoint x: 35, startPoint y: 36, endPoint x: 52, endPoint y: 37, distance: 16.5
click at [35, 36] on span "Purchase Orders" at bounding box center [41, 34] width 42 height 6
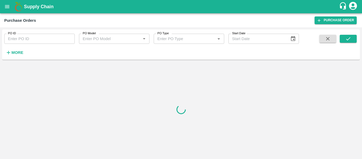
click at [29, 35] on input "PO ID" at bounding box center [39, 39] width 71 height 10
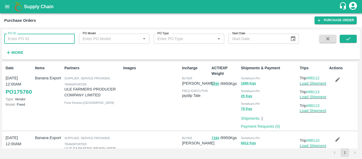
paste input "173198"
type input "173198"
click at [344, 41] on button "submit" at bounding box center [348, 39] width 17 height 8
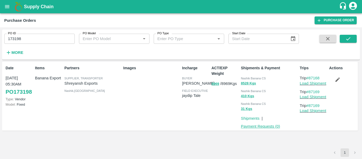
click at [273, 127] on link "Payment Requests ( 0 )" at bounding box center [260, 126] width 39 height 4
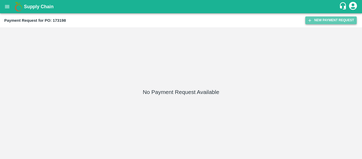
click at [323, 23] on button "New Payment Request" at bounding box center [331, 20] width 51 height 8
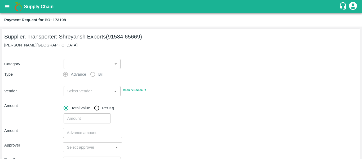
click at [78, 72] on span "Advance" at bounding box center [78, 74] width 15 height 6
click at [76, 64] on body "Supply Chain Payment Request for PO: 173198 Supplier, Transporter: [PERSON_NAME…" at bounding box center [181, 79] width 362 height 159
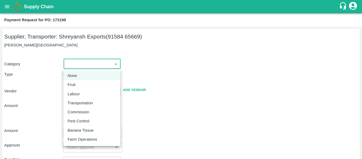
click at [75, 83] on p "Fruit" at bounding box center [72, 85] width 8 height 6
type input "1"
type input "[PERSON_NAME] Exports - 91584 65669(Supplier, Transporter)"
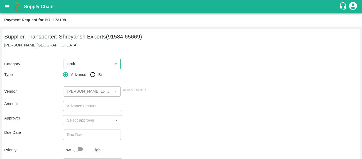
click at [93, 75] on input "Bill" at bounding box center [93, 74] width 11 height 11
radio input "true"
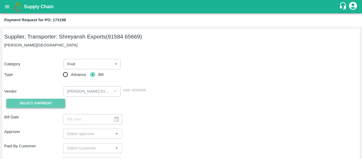
click at [49, 99] on button "Select Shipment" at bounding box center [35, 103] width 59 height 9
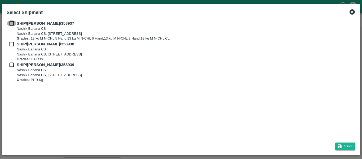
click at [14, 24] on input "checkbox" at bounding box center [12, 23] width 10 height 6
checkbox input "true"
click at [14, 39] on div "SHIP/[PERSON_NAME]/358937 Nashik Banana CS Nashik Banana CS, Gat No. 314/2/1, A…" at bounding box center [181, 30] width 349 height 21
click at [14, 43] on input "checkbox" at bounding box center [12, 44] width 10 height 6
checkbox input "true"
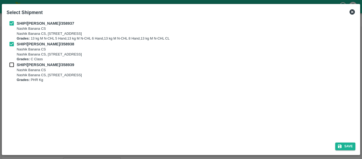
click at [16, 65] on input "checkbox" at bounding box center [12, 65] width 10 height 6
checkbox input "true"
click at [343, 146] on button "Save" at bounding box center [345, 146] width 20 height 8
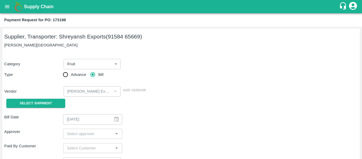
type input "[DATE]"
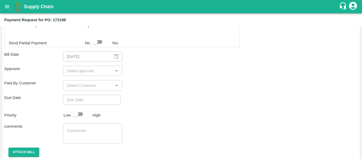
scroll to position [267, 0]
click at [76, 68] on input "input" at bounding box center [88, 70] width 47 height 7
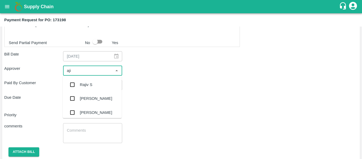
type input "ajit"
click at [80, 80] on div "[PERSON_NAME]" at bounding box center [92, 85] width 59 height 14
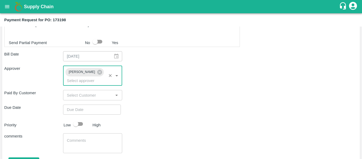
click at [86, 104] on input "Choose date" at bounding box center [90, 109] width 54 height 10
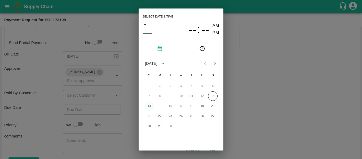
click at [150, 107] on button "14" at bounding box center [150, 106] width 10 height 10
type input "[DATE] 12:00 AM"
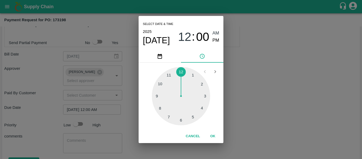
click at [268, 113] on div "Select date & time [DATE] 12 : 00 AM PM 1 2 3 4 5 6 7 8 9 10 11 12 Cancel OK" at bounding box center [181, 79] width 362 height 159
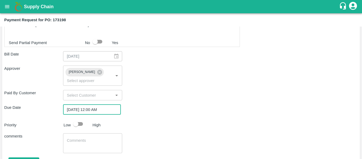
click at [80, 119] on input "checkbox" at bounding box center [76, 124] width 30 height 10
checkbox input "true"
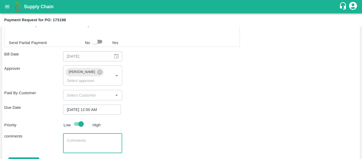
click at [89, 139] on textarea at bounding box center [92, 143] width 51 height 11
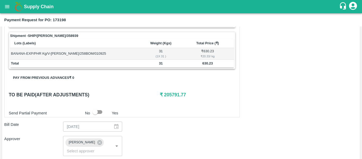
type textarea "Fruit Bill"
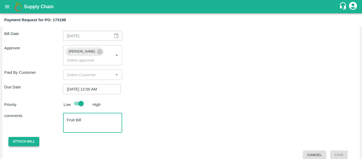
click at [28, 137] on button "Attach bill" at bounding box center [23, 141] width 31 height 9
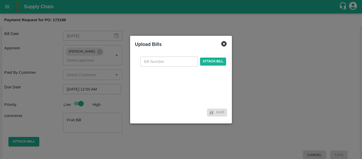
click at [171, 59] on input "text" at bounding box center [169, 61] width 58 height 10
type input "SE/25-26/1426"
click at [212, 63] on span "Attach bill" at bounding box center [213, 62] width 26 height 8
click at [0, 0] on input "Attach bill" at bounding box center [0, 0] width 0 height 0
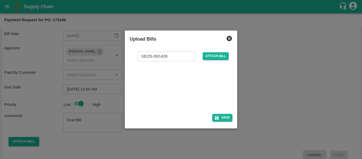
click at [226, 112] on div "SE/25-26/1426 ​ Attach bill Save" at bounding box center [181, 85] width 103 height 77
click at [227, 118] on button "Save" at bounding box center [222, 118] width 20 height 8
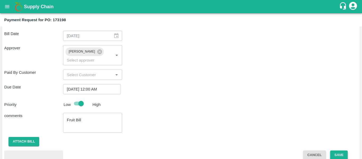
click at [343, 150] on button "Save" at bounding box center [339, 154] width 18 height 9
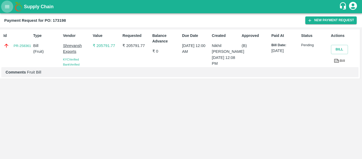
click at [7, 6] on icon "open drawer" at bounding box center [7, 7] width 6 height 6
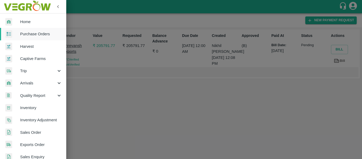
click at [37, 35] on span "Purchase Orders" at bounding box center [41, 34] width 42 height 6
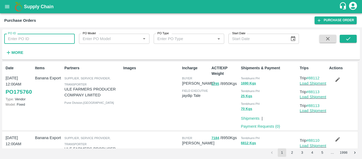
click at [19, 40] on input "PO ID" at bounding box center [39, 39] width 71 height 10
paste input "173190"
type input "173190"
click at [352, 38] on button "submit" at bounding box center [348, 39] width 17 height 8
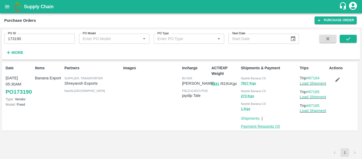
click at [258, 126] on link "Payment Requests ( 0 )" at bounding box center [260, 126] width 39 height 4
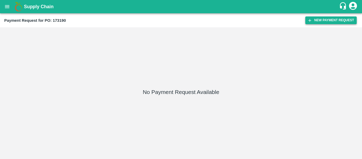
click at [320, 22] on button "New Payment Request" at bounding box center [331, 20] width 51 height 8
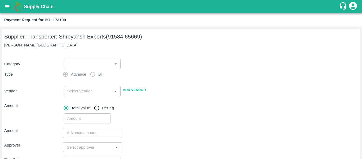
click at [75, 67] on body "Supply Chain Payment Request for PO: 173190 Supplier, Transporter: Shreyansh Ex…" at bounding box center [181, 79] width 362 height 159
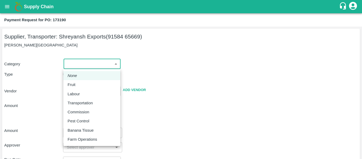
click at [77, 85] on div "Fruit" at bounding box center [73, 85] width 11 height 6
type input "1"
type input "[PERSON_NAME] Exports - 91584 65669(Supplier, Transporter)"
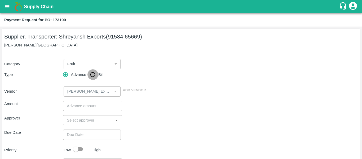
click at [98, 73] on input "Bill" at bounding box center [93, 74] width 11 height 11
radio input "true"
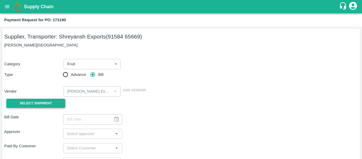
click at [49, 99] on button "Select Shipment" at bounding box center [35, 103] width 59 height 9
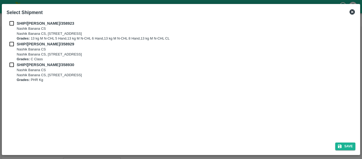
click at [10, 23] on input "checkbox" at bounding box center [12, 23] width 10 height 6
checkbox input "true"
click at [12, 44] on input "checkbox" at bounding box center [12, 44] width 10 height 6
checkbox input "true"
click at [13, 62] on input "checkbox" at bounding box center [12, 65] width 10 height 6
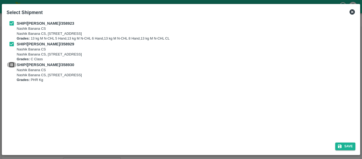
checkbox input "true"
click at [348, 145] on button "Save" at bounding box center [345, 146] width 20 height 8
type input "02/09/2025"
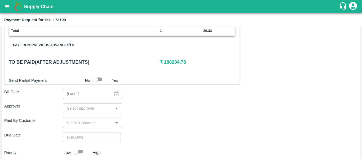
scroll to position [229, 0]
click at [66, 107] on input "input" at bounding box center [88, 107] width 47 height 7
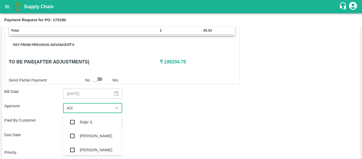
type input "AJIT"
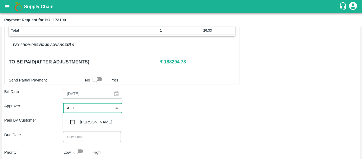
click at [86, 124] on div "[PERSON_NAME]" at bounding box center [96, 122] width 32 height 6
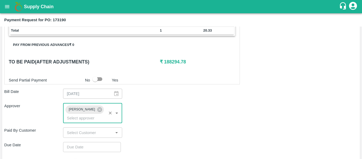
type input "DD/MM/YYYY hh:mm aa"
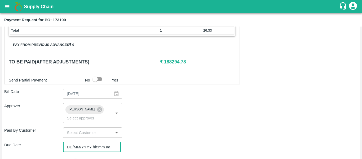
click at [94, 142] on input "DD/MM/YYYY hh:mm aa" at bounding box center [90, 147] width 54 height 10
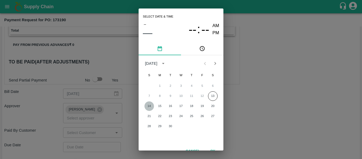
click at [149, 105] on button "14" at bounding box center [150, 106] width 10 height 10
type input "[DATE] 12:00 AM"
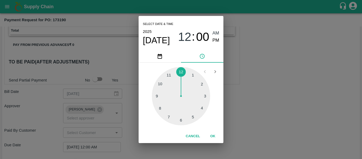
click at [263, 99] on div "Select date & time [DATE] 12 : 00 AM PM 1 2 3 4 5 6 7 8 9 10 11 12 Cancel OK" at bounding box center [181, 79] width 362 height 159
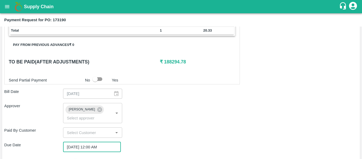
scroll to position [287, 0]
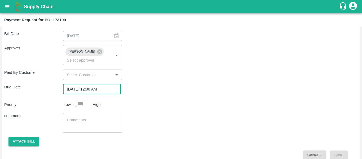
click at [78, 98] on input "checkbox" at bounding box center [76, 103] width 30 height 10
checkbox input "true"
click at [88, 117] on textarea at bounding box center [92, 122] width 51 height 11
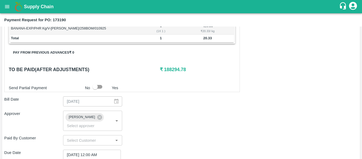
scroll to position [221, 0]
type textarea "Fruit Bill"
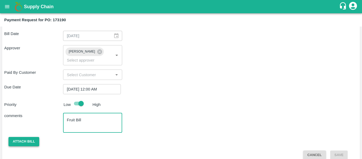
click at [29, 137] on button "Attach bill" at bounding box center [23, 141] width 31 height 9
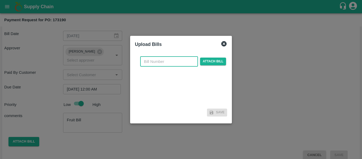
click at [156, 65] on input "text" at bounding box center [169, 61] width 58 height 10
type input "SE/25-26/1424"
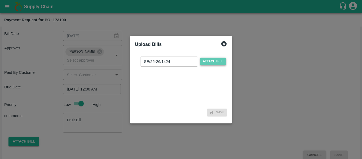
click at [208, 62] on span "Attach bill" at bounding box center [213, 62] width 26 height 8
click at [0, 0] on input "Attach bill" at bounding box center [0, 0] width 0 height 0
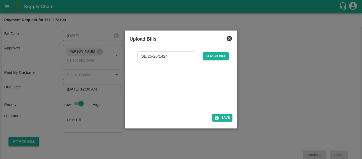
click at [227, 122] on div "SE/25-26/1424 ​ Attach bill Save" at bounding box center [181, 85] width 103 height 77
click at [228, 119] on button "Save" at bounding box center [222, 118] width 20 height 8
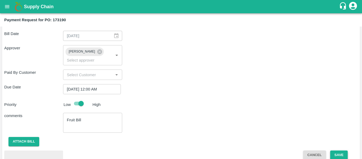
click at [337, 150] on button "Save" at bounding box center [339, 154] width 18 height 9
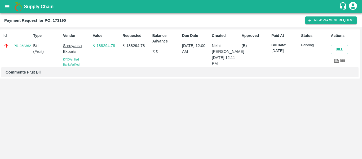
click at [6, 6] on icon "open drawer" at bounding box center [7, 7] width 6 height 6
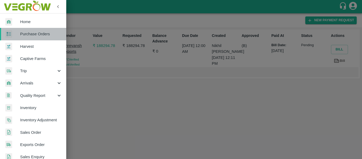
click at [37, 34] on span "Purchase Orders" at bounding box center [41, 34] width 42 height 6
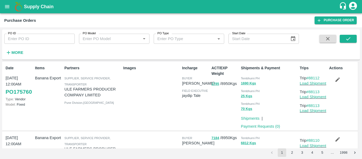
click at [21, 42] on input "PO ID" at bounding box center [39, 39] width 71 height 10
paste input "173622"
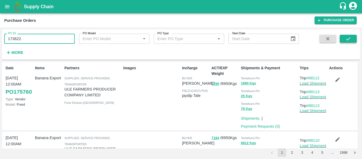
type input "173622"
click at [346, 41] on icon "submit" at bounding box center [349, 39] width 6 height 6
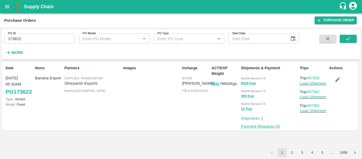
click at [262, 127] on link "Payment Requests ( 0 )" at bounding box center [260, 126] width 39 height 4
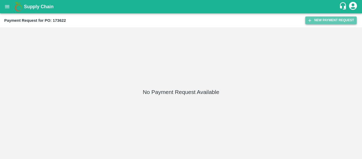
click at [331, 21] on button "New Payment Request" at bounding box center [331, 20] width 51 height 8
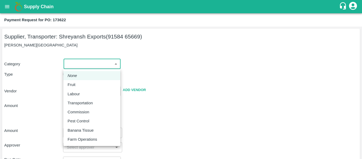
click at [97, 64] on body "Supply Chain Payment Request for PO: 173622 Supplier, Transporter: [PERSON_NAME…" at bounding box center [181, 79] width 362 height 159
click at [68, 86] on p "Fruit" at bounding box center [72, 85] width 8 height 6
type input "1"
type input "[PERSON_NAME] Exports - 91584 65669(Supplier, Transporter)"
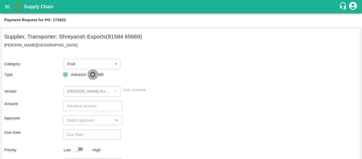
click at [90, 78] on input "Bill" at bounding box center [93, 74] width 11 height 11
radio input "true"
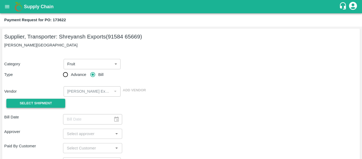
click at [44, 106] on button "Select Shipment" at bounding box center [35, 103] width 59 height 9
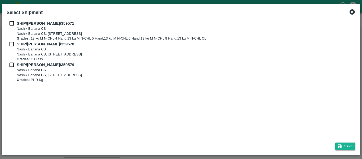
click at [8, 24] on input "checkbox" at bounding box center [12, 23] width 10 height 6
checkbox input "true"
click at [12, 44] on input "checkbox" at bounding box center [12, 44] width 10 height 6
checkbox input "true"
click at [12, 64] on input "checkbox" at bounding box center [12, 65] width 10 height 6
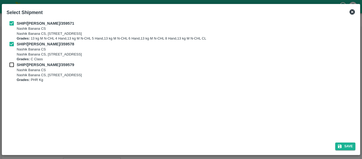
checkbox input "true"
click at [346, 145] on button "Save" at bounding box center [345, 146] width 20 height 8
type input "[DATE]"
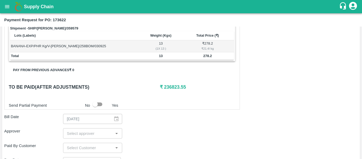
scroll to position [240, 0]
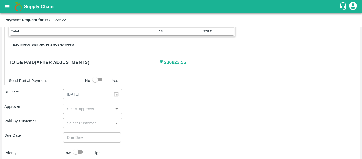
click at [84, 108] on input "input" at bounding box center [88, 108] width 47 height 7
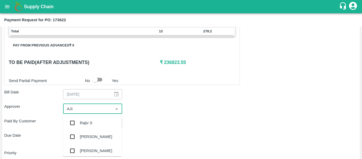
type input "AJIT"
click at [86, 120] on div "[PERSON_NAME]" at bounding box center [96, 123] width 32 height 6
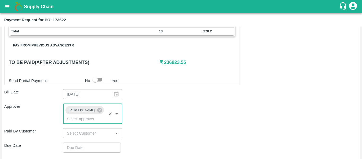
type input "DD/MM/YYYY hh:mm aa"
click at [90, 146] on input "DD/MM/YYYY hh:mm aa" at bounding box center [90, 147] width 54 height 10
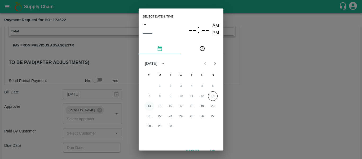
click at [147, 106] on button "14" at bounding box center [150, 106] width 10 height 10
type input "[DATE] 12:00 AM"
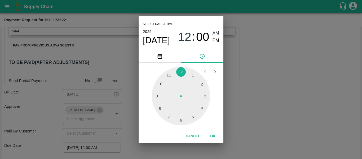
click at [256, 106] on div "Select date & time [DATE] 12 : 00 AM PM 1 2 3 4 5 6 7 8 9 10 11 12 Cancel OK" at bounding box center [181, 79] width 362 height 159
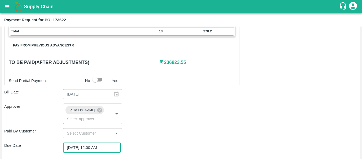
scroll to position [299, 0]
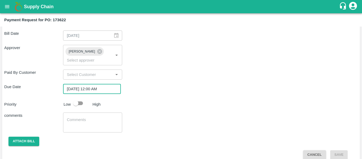
click at [85, 98] on input "checkbox" at bounding box center [76, 103] width 30 height 10
checkbox input "true"
click at [84, 117] on textarea at bounding box center [92, 122] width 51 height 11
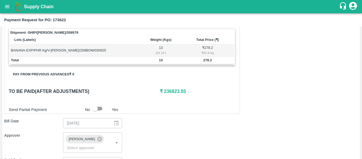
scroll to position [211, 0]
type textarea "Fruit Bill"
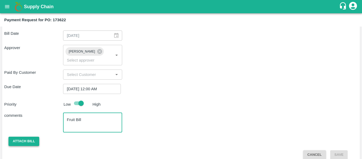
click at [19, 137] on button "Attach bill" at bounding box center [23, 141] width 31 height 9
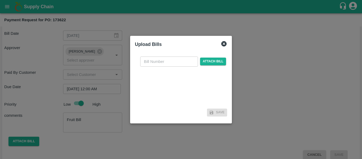
click at [163, 64] on input "text" at bounding box center [169, 61] width 58 height 10
type input "SE/25-26/1432"
click at [209, 65] on span "Attach bill" at bounding box center [213, 62] width 26 height 8
click at [0, 0] on input "Attach bill" at bounding box center [0, 0] width 0 height 0
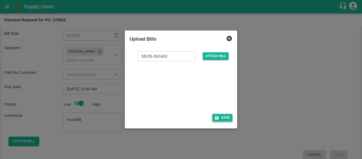
click at [217, 121] on button "Save" at bounding box center [222, 118] width 20 height 8
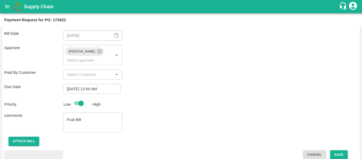
click at [336, 150] on button "Save" at bounding box center [339, 154] width 18 height 9
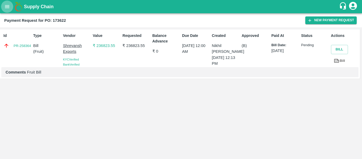
click at [8, 6] on icon "open drawer" at bounding box center [7, 6] width 5 height 3
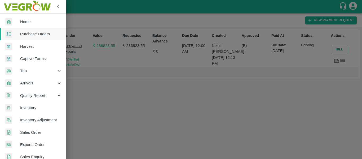
click at [34, 33] on span "Purchase Orders" at bounding box center [41, 34] width 42 height 6
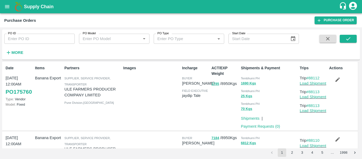
click at [28, 40] on input "PO ID" at bounding box center [39, 39] width 71 height 10
paste input "173622"
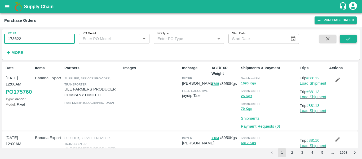
click at [352, 41] on button "submit" at bounding box center [348, 39] width 17 height 8
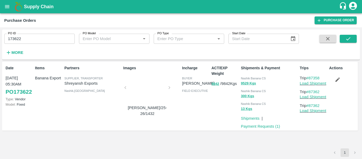
click at [15, 39] on input "173622" at bounding box center [39, 39] width 71 height 10
paste input "text"
type input "173624"
click at [353, 37] on button "submit" at bounding box center [348, 39] width 17 height 8
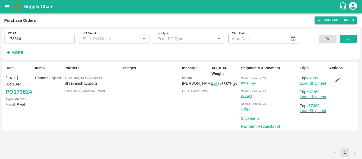
click at [256, 125] on link "Payment Requests ( 0 )" at bounding box center [260, 126] width 39 height 4
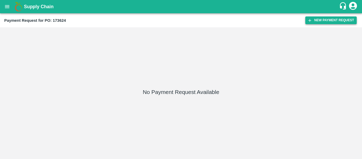
click at [322, 19] on button "New Payment Request" at bounding box center [331, 20] width 51 height 8
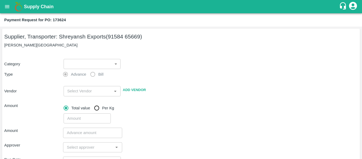
click at [77, 63] on body "Supply Chain Payment Request for PO: 173624 Supplier, Transporter: [PERSON_NAME…" at bounding box center [181, 79] width 362 height 159
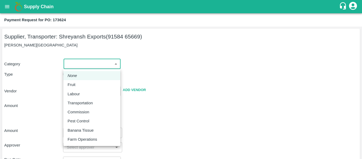
click at [76, 83] on div "Fruit" at bounding box center [73, 85] width 11 height 6
type input "1"
type input "[PERSON_NAME] Exports - 91584 65669(Supplier, Transporter)"
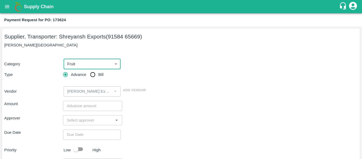
click at [99, 72] on span "Bill" at bounding box center [100, 75] width 5 height 6
click at [98, 71] on input "Bill" at bounding box center [93, 74] width 11 height 11
radio input "true"
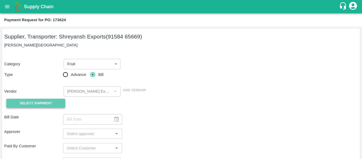
click at [51, 99] on button "Select Shipment" at bounding box center [35, 103] width 59 height 9
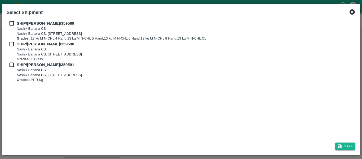
click at [8, 21] on input "checkbox" at bounding box center [12, 23] width 10 height 6
checkbox input "true"
click at [12, 45] on input "checkbox" at bounding box center [12, 44] width 10 height 6
checkbox input "true"
click at [13, 62] on input "checkbox" at bounding box center [12, 65] width 10 height 6
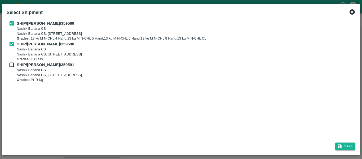
checkbox input "true"
click at [347, 146] on button "Save" at bounding box center [345, 146] width 20 height 8
type input "[DATE]"
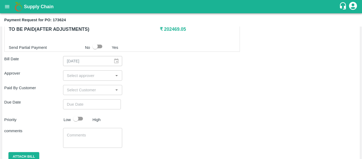
scroll to position [274, 0]
click at [91, 77] on input "input" at bounding box center [88, 75] width 47 height 7
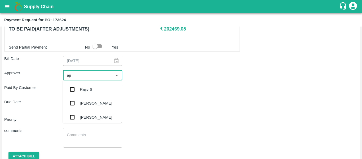
type input "ajit"
click at [92, 86] on div "[PERSON_NAME]" at bounding box center [92, 89] width 59 height 14
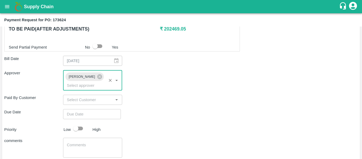
type input "DD/MM/YYYY hh:mm aa"
click at [93, 109] on input "DD/MM/YYYY hh:mm aa" at bounding box center [90, 114] width 54 height 10
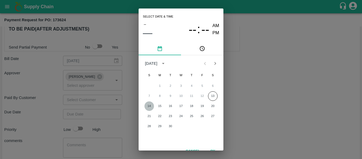
click at [152, 106] on button "14" at bounding box center [150, 106] width 10 height 10
type input "[DATE] 12:00 AM"
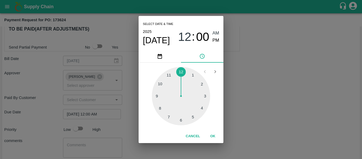
click at [228, 114] on div "Select date & time [DATE] 12 : 00 AM PM 1 2 3 4 5 6 7 8 9 10 11 12 Cancel OK" at bounding box center [181, 79] width 362 height 159
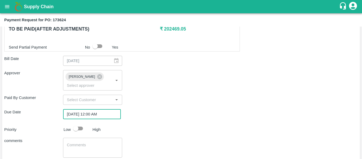
click at [76, 123] on input "checkbox" at bounding box center [76, 128] width 30 height 10
checkbox input "true"
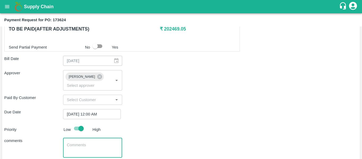
click at [88, 142] on textarea at bounding box center [92, 147] width 51 height 11
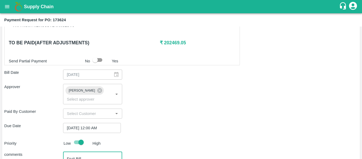
scroll to position [260, 0]
type textarea "Fruit Bill"
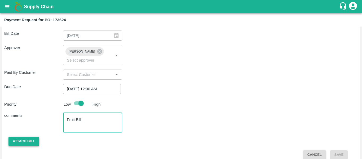
click at [29, 137] on button "Attach bill" at bounding box center [23, 141] width 31 height 9
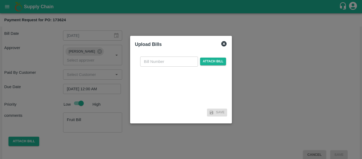
click at [173, 58] on input "text" at bounding box center [169, 61] width 58 height 10
type input "SE/25-26/1430"
click at [212, 58] on span "Attach bill" at bounding box center [213, 62] width 26 height 8
click at [0, 0] on input "Attach bill" at bounding box center [0, 0] width 0 height 0
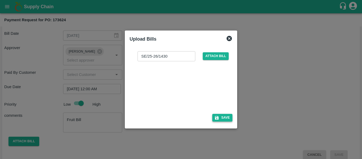
click at [224, 118] on button "Save" at bounding box center [222, 118] width 20 height 8
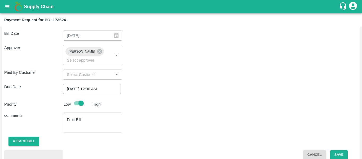
scroll to position [327, 0]
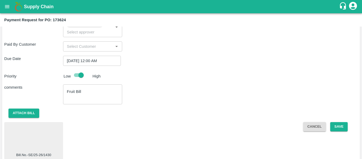
click at [40, 124] on div at bounding box center [33, 138] width 55 height 28
click at [337, 122] on button "Save" at bounding box center [339, 126] width 18 height 9
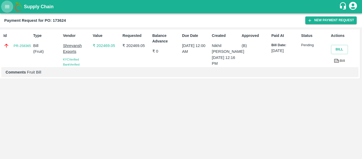
click at [6, 7] on icon "open drawer" at bounding box center [7, 6] width 5 height 3
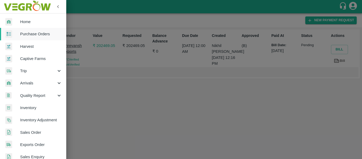
click at [28, 33] on span "Purchase Orders" at bounding box center [41, 34] width 42 height 6
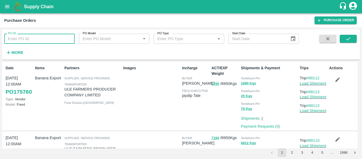
click at [28, 43] on input "PO ID" at bounding box center [39, 39] width 71 height 10
paste input "173616"
type input "173616"
click at [340, 35] on div at bounding box center [342, 46] width 29 height 22
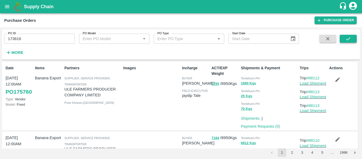
click at [342, 37] on button "submit" at bounding box center [348, 39] width 17 height 8
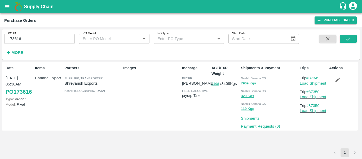
click at [258, 127] on link "Payment Requests ( 0 )" at bounding box center [260, 126] width 39 height 4
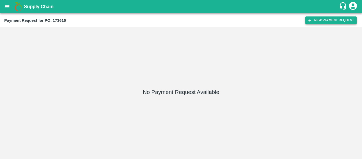
click at [338, 23] on button "New Payment Request" at bounding box center [331, 20] width 51 height 8
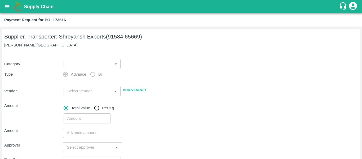
click at [85, 64] on body "Supply Chain Payment Request for PO: 173616 Supplier, Transporter: [PERSON_NAME…" at bounding box center [181, 79] width 362 height 159
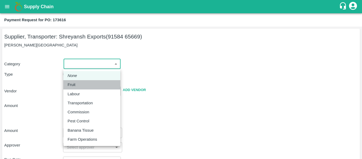
click at [84, 85] on div "Fruit" at bounding box center [92, 85] width 49 height 6
type input "1"
type input "[PERSON_NAME] Exports - 91584 65669(Supplier, Transporter)"
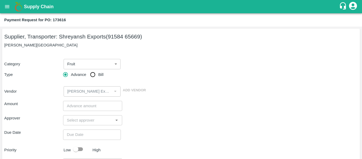
click at [105, 72] on div "Advance Bill" at bounding box center [92, 74] width 59 height 11
click at [92, 78] on input "Bill" at bounding box center [93, 74] width 11 height 11
radio input "true"
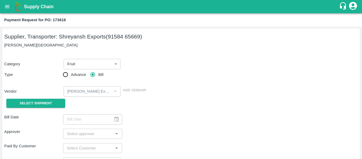
click at [54, 97] on div "Select Shipment" at bounding box center [33, 104] width 59 height 14
click at [43, 101] on span "Select Shipment" at bounding box center [36, 103] width 32 height 6
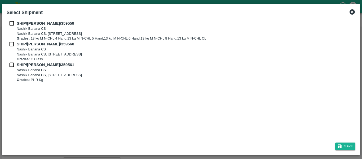
click at [8, 27] on div "SHIP/NASH/359559 Nashik Banana CS Nashik Banana CS, Gat No. 314/2/1, A/p- Mohad…" at bounding box center [181, 30] width 349 height 21
click at [12, 24] on input "checkbox" at bounding box center [12, 23] width 10 height 6
checkbox input "true"
click at [12, 45] on input "checkbox" at bounding box center [12, 44] width 10 height 6
checkbox input "true"
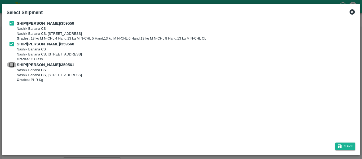
click at [13, 65] on input "checkbox" at bounding box center [12, 65] width 10 height 6
checkbox input "true"
click at [346, 143] on button "Save" at bounding box center [345, 146] width 20 height 8
type input "[DATE]"
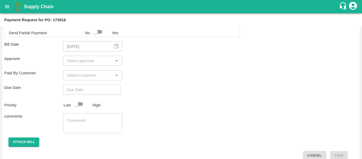
scroll to position [276, 0]
click at [76, 60] on input "input" at bounding box center [88, 61] width 47 height 7
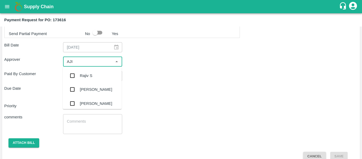
type input "AJIT"
click at [78, 68] on ul "[PERSON_NAME]" at bounding box center [92, 76] width 59 height 18
click at [81, 77] on div "[PERSON_NAME]" at bounding box center [96, 76] width 32 height 6
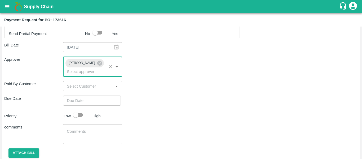
type input "DD/MM/YYYY hh:mm aa"
click at [88, 95] on input "DD/MM/YYYY hh:mm aa" at bounding box center [90, 100] width 54 height 10
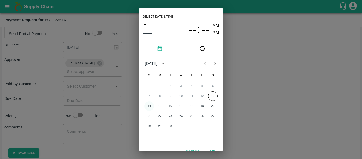
click at [148, 107] on button "14" at bounding box center [150, 106] width 10 height 10
type input "[DATE] 12:00 AM"
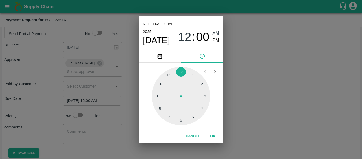
click at [259, 104] on div "Select date & time [DATE] 12 : 00 AM PM 1 2 3 4 5 6 7 8 9 10 11 12 Cancel OK" at bounding box center [181, 79] width 362 height 159
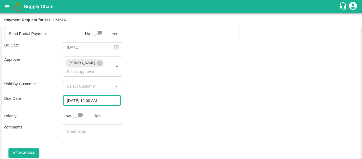
click at [81, 110] on input "checkbox" at bounding box center [76, 115] width 30 height 10
checkbox input "true"
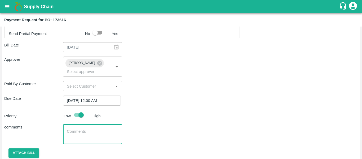
click at [88, 129] on textarea at bounding box center [92, 134] width 51 height 11
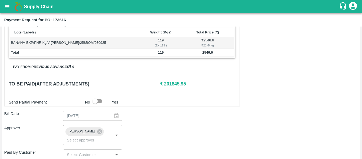
type textarea "Fruit Bill"
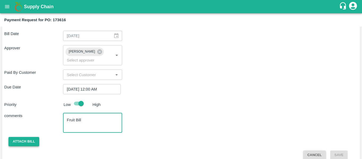
click at [26, 137] on button "Attach bill" at bounding box center [23, 141] width 31 height 9
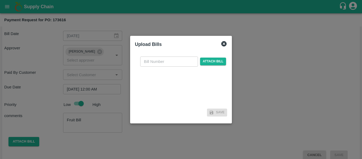
click at [157, 63] on input "text" at bounding box center [169, 61] width 58 height 10
type input "SE/25-26/1428"
click at [227, 62] on div "SE/25-26/1428 ​ Attach bill Save" at bounding box center [181, 85] width 97 height 71
click at [215, 61] on span "Attach bill" at bounding box center [213, 62] width 26 height 8
click at [0, 0] on input "Attach bill" at bounding box center [0, 0] width 0 height 0
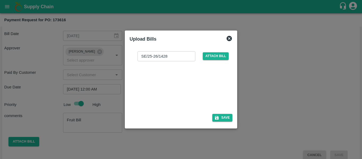
click at [235, 120] on div "Upload Bills SE/25-26/1428 ​ Attach bill Save" at bounding box center [181, 79] width 112 height 98
click at [225, 118] on button "Save" at bounding box center [222, 118] width 20 height 8
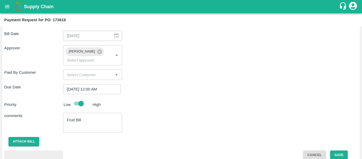
click at [333, 150] on button "Save" at bounding box center [339, 154] width 18 height 9
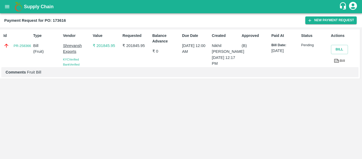
click at [7, 8] on icon "open drawer" at bounding box center [7, 7] width 6 height 6
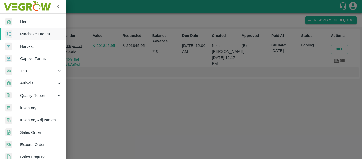
click at [32, 40] on link "Harvest" at bounding box center [33, 46] width 66 height 12
